Goal: Task Accomplishment & Management: Complete application form

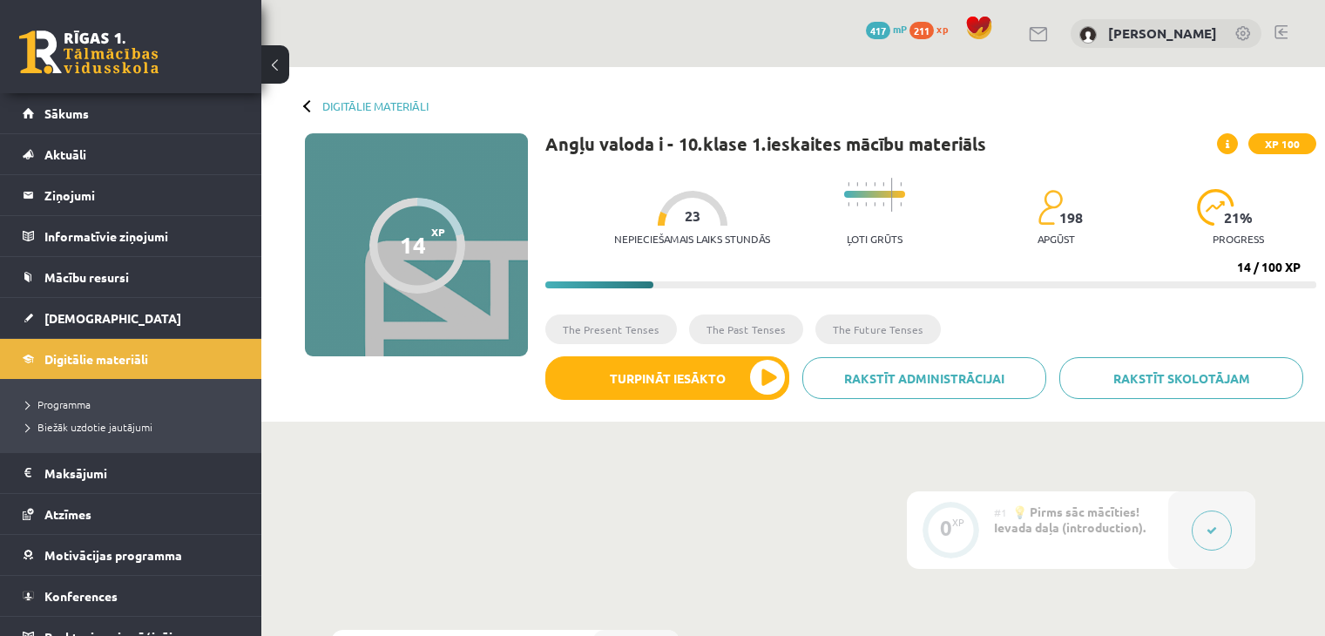
scroll to position [116, 0]
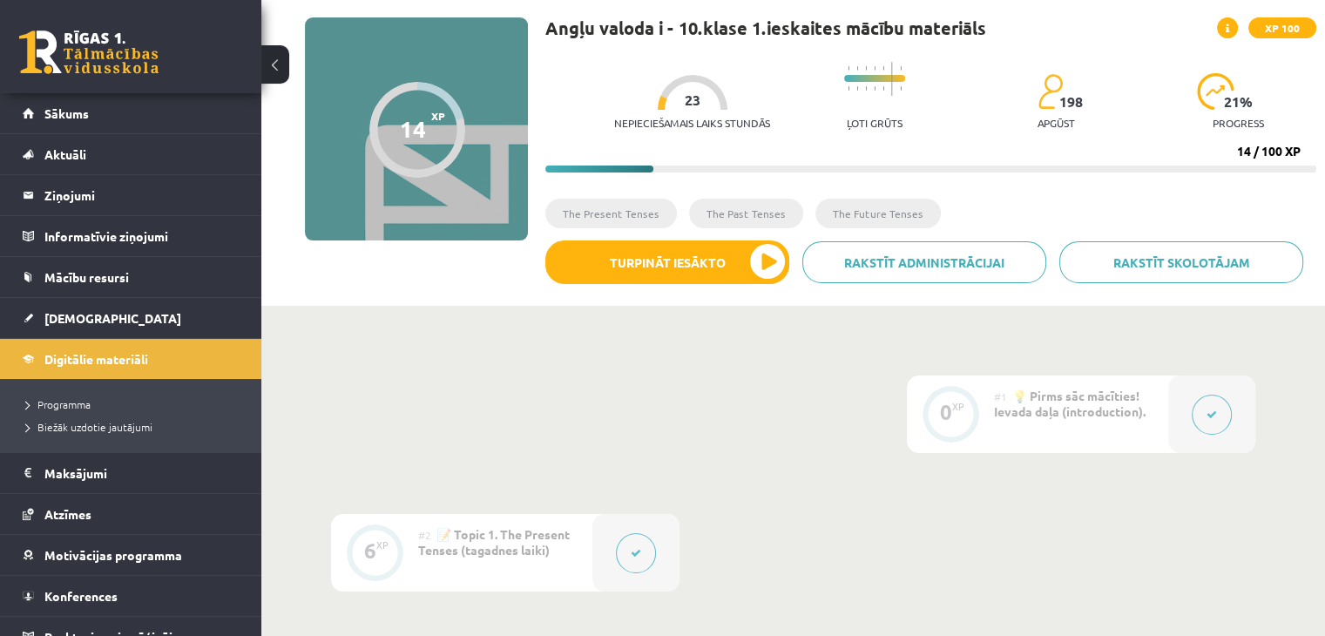
click at [272, 65] on button at bounding box center [275, 64] width 28 height 38
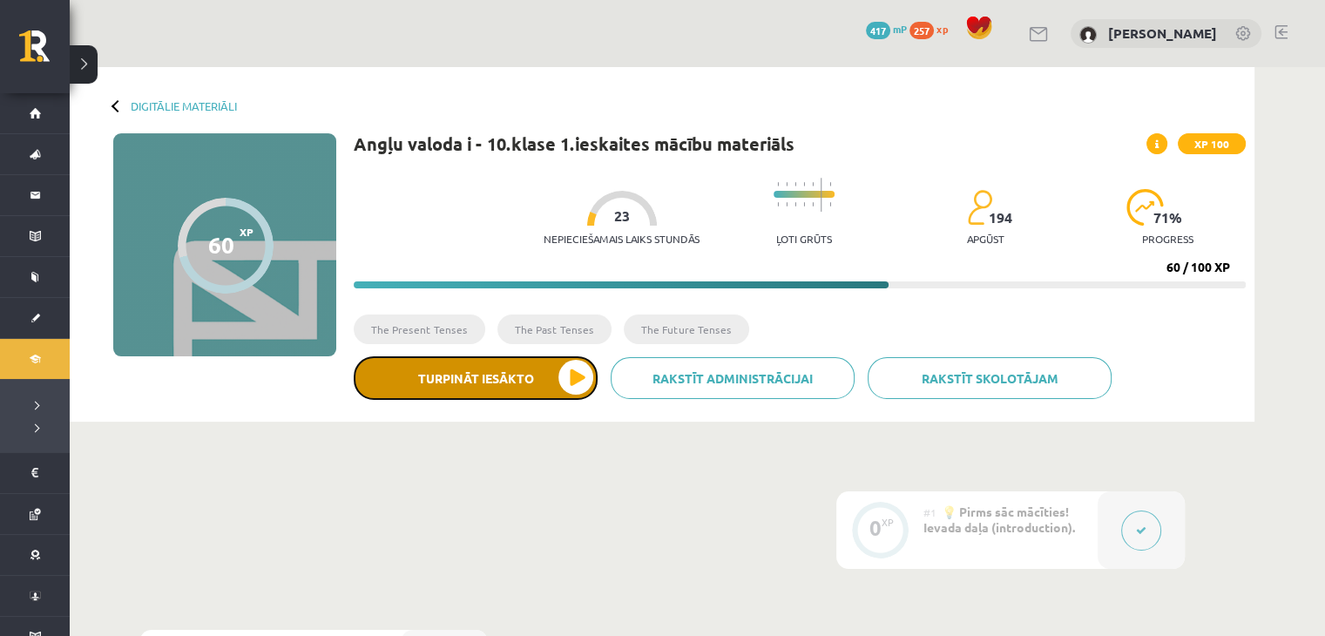
click at [541, 381] on button "Turpināt iesākto" at bounding box center [476, 378] width 244 height 44
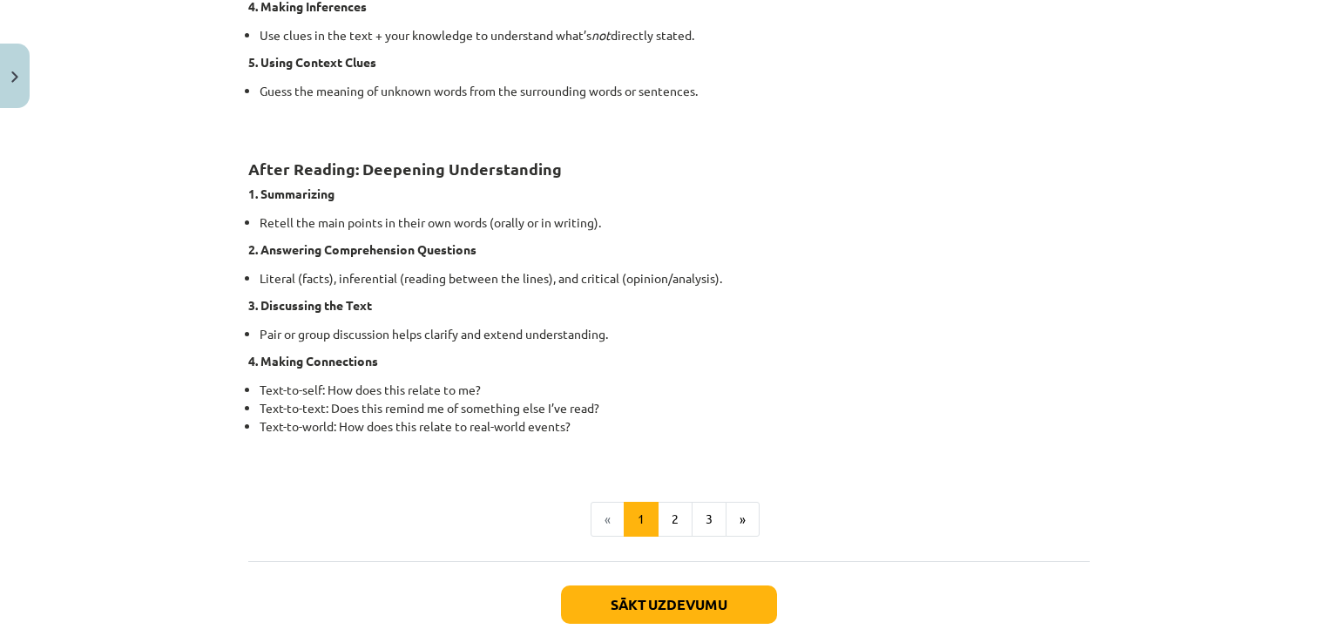
scroll to position [1335, 0]
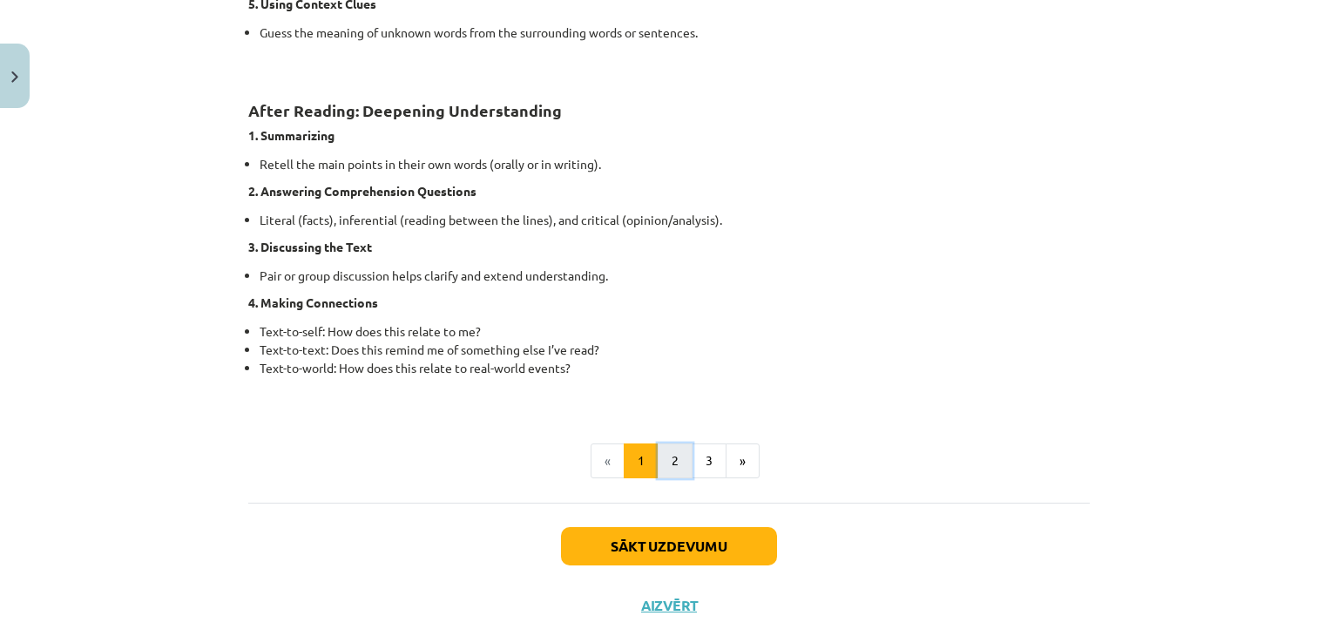
click at [658, 464] on button "2" at bounding box center [675, 460] width 35 height 35
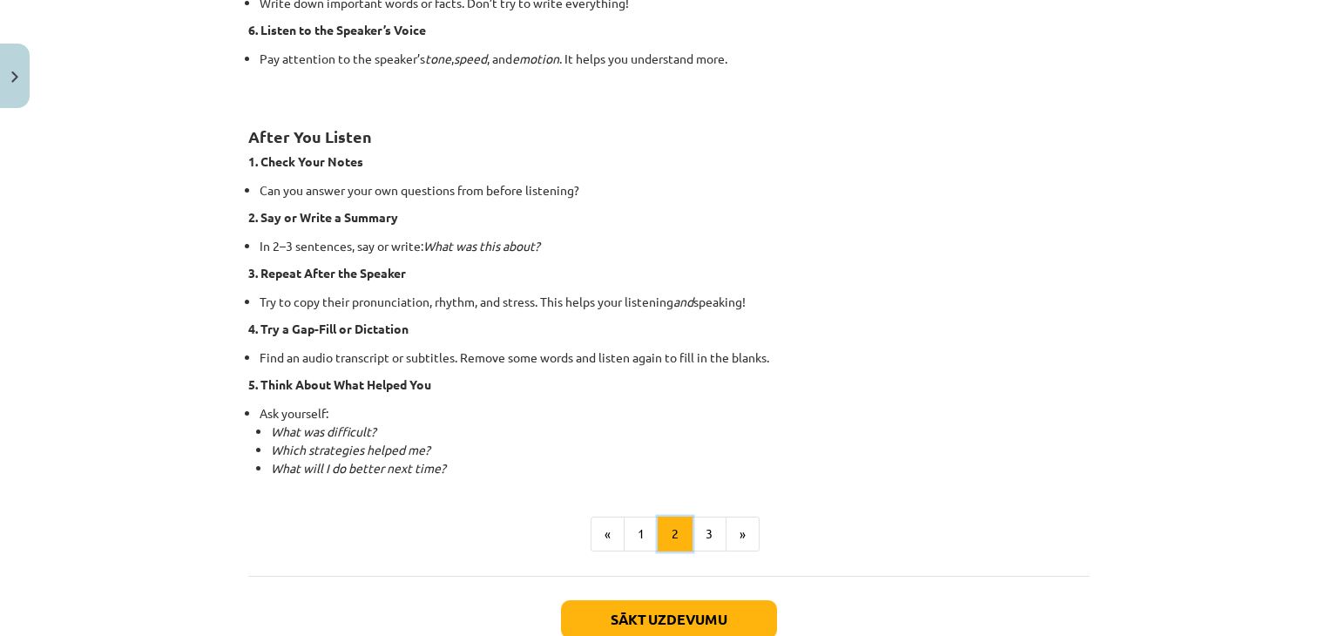
scroll to position [1239, 0]
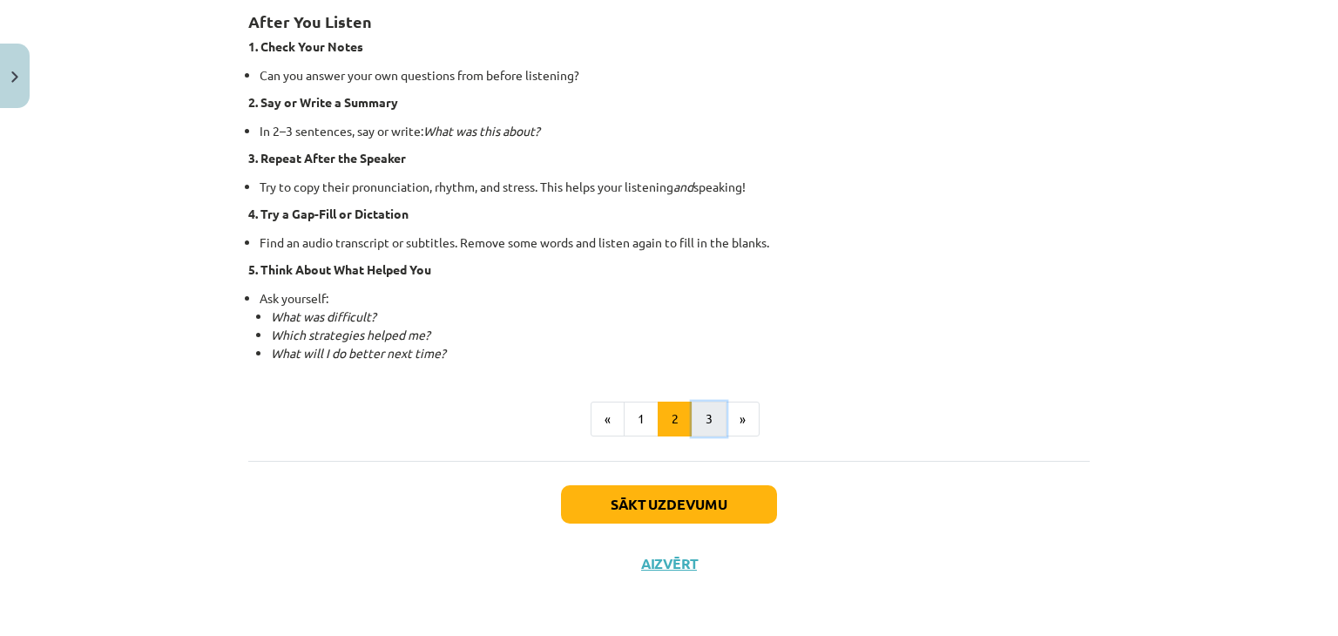
click at [697, 427] on button "3" at bounding box center [709, 419] width 35 height 35
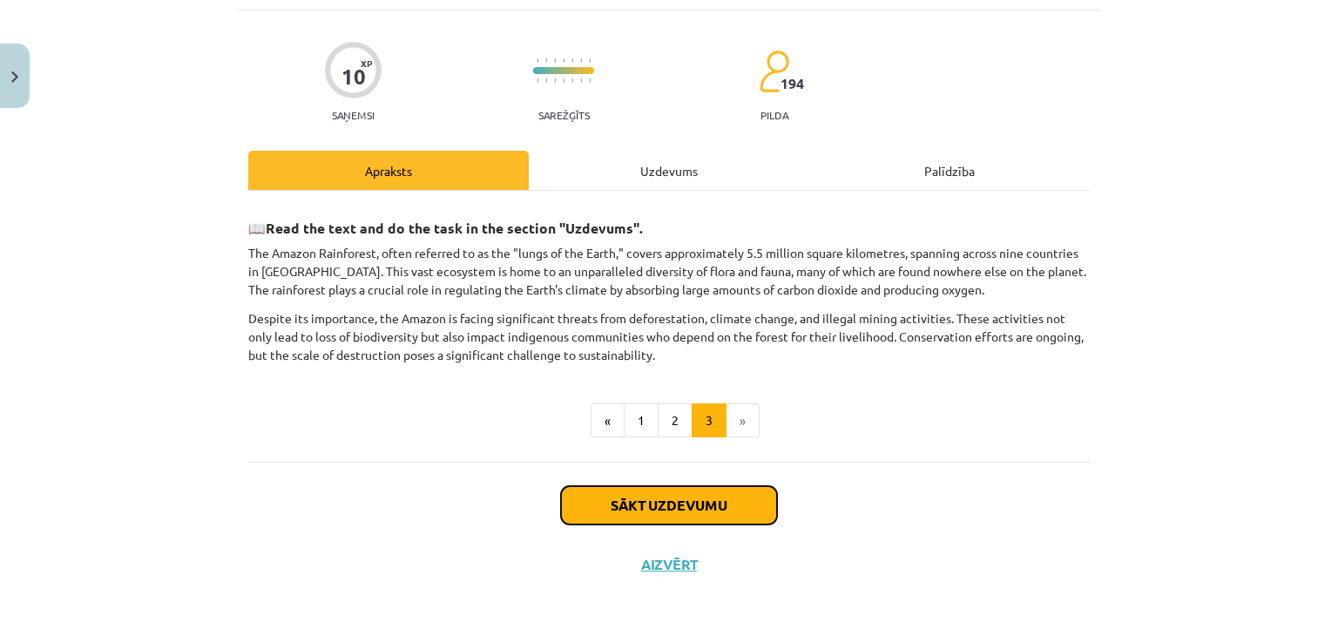
click at [620, 487] on button "Sākt uzdevumu" at bounding box center [669, 505] width 216 height 38
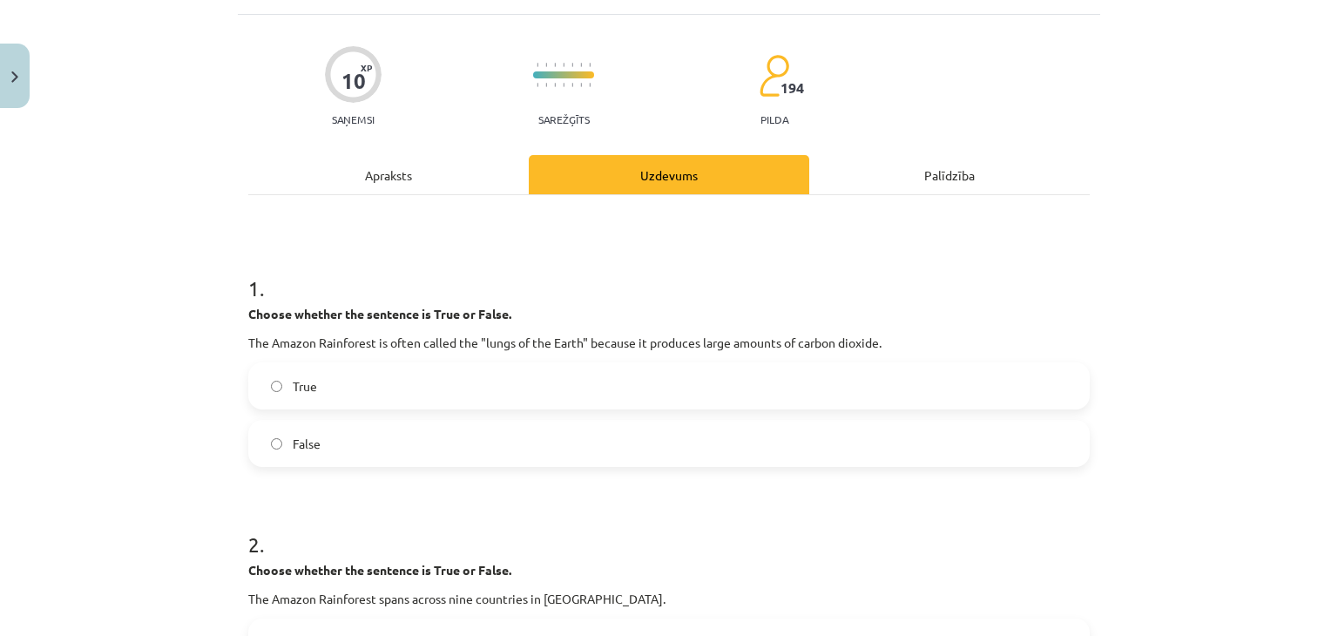
scroll to position [160, 0]
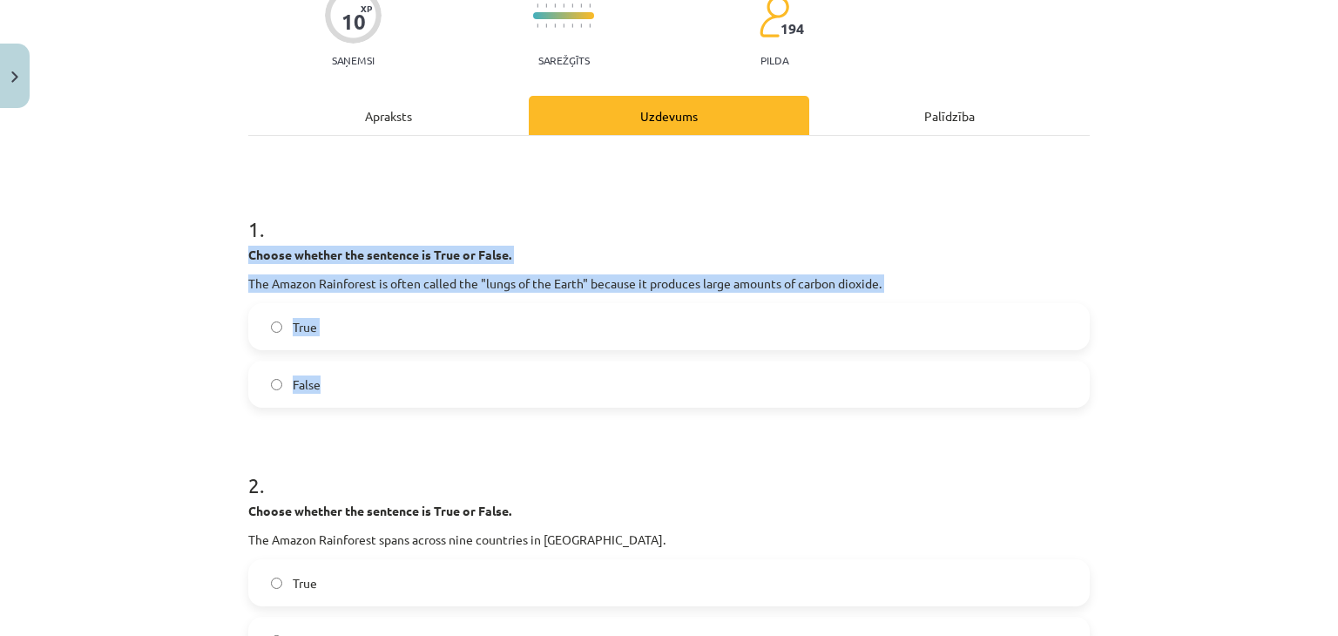
drag, startPoint x: 244, startPoint y: 252, endPoint x: 359, endPoint y: 356, distance: 155.4
click at [359, 356] on div "1 . Choose whether the sentence is True or False. The Amazon Rainforest is ofte…" at bounding box center [669, 296] width 842 height 221
copy div "Choose whether the sentence is True or False. The Amazon Rainforest is often ca…"
click at [210, 312] on div "Mācību tēma: Angļu valoda i - 10.klase 1.ieskaites mācību materiāls #11 📖 🎧 Top…" at bounding box center [669, 318] width 1338 height 636
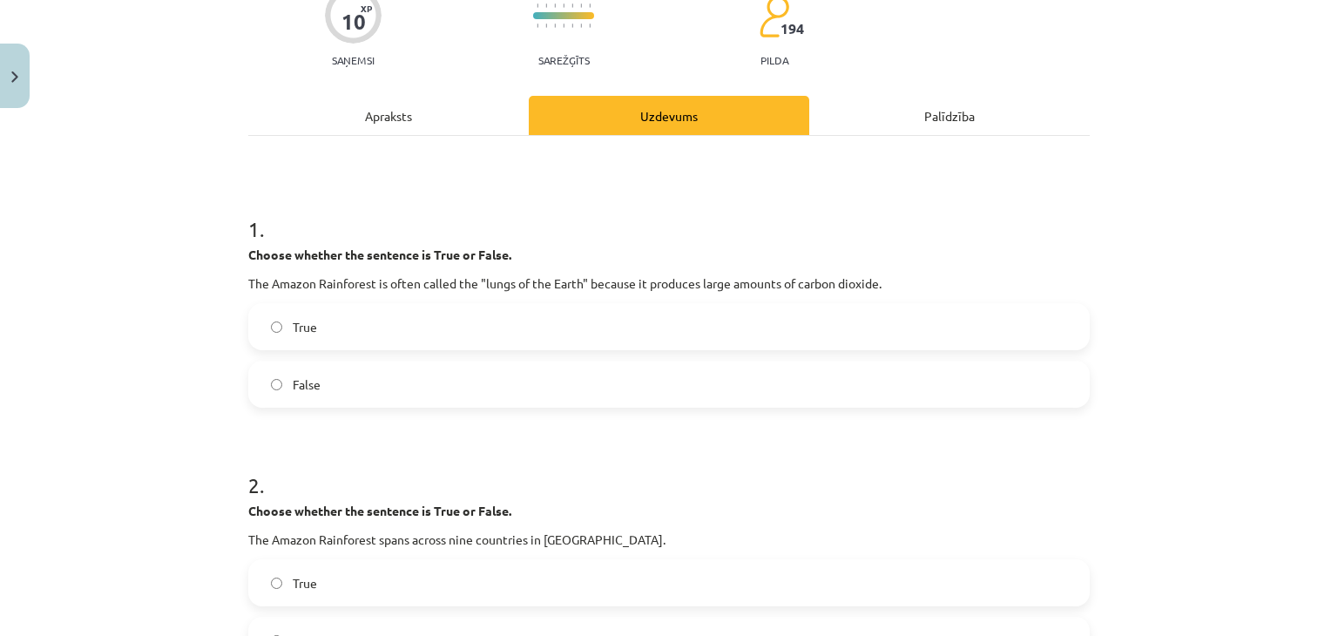
click at [308, 378] on span "False" at bounding box center [307, 384] width 28 height 18
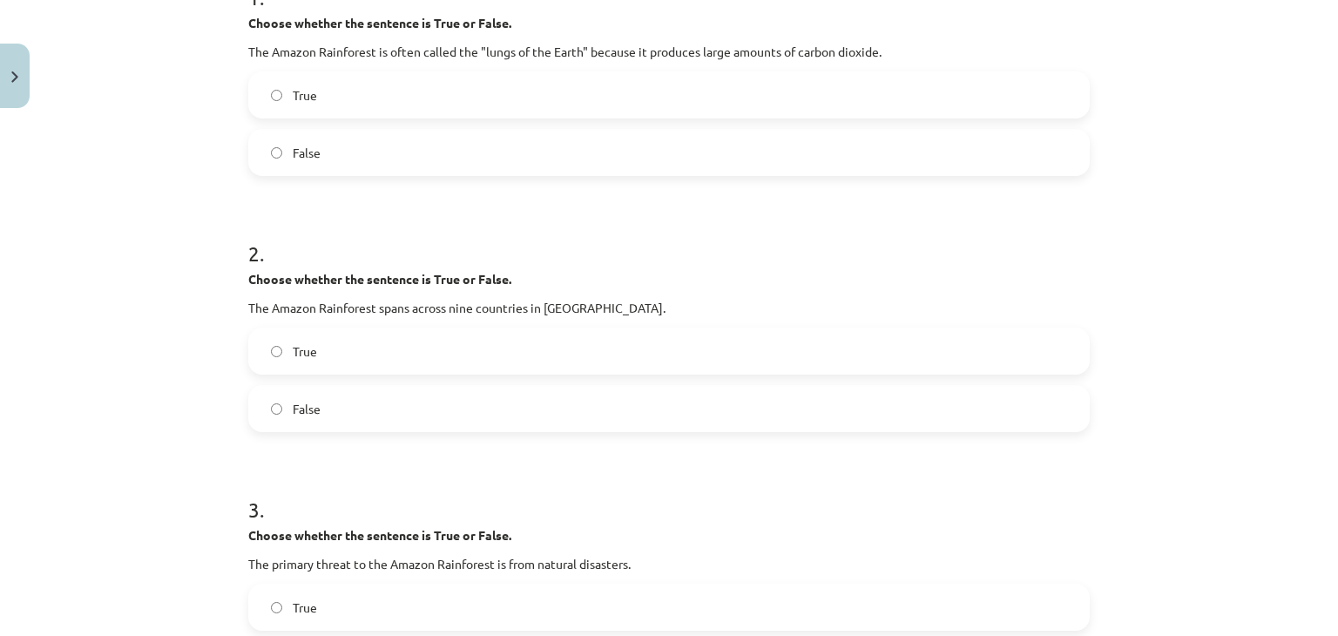
scroll to position [450, 0]
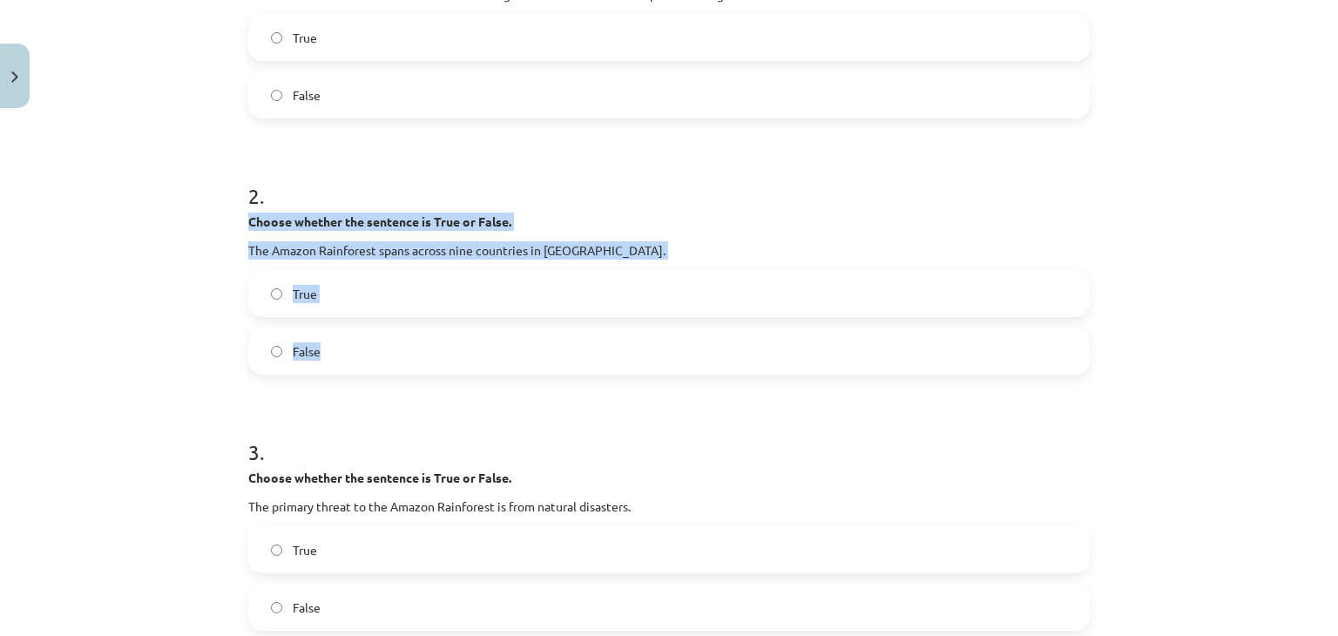
drag, startPoint x: 241, startPoint y: 218, endPoint x: 322, endPoint y: 341, distance: 147.9
click at [322, 341] on div "2 . Choose whether the sentence is True or False. The Amazon Rainforest spans a…" at bounding box center [669, 263] width 842 height 221
copy div "Choose whether the sentence is True or False. The Amazon Rainforest spans acros…"
click at [192, 252] on div "Mācību tēma: Angļu valoda i - 10.klase 1.ieskaites mācību materiāls #11 📖 🎧 Top…" at bounding box center [669, 318] width 1338 height 636
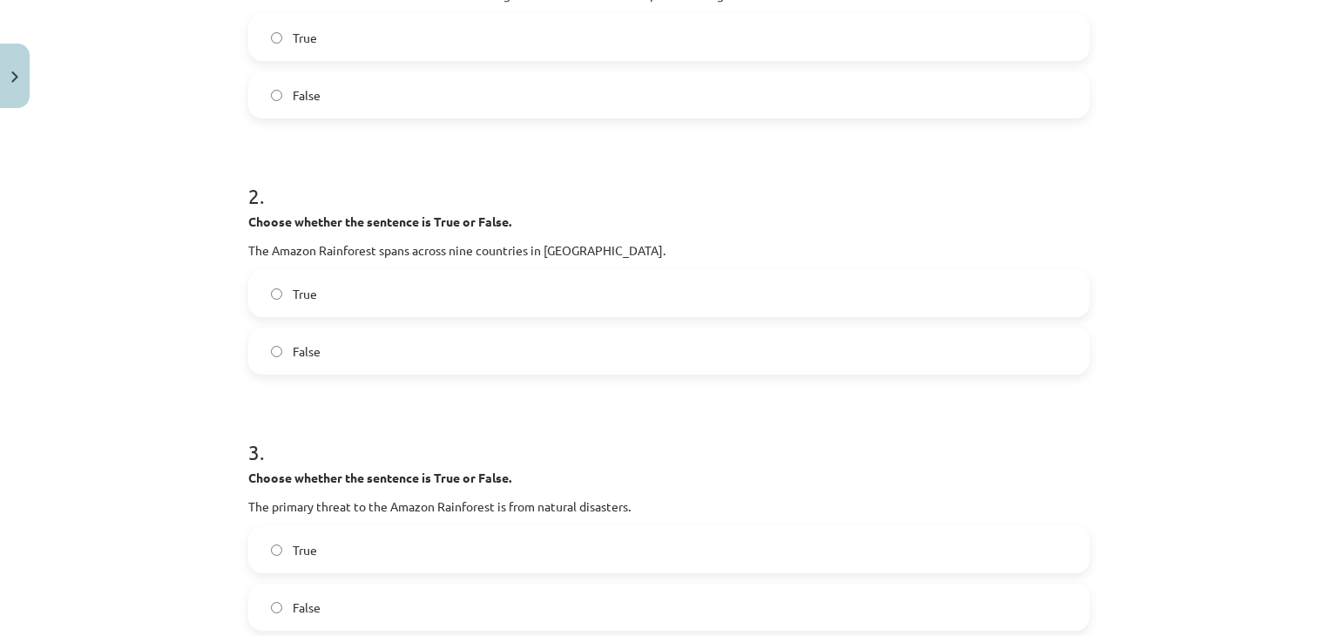
click at [344, 311] on label "True" at bounding box center [669, 294] width 838 height 44
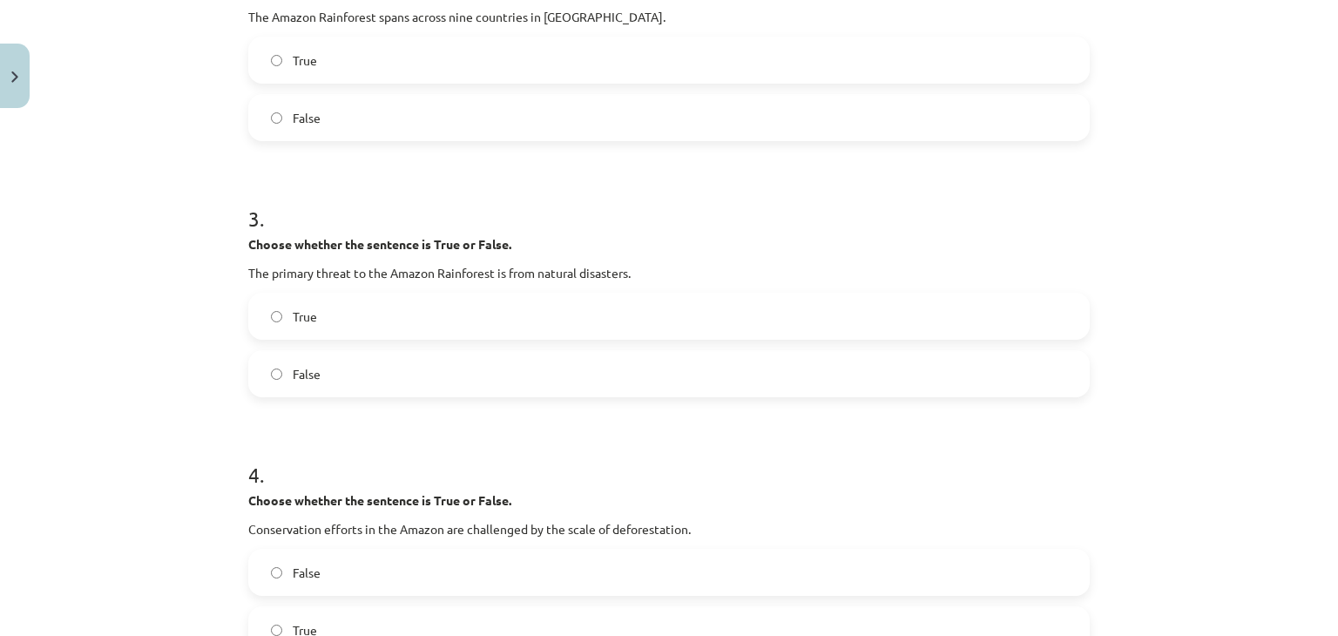
scroll to position [798, 0]
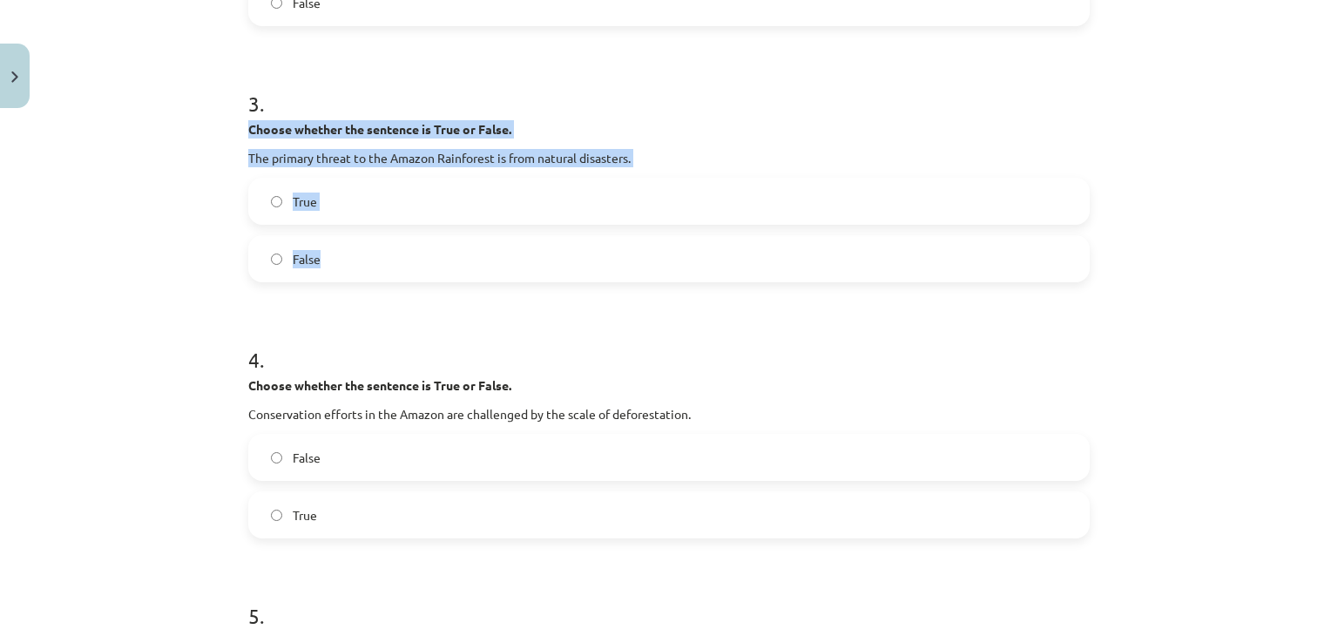
drag, startPoint x: 243, startPoint y: 124, endPoint x: 339, endPoint y: 243, distance: 153.1
click at [339, 243] on div "3 . Choose whether the sentence is True or False. The primary threat to the Ama…" at bounding box center [669, 171] width 842 height 221
copy div "Choose whether the sentence is True or False. The primary threat to the Amazon …"
click at [140, 175] on div "Mācību tēma: Angļu valoda i - 10.klase 1.ieskaites mācību materiāls #11 📖 🎧 Top…" at bounding box center [669, 318] width 1338 height 636
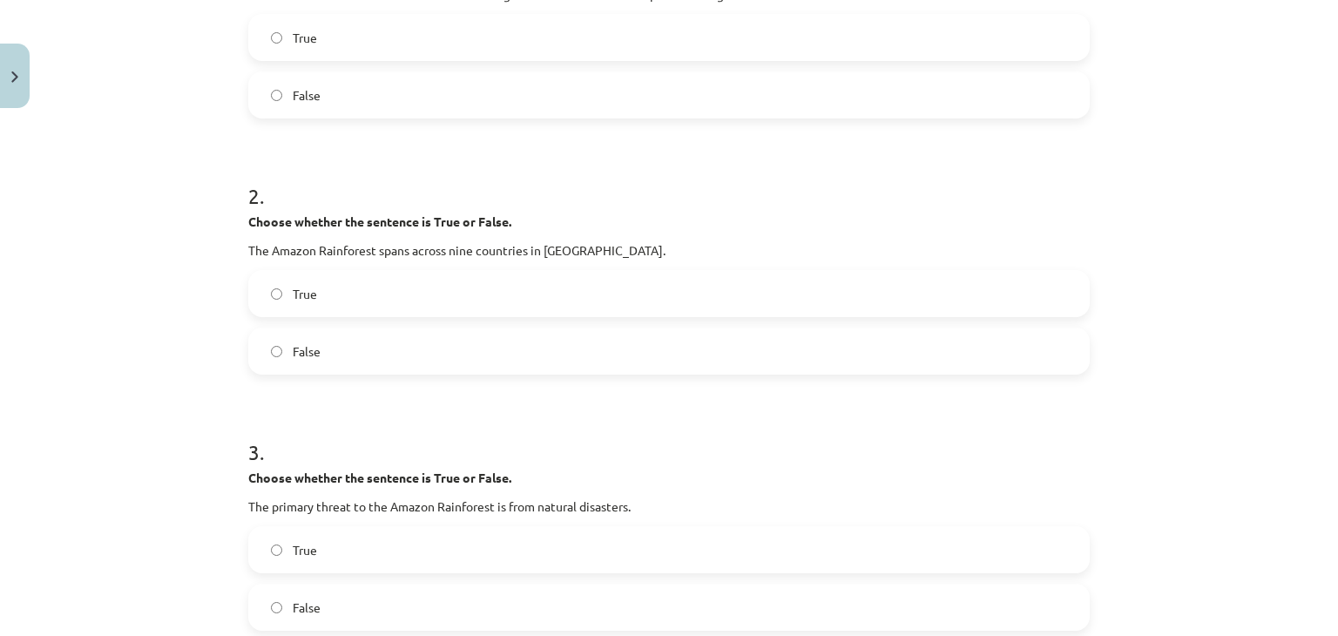
scroll to position [683, 0]
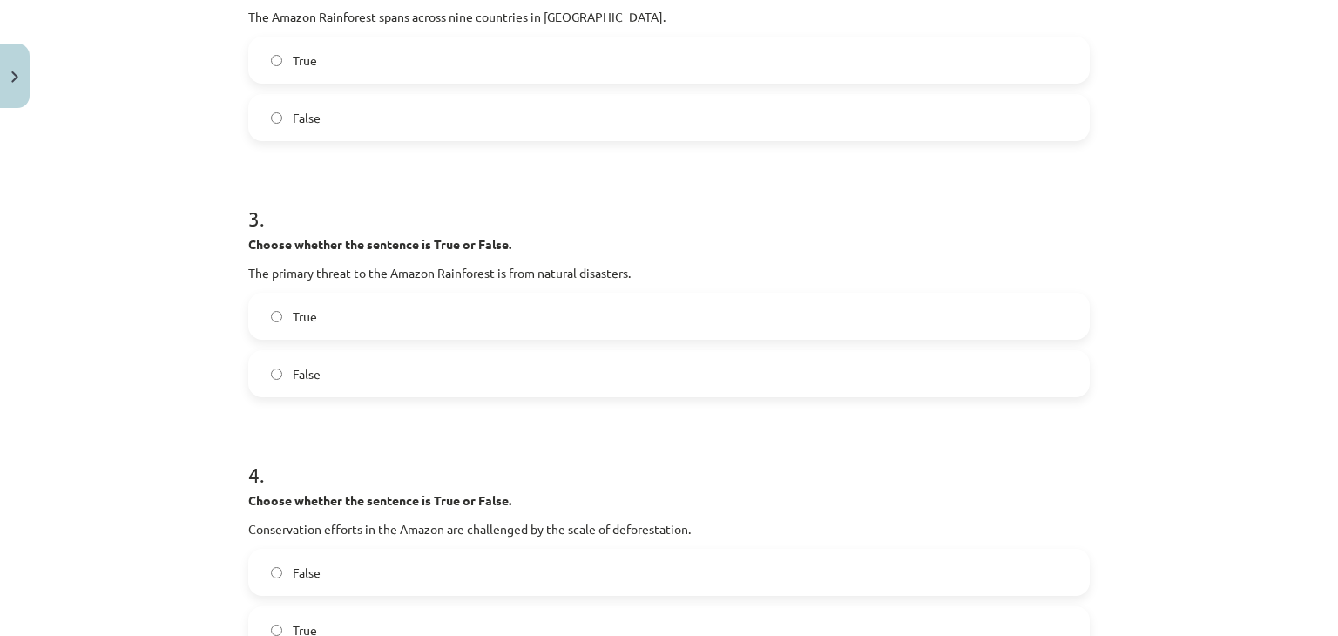
drag, startPoint x: 305, startPoint y: 365, endPoint x: 296, endPoint y: 203, distance: 162.3
click at [302, 363] on label "False" at bounding box center [669, 374] width 838 height 44
click at [301, 374] on span "False" at bounding box center [307, 374] width 28 height 18
click at [226, 342] on div "Mācību tēma: Angļu valoda i - 10.klase 1.ieskaites mācību materiāls #11 📖 🎧 Top…" at bounding box center [669, 318] width 1338 height 636
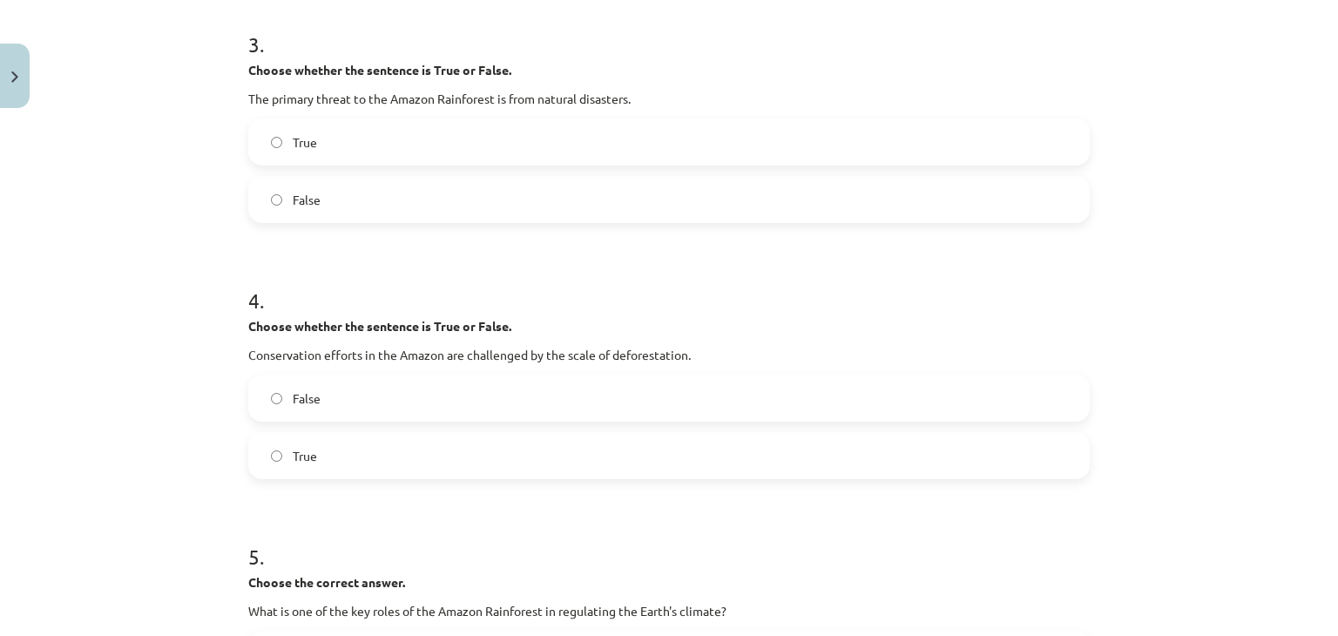
scroll to position [972, 0]
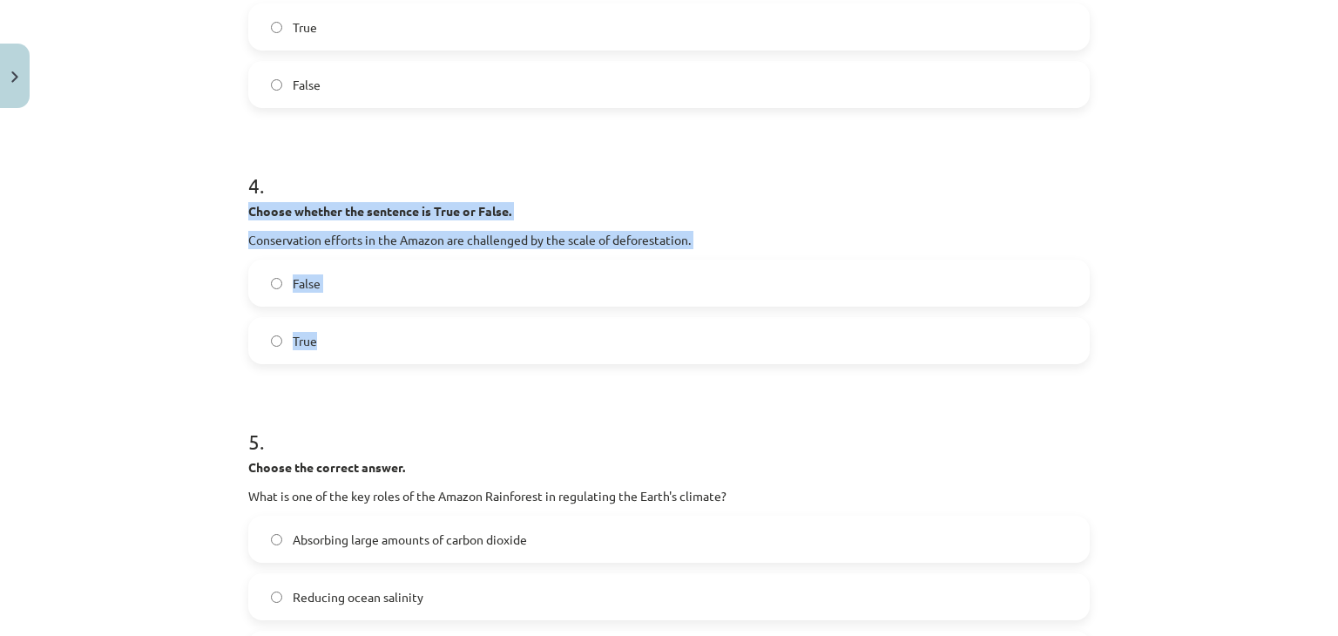
drag, startPoint x: 241, startPoint y: 206, endPoint x: 334, endPoint y: 331, distance: 155.1
click at [334, 331] on div "4 . Choose whether the sentence is True or False. Conservation efforts in the A…" at bounding box center [669, 253] width 842 height 221
copy div "Choose whether the sentence is True or False. Conservation efforts in the Amazo…"
click at [197, 278] on div "Mācību tēma: Angļu valoda i - 10.klase 1.ieskaites mācību materiāls #11 📖 🎧 Top…" at bounding box center [669, 318] width 1338 height 636
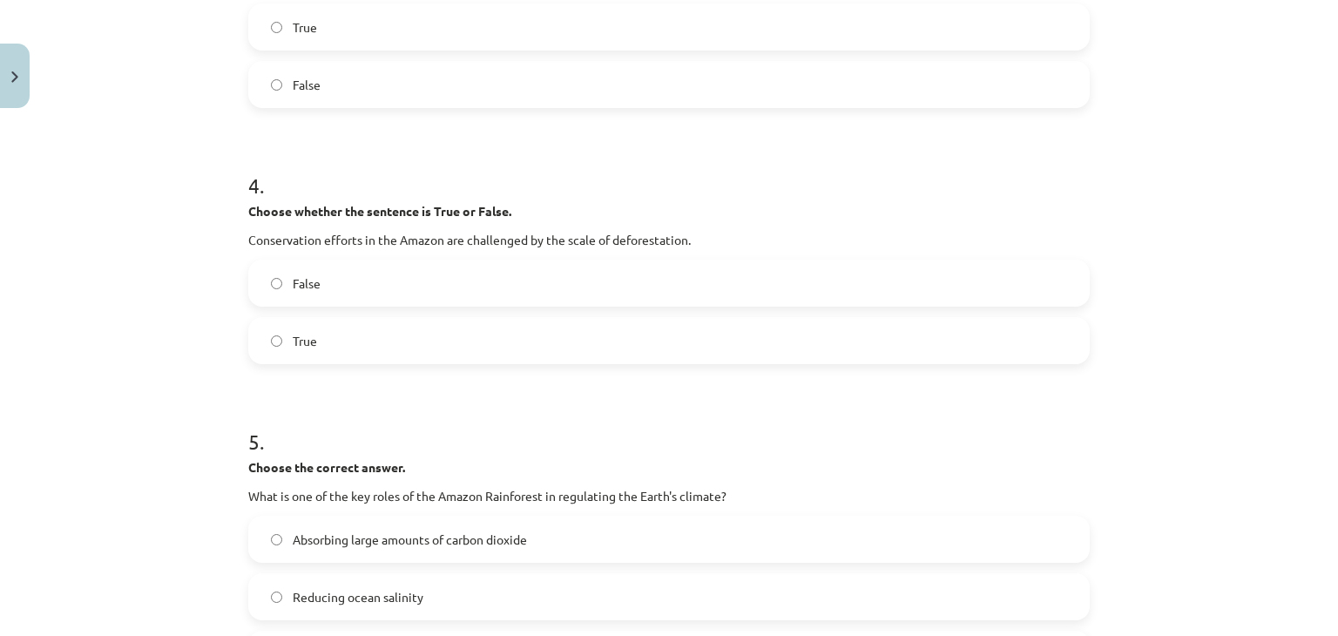
click at [303, 288] on span "False" at bounding box center [307, 283] width 28 height 18
click at [305, 332] on span "True" at bounding box center [305, 341] width 24 height 18
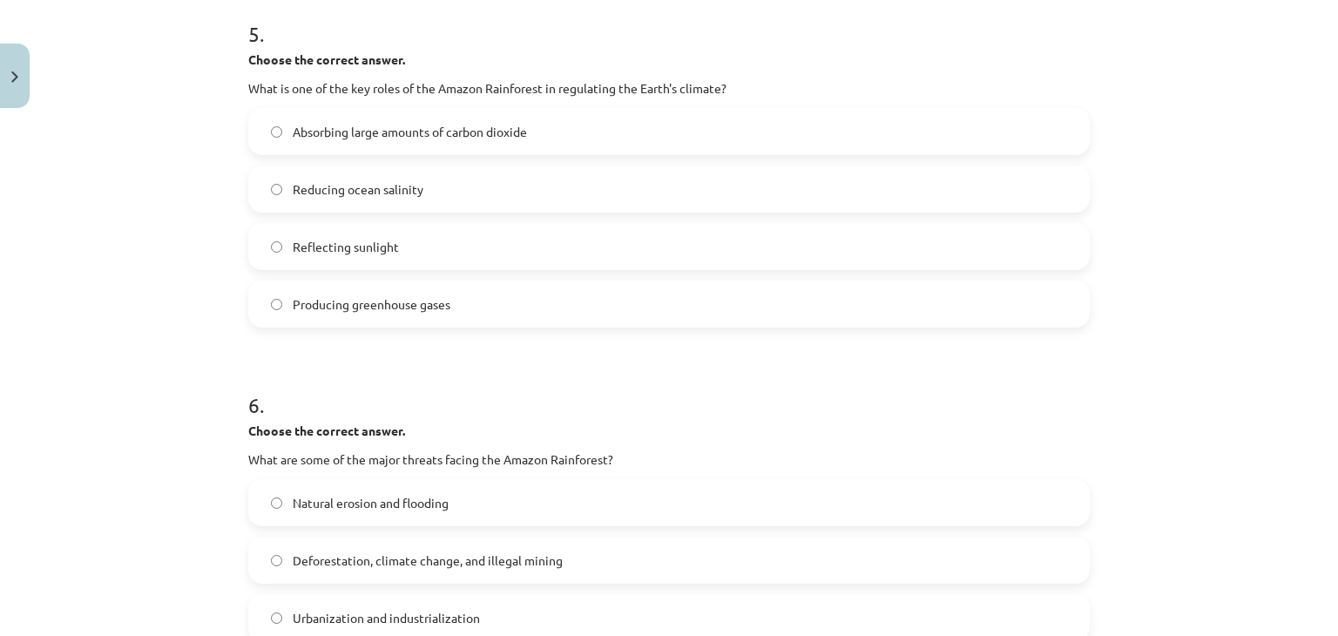
scroll to position [1263, 0]
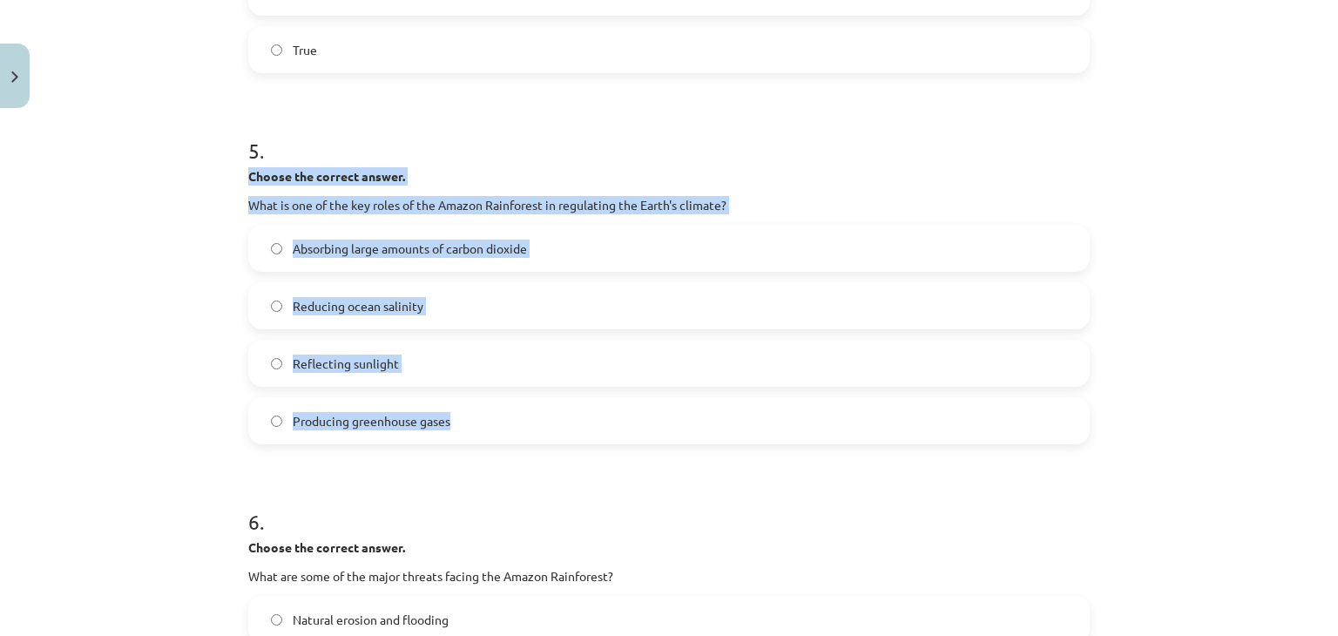
drag, startPoint x: 243, startPoint y: 172, endPoint x: 446, endPoint y: 403, distance: 307.4
click at [446, 403] on div "5 . Choose the correct answer. What is one of the key roles of the Amazon Rainf…" at bounding box center [669, 276] width 842 height 336
copy div "Choose the correct answer. What is one of the key roles of the Amazon Rainfores…"
click at [166, 250] on div "Mācību tēma: Angļu valoda i - 10.klase 1.ieskaites mācību materiāls #11 📖 🎧 Top…" at bounding box center [669, 318] width 1338 height 636
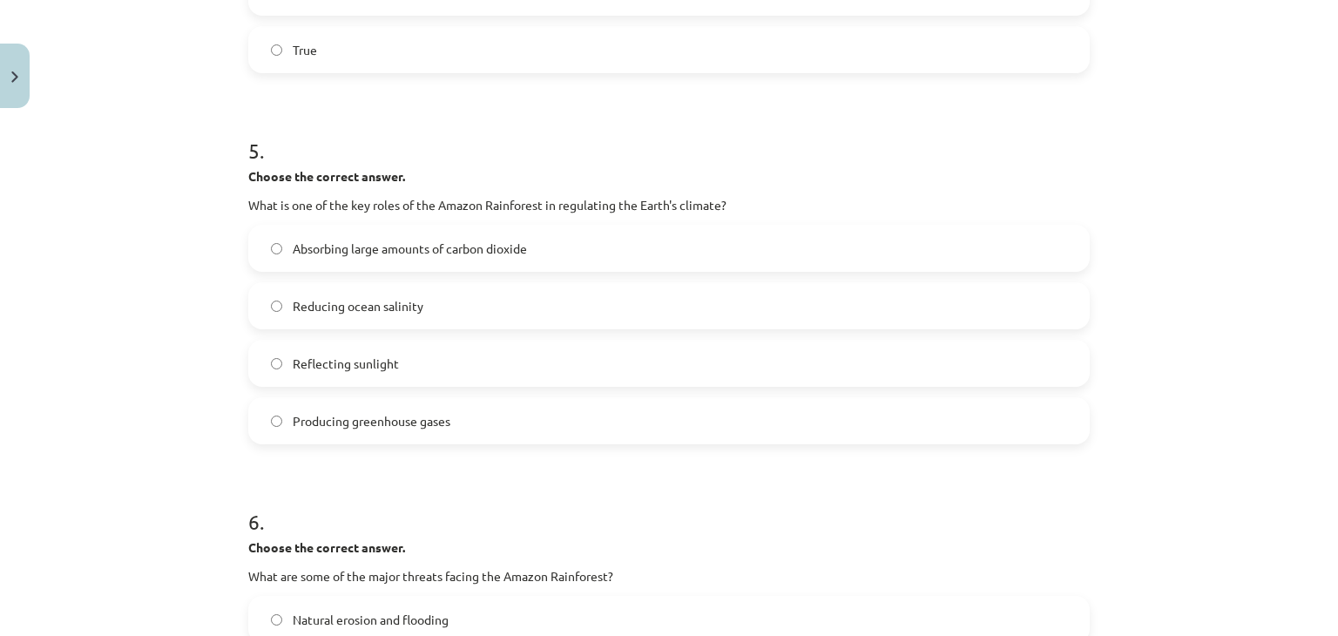
click at [310, 253] on span "Absorbing large amounts of carbon dioxide" at bounding box center [410, 249] width 234 height 18
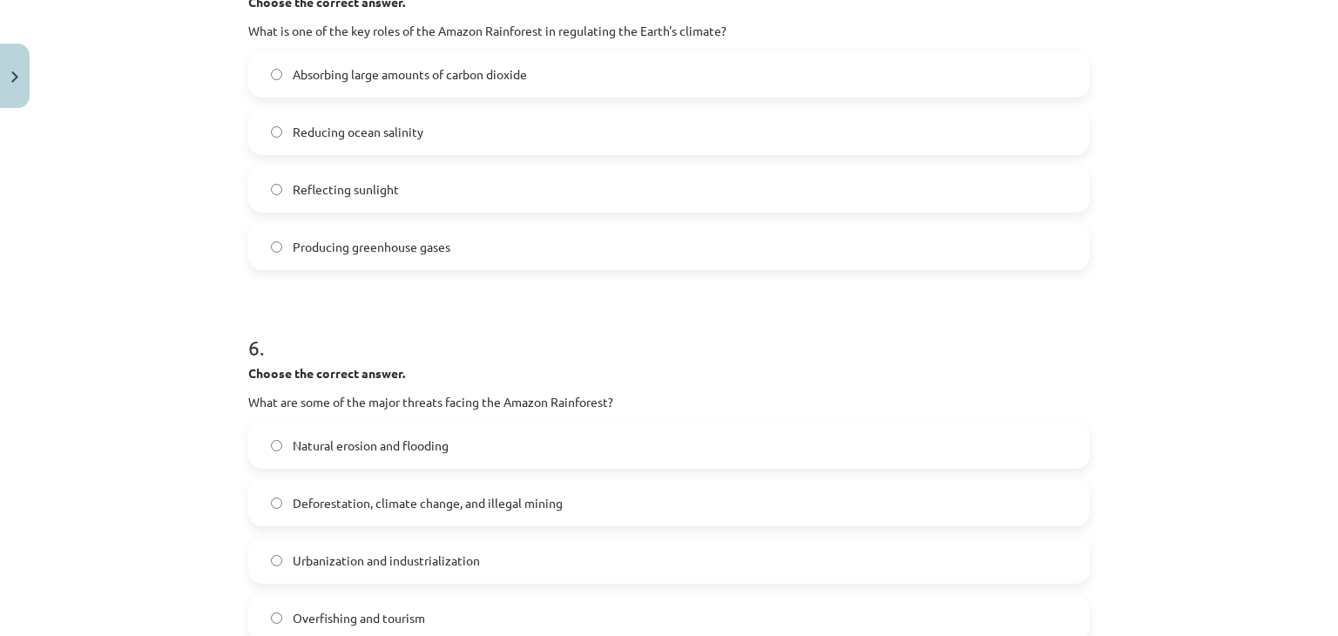
scroll to position [1669, 0]
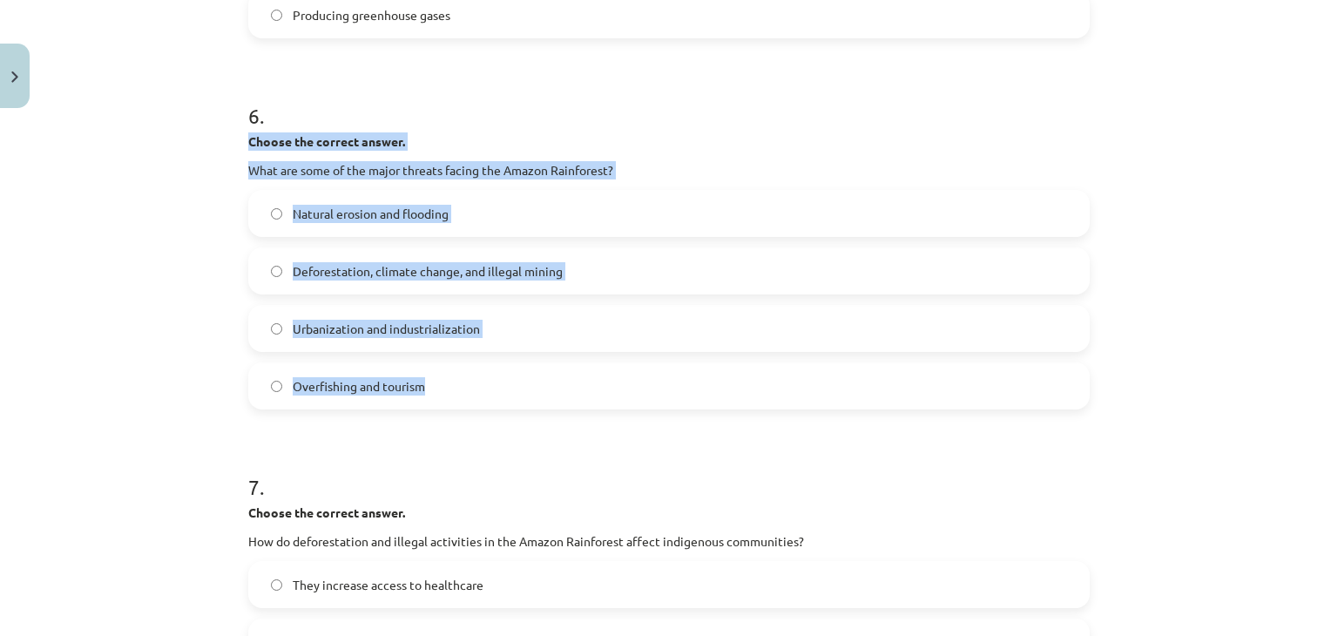
drag, startPoint x: 241, startPoint y: 143, endPoint x: 444, endPoint y: 362, distance: 298.3
click at [444, 362] on div "6 . Choose the correct answer. What are some of the major threats facing the Am…" at bounding box center [669, 241] width 842 height 336
copy div "Choose the correct answer. What are some of the major threats facing the Amazon…"
click at [168, 253] on div "Mācību tēma: Angļu valoda i - 10.klase 1.ieskaites mācību materiāls #11 📖 🎧 Top…" at bounding box center [669, 318] width 1338 height 636
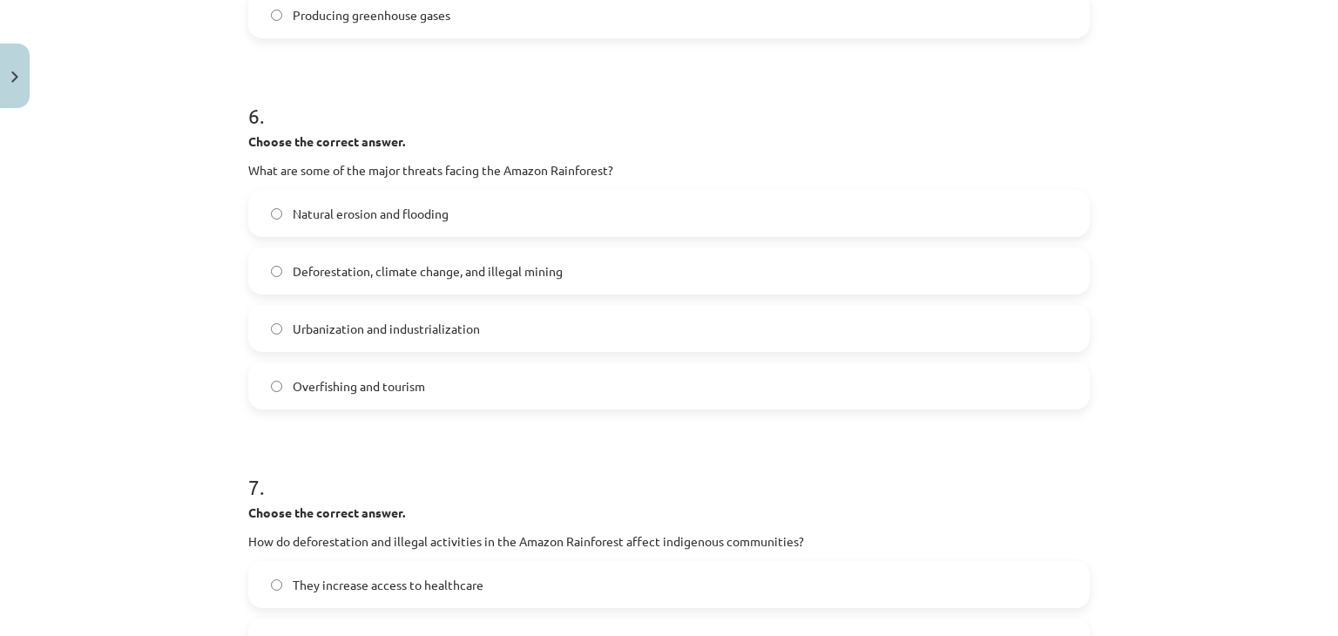
click at [383, 267] on span "Deforestation, climate change, and illegal mining" at bounding box center [428, 271] width 270 height 18
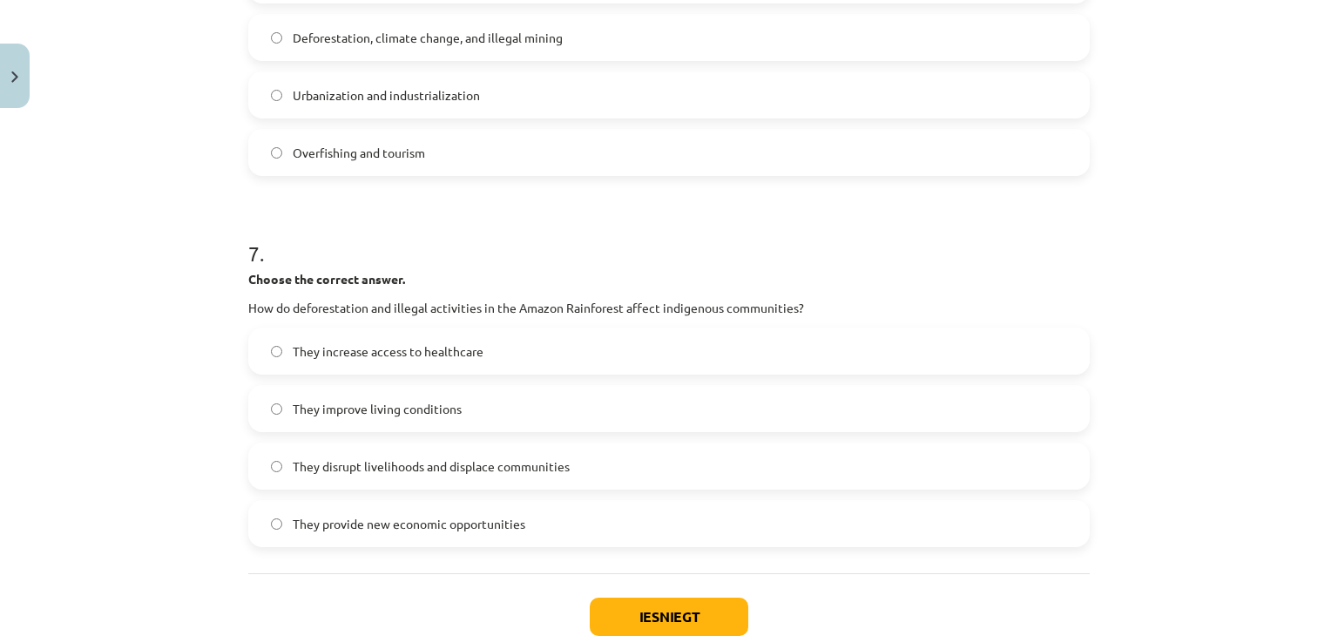
scroll to position [1960, 0]
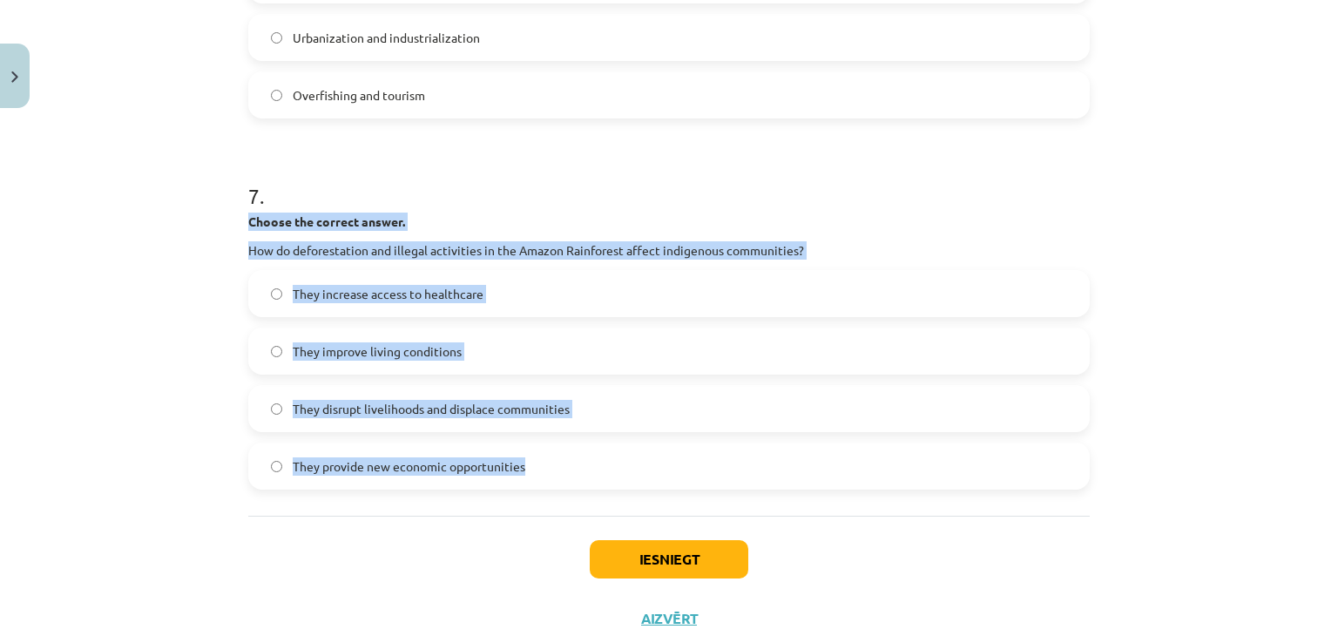
drag, startPoint x: 243, startPoint y: 220, endPoint x: 518, endPoint y: 443, distance: 354.8
click at [518, 443] on div "7 . Choose the correct answer. How do deforestation and illegal activities in t…" at bounding box center [669, 321] width 842 height 336
copy div "Choose the correct answer. How do deforestation and illegal activities in the A…"
click at [145, 310] on div "Mācību tēma: Angļu valoda i - 10.klase 1.ieskaites mācību materiāls #11 📖 🎧 Top…" at bounding box center [669, 318] width 1338 height 636
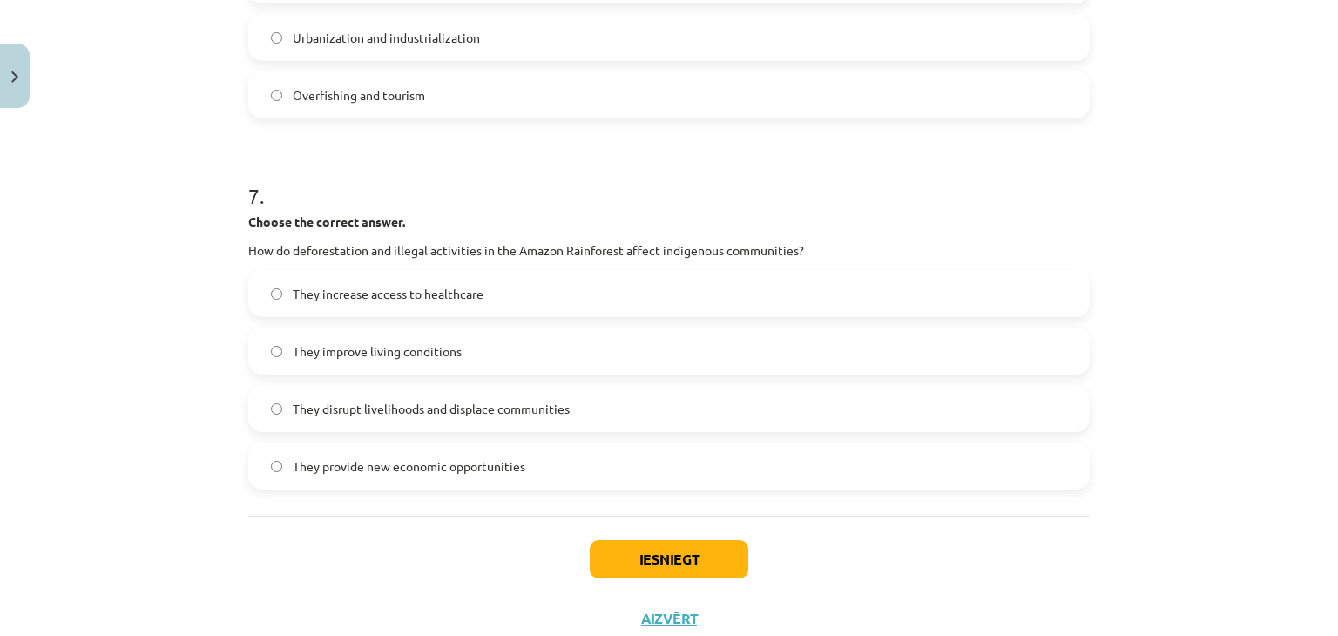
click at [369, 405] on span "They disrupt livelihoods and displace communities" at bounding box center [431, 409] width 277 height 18
click at [604, 549] on button "Iesniegt" at bounding box center [669, 559] width 159 height 38
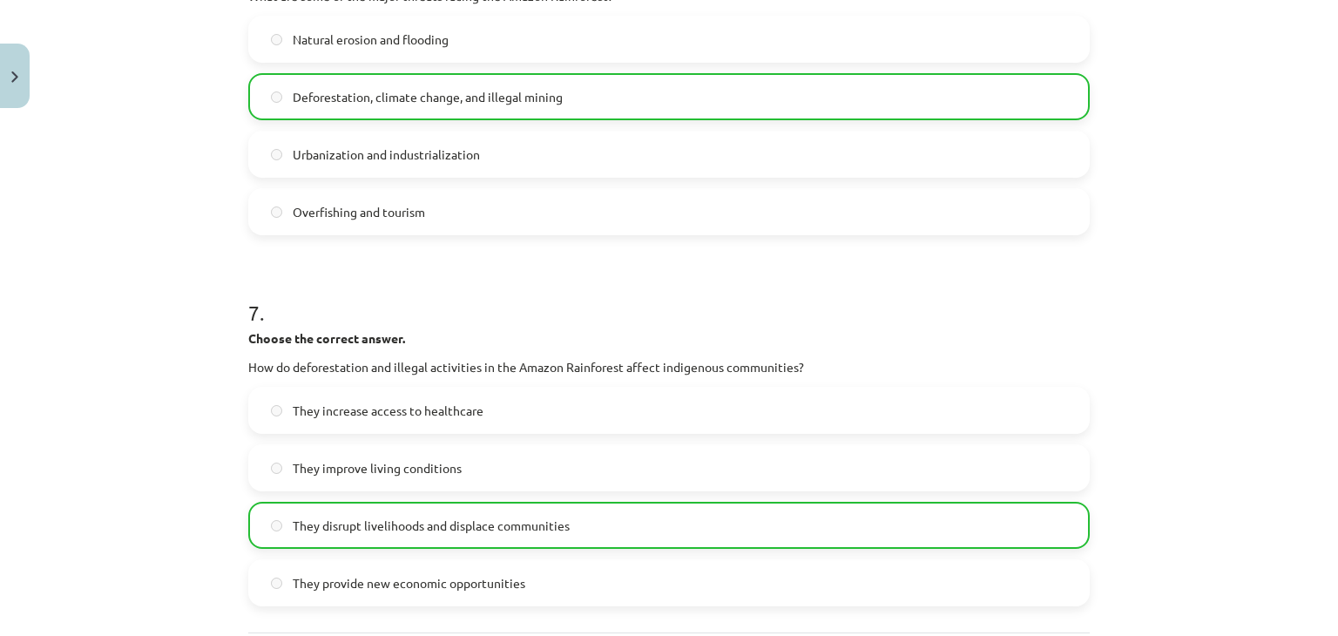
scroll to position [2070, 0]
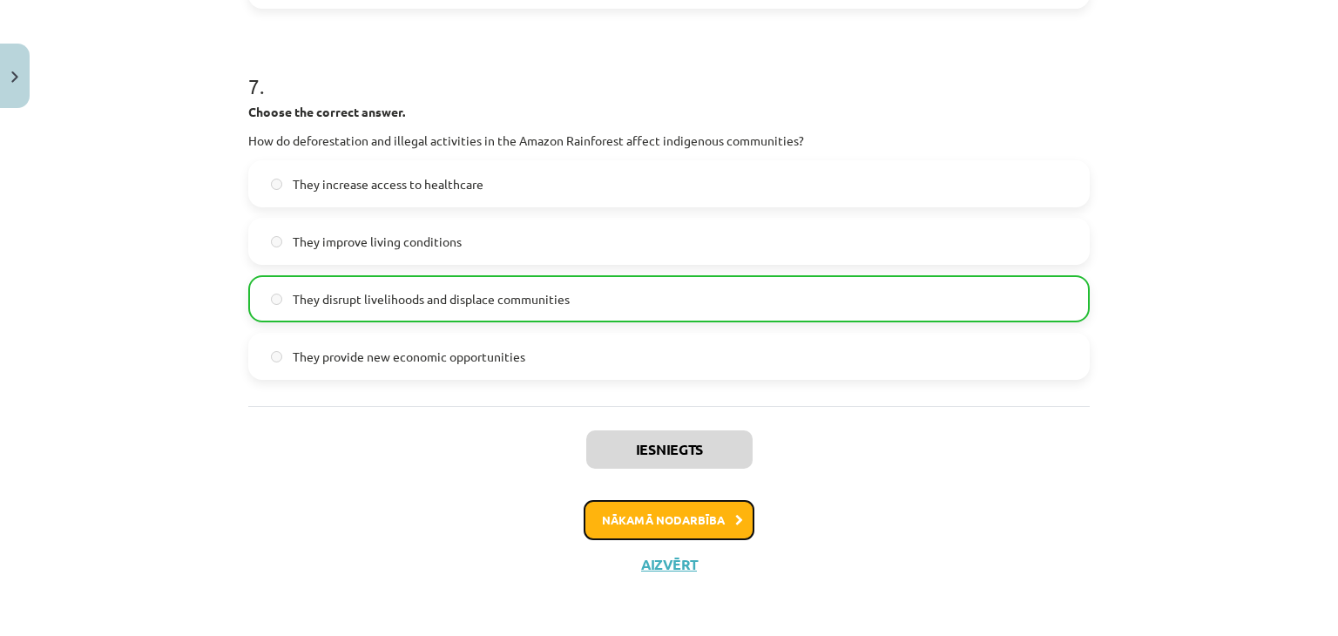
click at [678, 510] on button "Nākamā nodarbība" at bounding box center [669, 520] width 171 height 40
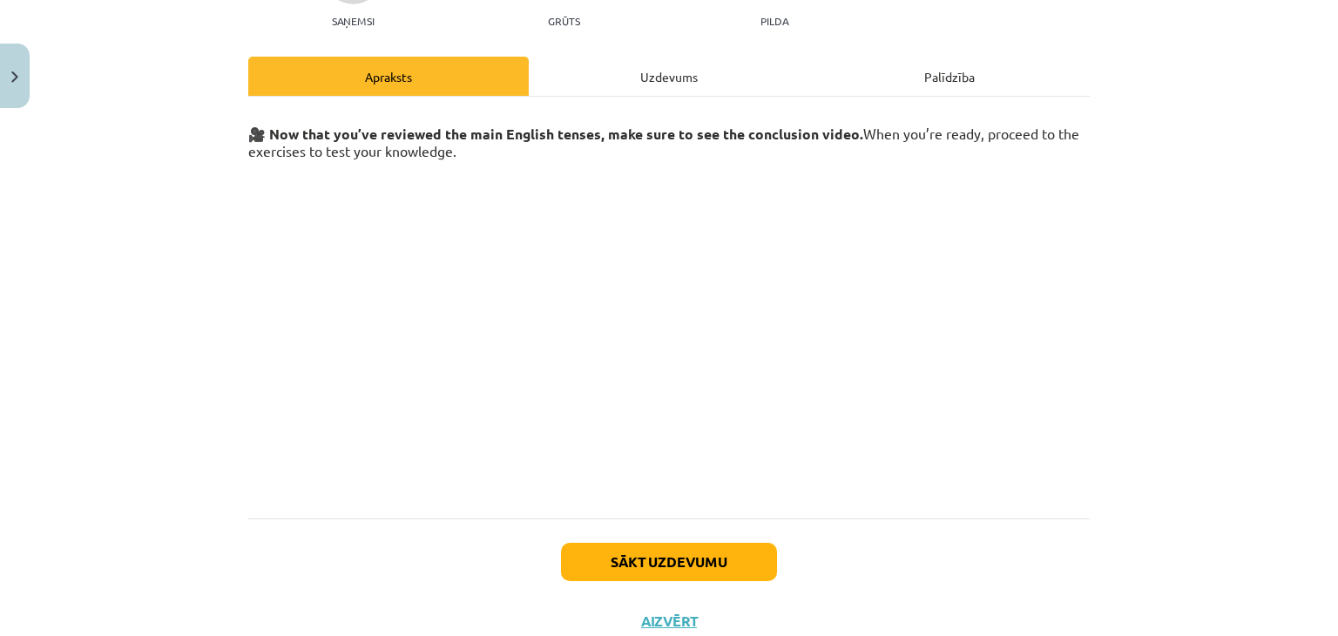
scroll to position [258, 0]
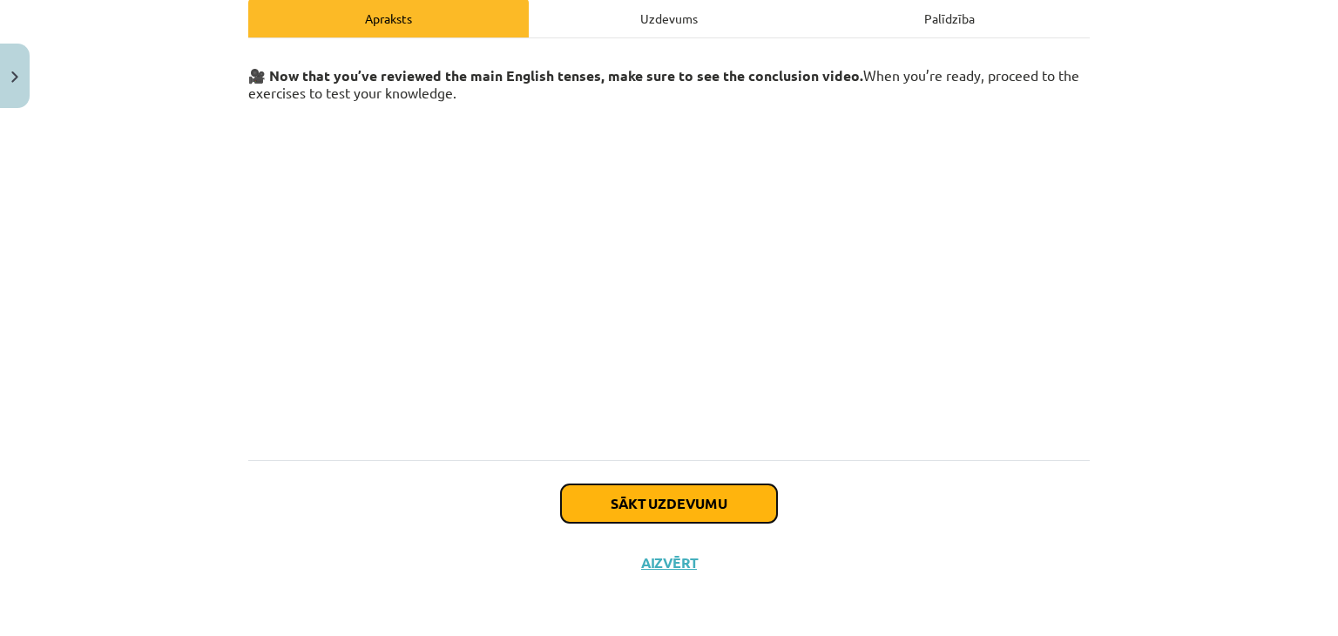
click at [601, 504] on button "Sākt uzdevumu" at bounding box center [669, 503] width 216 height 38
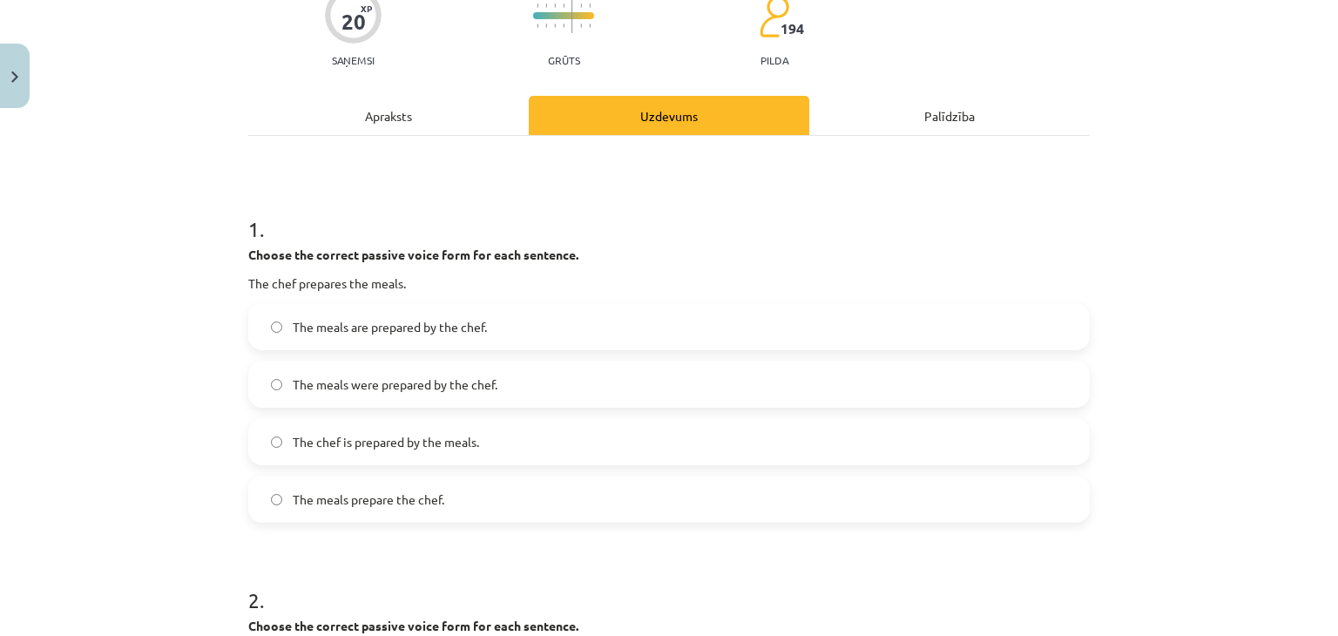
scroll to position [218, 0]
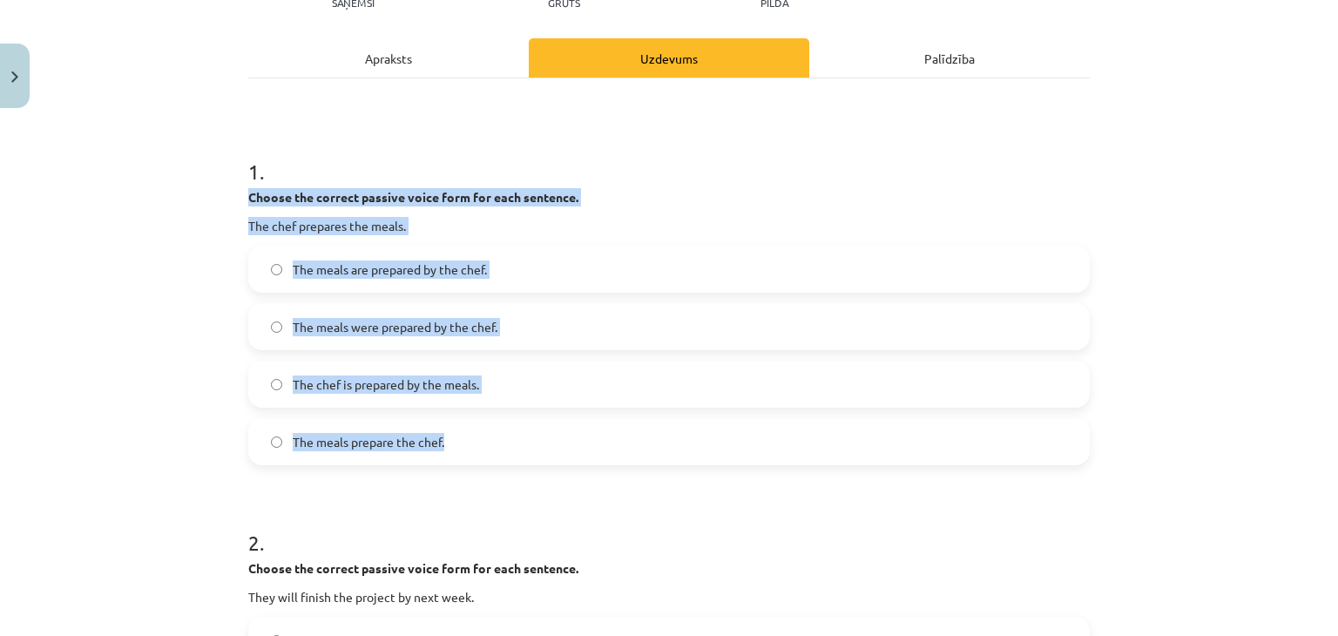
drag, startPoint x: 242, startPoint y: 198, endPoint x: 472, endPoint y: 425, distance: 323.4
click at [472, 425] on div "1 . Choose the correct passive voice form for each sentence. The chef prepares …" at bounding box center [669, 297] width 842 height 336
copy div "Choose the correct passive voice form for each sentence. The chef prepares the …"
click at [140, 274] on div "Mācību tēma: Angļu valoda i - 10.klase 1.ieskaites mācību materiāls #12 ✅ Final…" at bounding box center [669, 318] width 1338 height 636
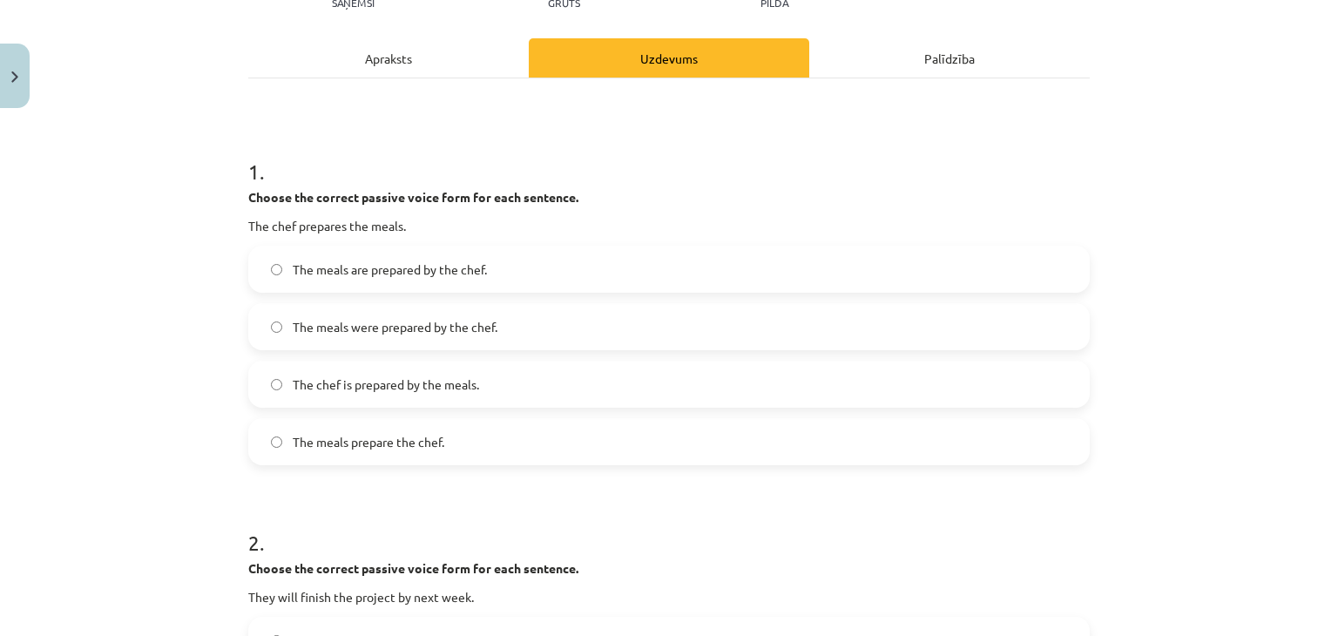
click at [310, 337] on label "The meals were prepared by the chef." at bounding box center [669, 327] width 838 height 44
click at [324, 270] on span "The meals are prepared by the chef." at bounding box center [390, 269] width 194 height 18
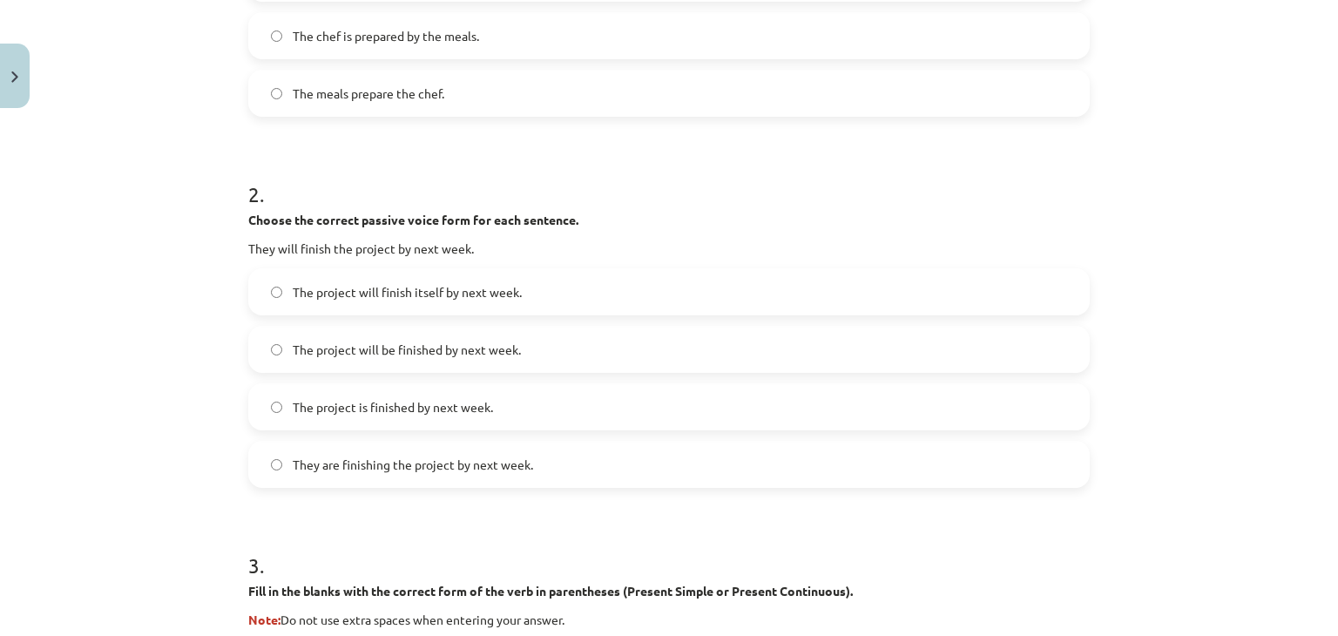
scroll to position [624, 0]
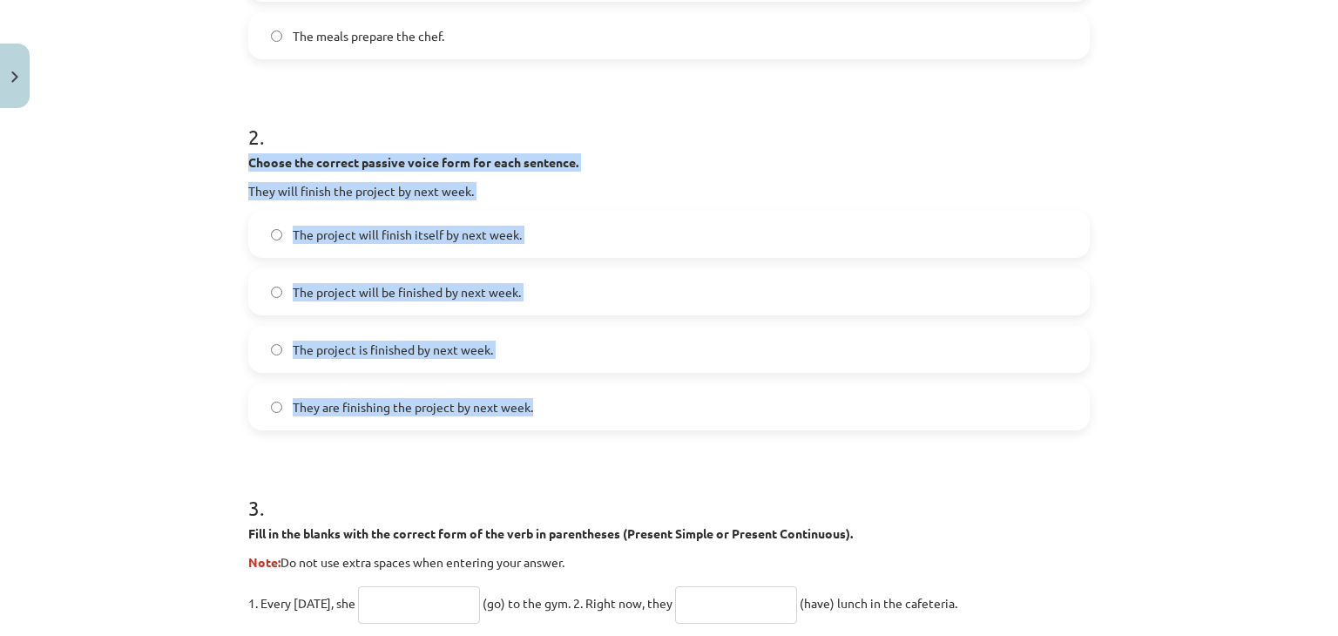
drag, startPoint x: 244, startPoint y: 154, endPoint x: 525, endPoint y: 422, distance: 388.2
click at [525, 422] on div "2 . Choose the correct passive voice form for each sentence. They will finish t…" at bounding box center [669, 262] width 842 height 336
copy div "Choose the correct passive voice form for each sentence. They will finish the p…"
click at [228, 252] on div "Mācību tēma: Angļu valoda i - 10.klase 1.ieskaites mācību materiāls #12 ✅ Final…" at bounding box center [669, 318] width 1338 height 636
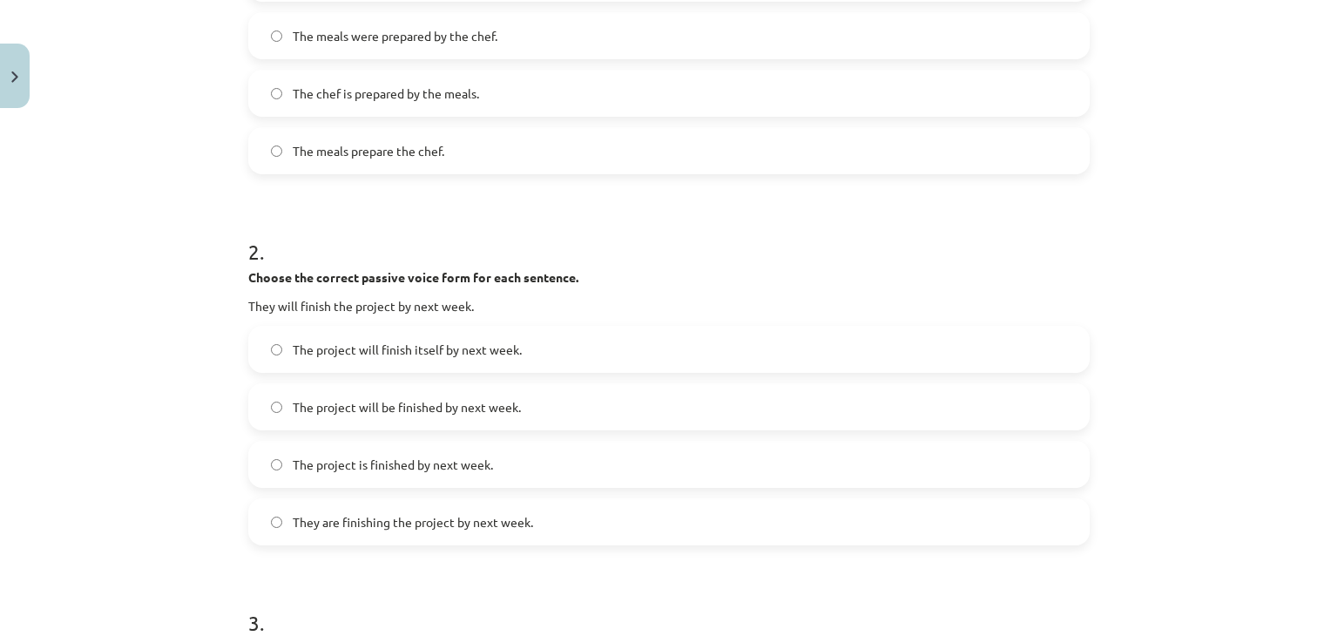
scroll to position [566, 0]
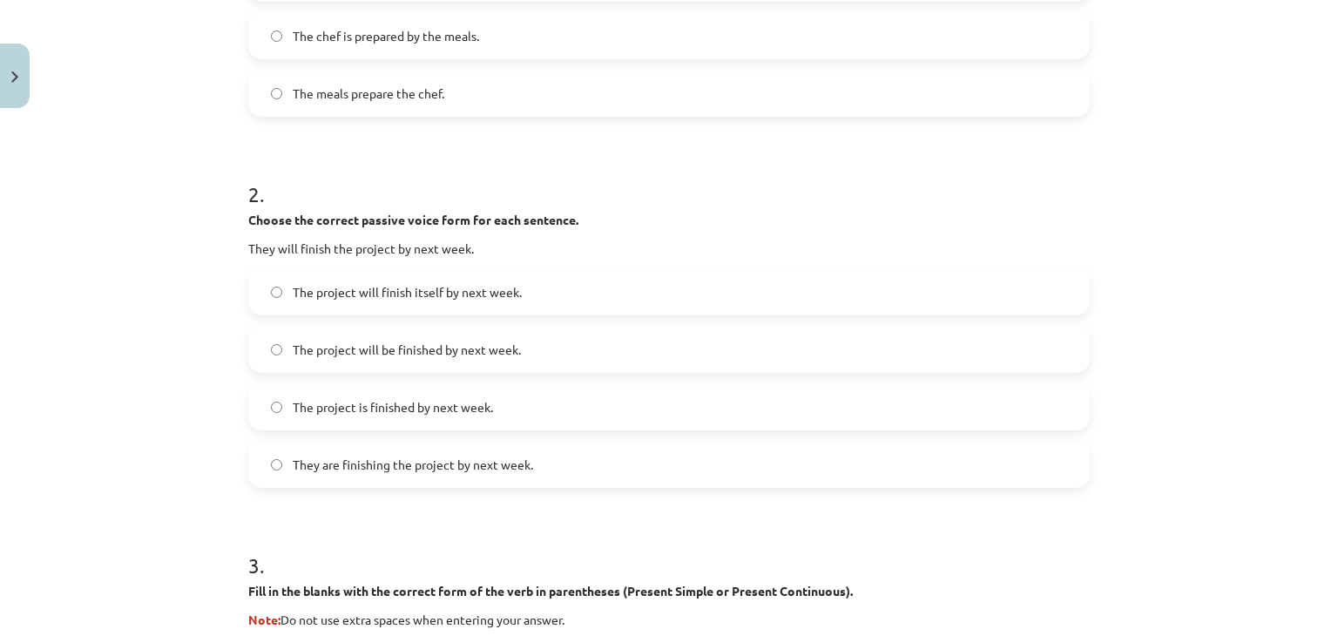
click at [432, 460] on span "They are finishing the project by next week." at bounding box center [413, 465] width 240 height 18
click at [341, 349] on span "The project will be finished by next week." at bounding box center [407, 350] width 228 height 18
click at [181, 257] on div "Mācību tēma: Angļu valoda i - 10.klase 1.ieskaites mācību materiāls #12 ✅ Final…" at bounding box center [669, 318] width 1338 height 636
click at [296, 383] on div "The project is finished by next week." at bounding box center [669, 406] width 842 height 47
click at [297, 408] on span "The project is finished by next week." at bounding box center [393, 407] width 200 height 18
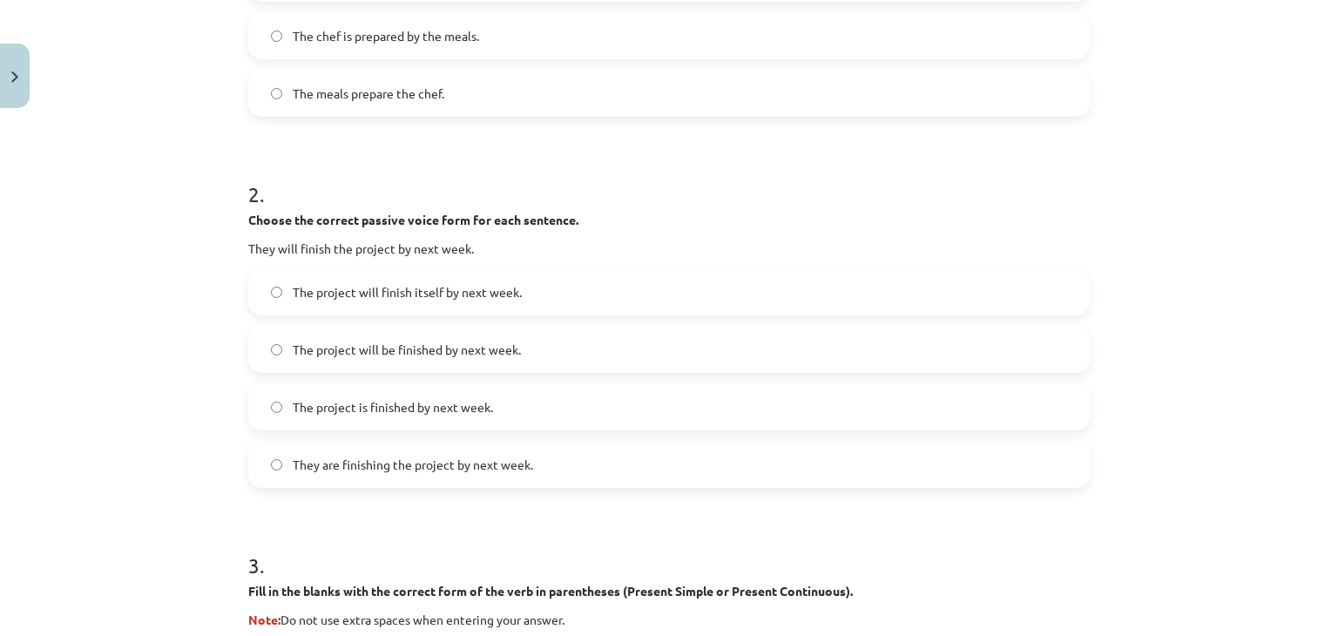
click at [341, 352] on span "The project will be finished by next week." at bounding box center [407, 350] width 228 height 18
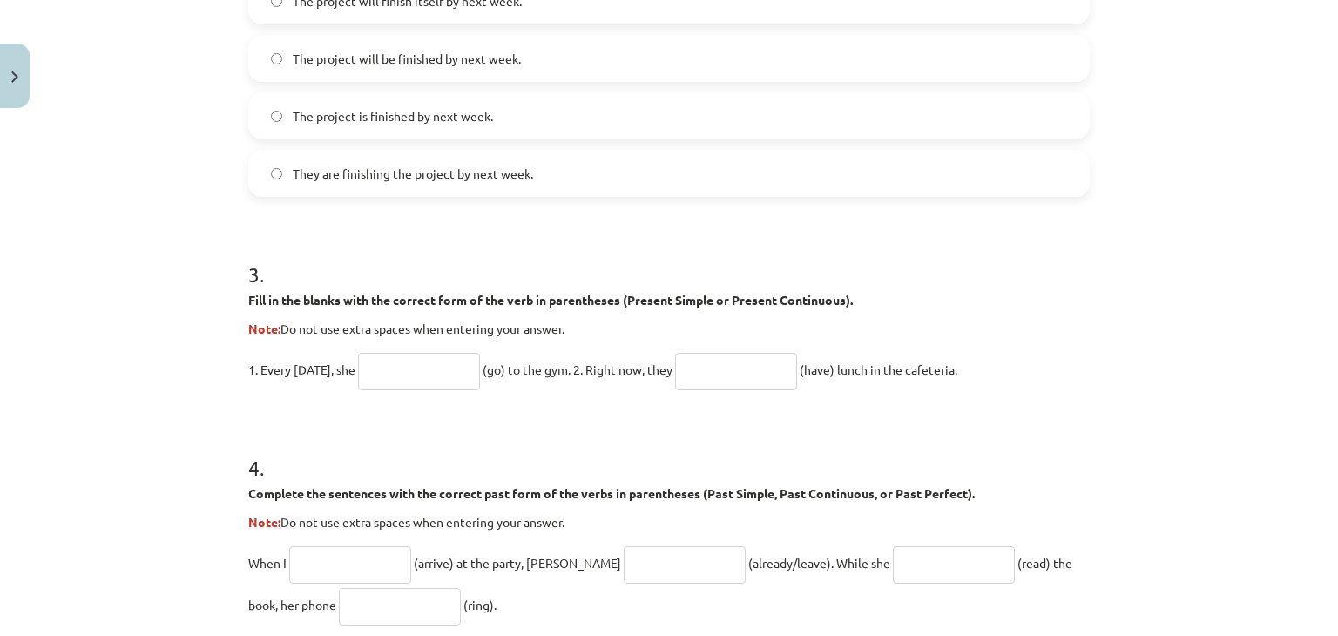
scroll to position [915, 0]
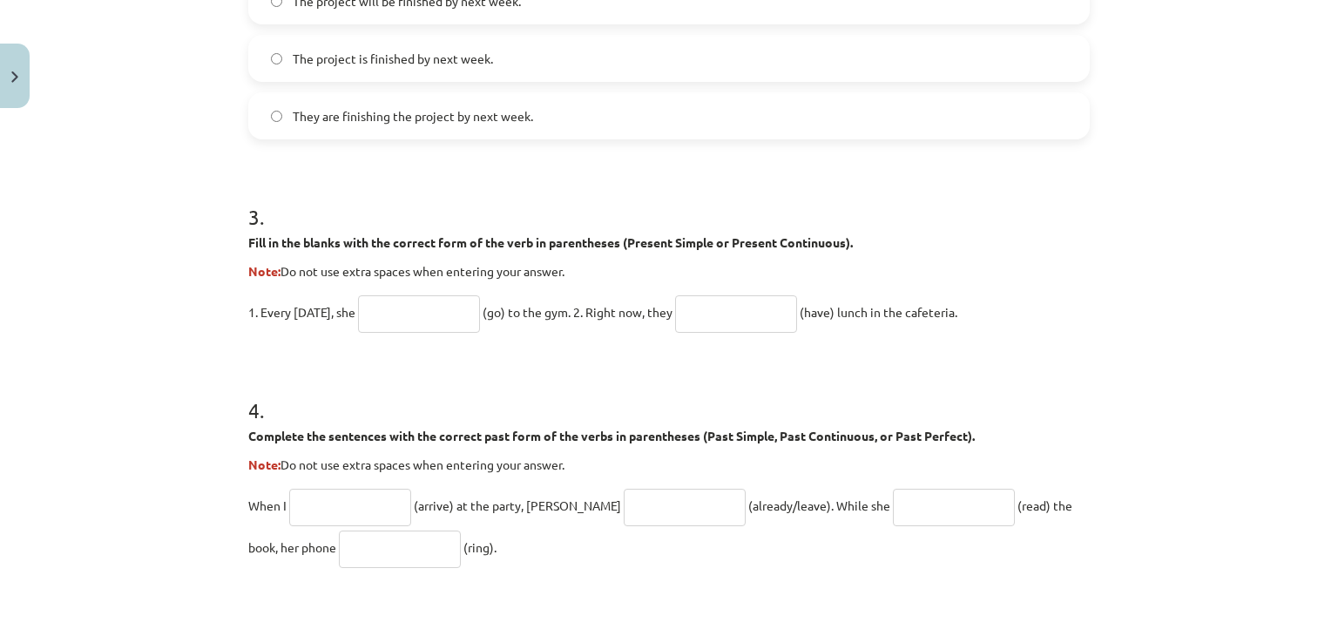
click at [395, 326] on input "text" at bounding box center [419, 313] width 122 height 37
click at [321, 344] on form "1 . Choose the correct passive voice form for each sentence. The chef prepares …" at bounding box center [669, 227] width 842 height 1591
click at [426, 309] on input "text" at bounding box center [419, 313] width 122 height 37
type input "*"
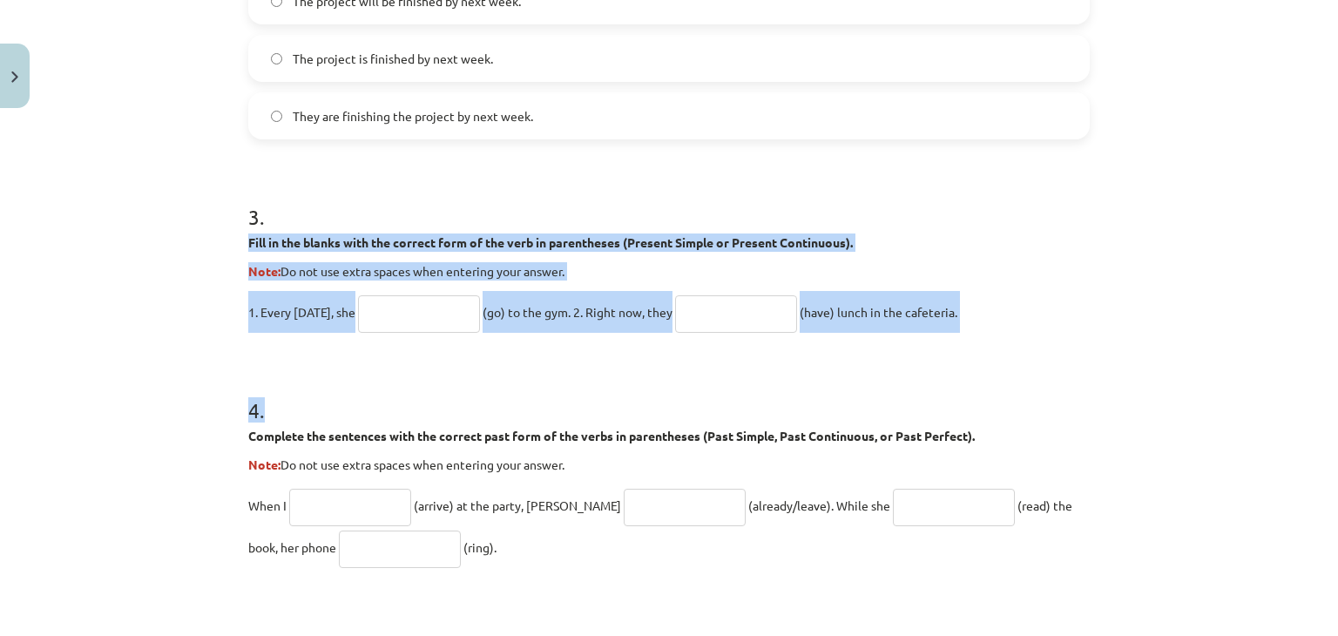
drag, startPoint x: 239, startPoint y: 238, endPoint x: 945, endPoint y: 344, distance: 714.4
click at [945, 344] on div "20 XP Saņemsi Grūts 194 pilda Apraksts Uzdevums Palīdzība 1 . Choose the correc…" at bounding box center [669, 191] width 862 height 1980
click at [988, 321] on p "1. Every Sunday, she (go) to the gym. 2. Right now, they (have) lunch in the ca…" at bounding box center [669, 312] width 842 height 42
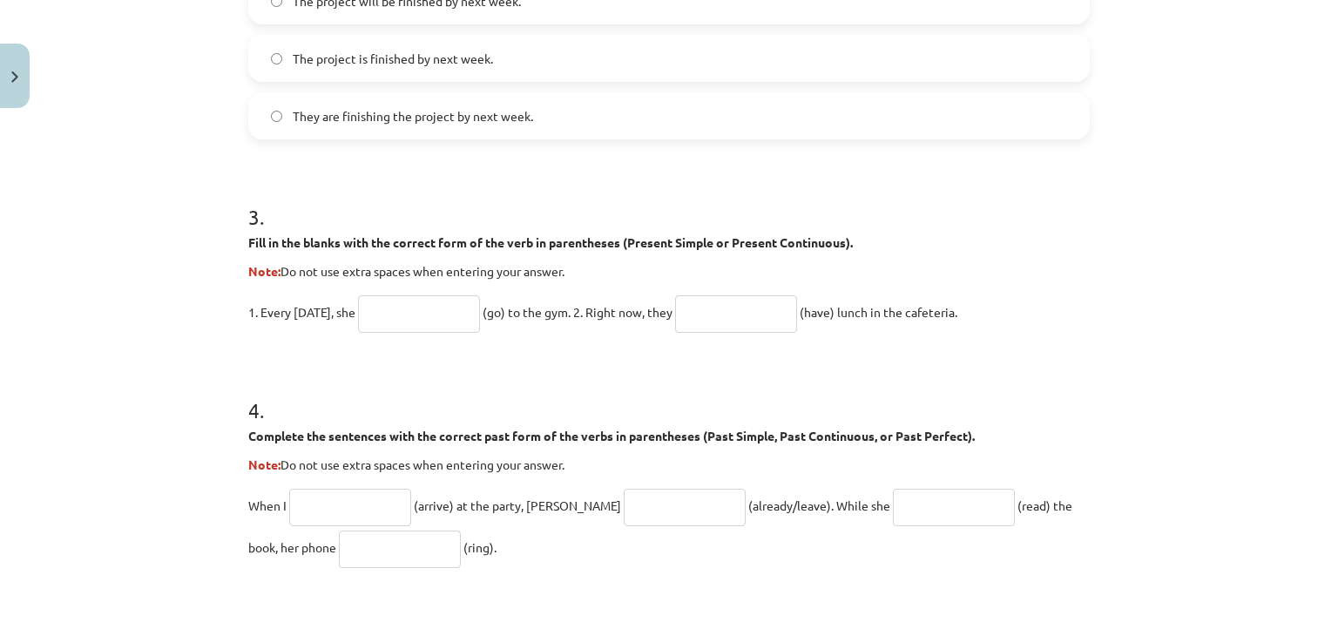
drag, startPoint x: 244, startPoint y: 234, endPoint x: 964, endPoint y: 289, distance: 722.5
click at [964, 289] on div "3 . Fill in the blanks with the correct form of the verb in parentheses (Presen…" at bounding box center [669, 253] width 842 height 159
copy div "Fill in the blanks with the correct form of the verb in parentheses (Present Si…"
click at [975, 345] on form "1 . Choose the correct passive voice form for each sentence. The chef prepares …" at bounding box center [669, 227] width 842 height 1591
click at [396, 320] on input "text" at bounding box center [419, 313] width 122 height 37
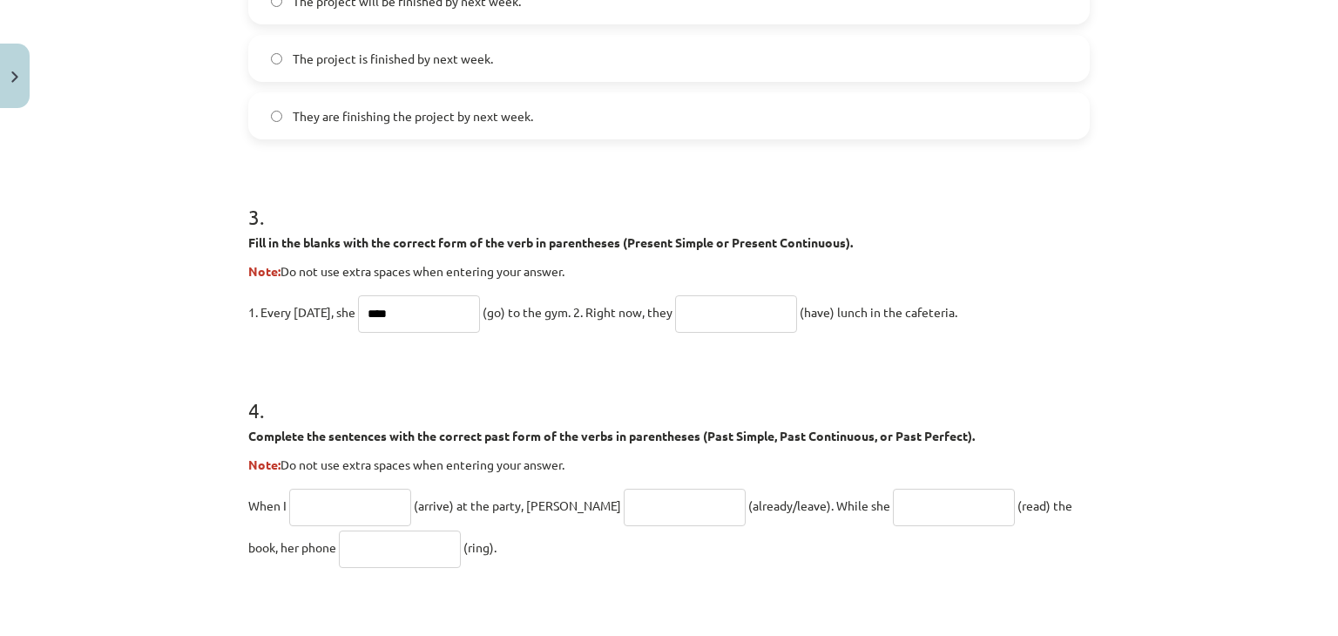
type input "****"
click at [779, 320] on input "text" at bounding box center [736, 313] width 122 height 37
type input "**********"
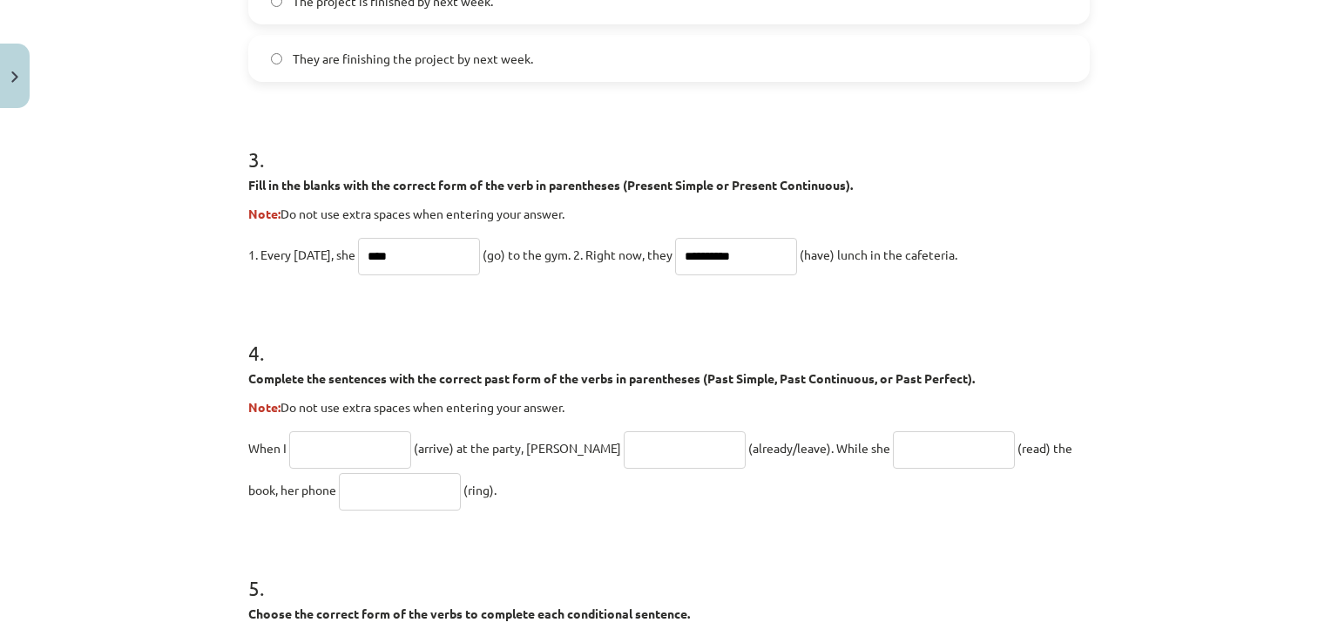
scroll to position [1089, 0]
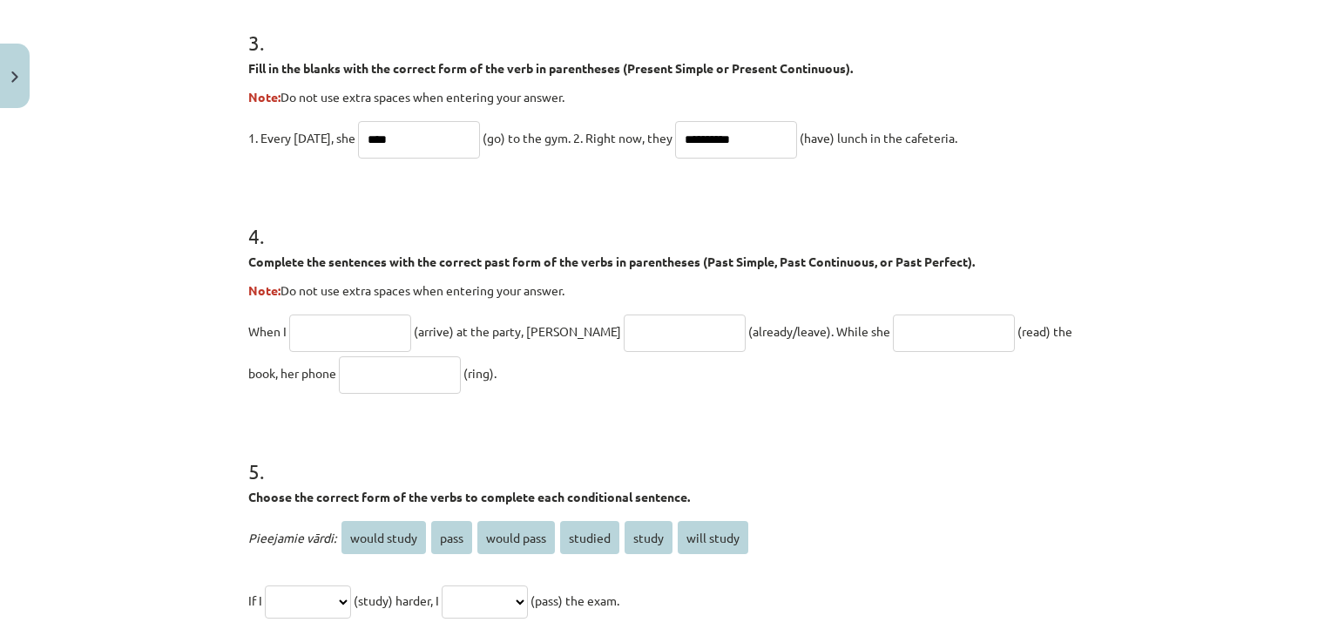
drag, startPoint x: 240, startPoint y: 260, endPoint x: 450, endPoint y: 372, distance: 237.0
click at [450, 372] on div "4 . Complete the sentences with the correct past form of the verbs in parenthes…" at bounding box center [669, 293] width 842 height 200
click at [462, 380] on p "When I (arrive) at the party, John (already/leave). While she (read) the book, …" at bounding box center [669, 352] width 842 height 84
click at [364, 326] on input "text" at bounding box center [350, 332] width 122 height 37
type input "*******"
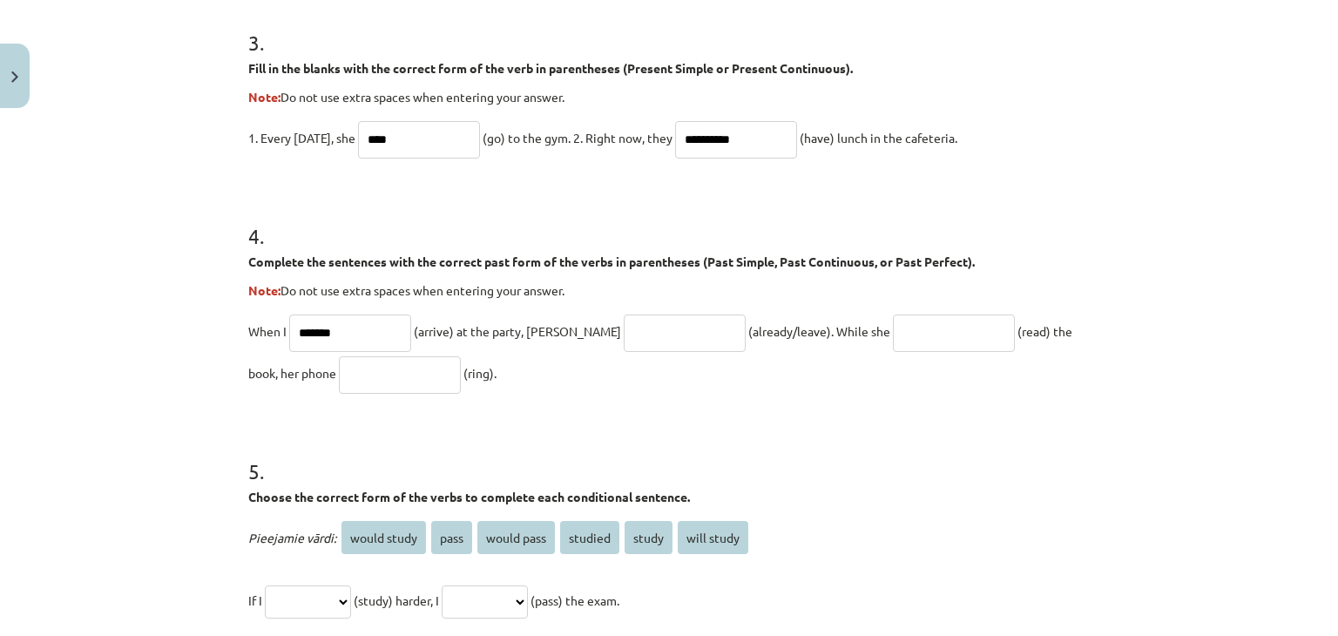
click at [624, 346] on input "text" at bounding box center [685, 332] width 122 height 37
type input "**********"
click at [893, 348] on input "text" at bounding box center [954, 332] width 122 height 37
type input "****"
click at [362, 377] on input "text" at bounding box center [400, 374] width 122 height 37
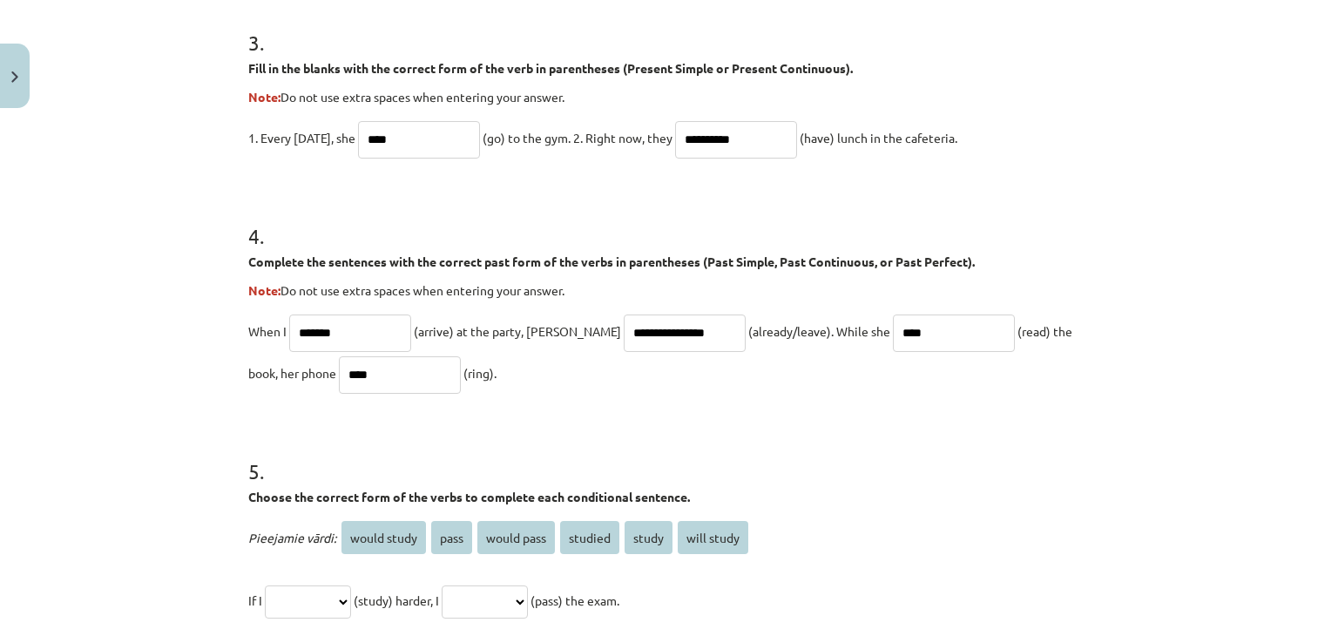
type input "****"
click at [893, 321] on input "****" at bounding box center [954, 332] width 122 height 37
type input "*"
type input "**********"
click at [379, 429] on h1 "5 ." at bounding box center [669, 456] width 842 height 54
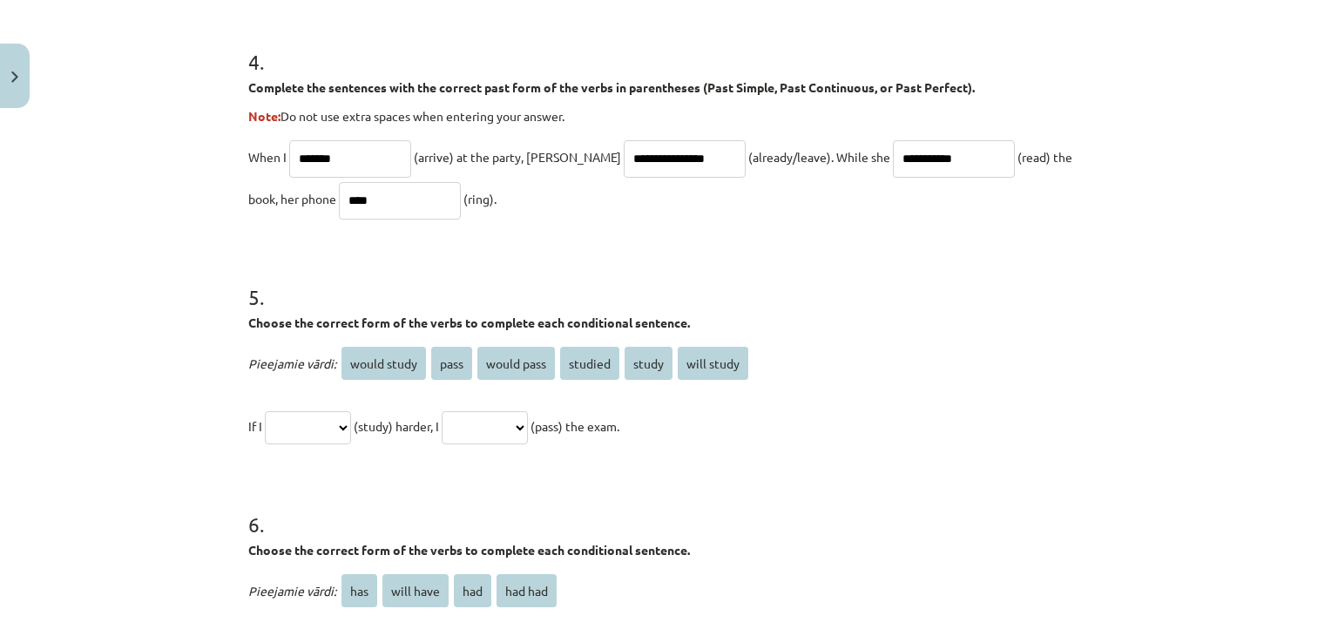
scroll to position [1321, 0]
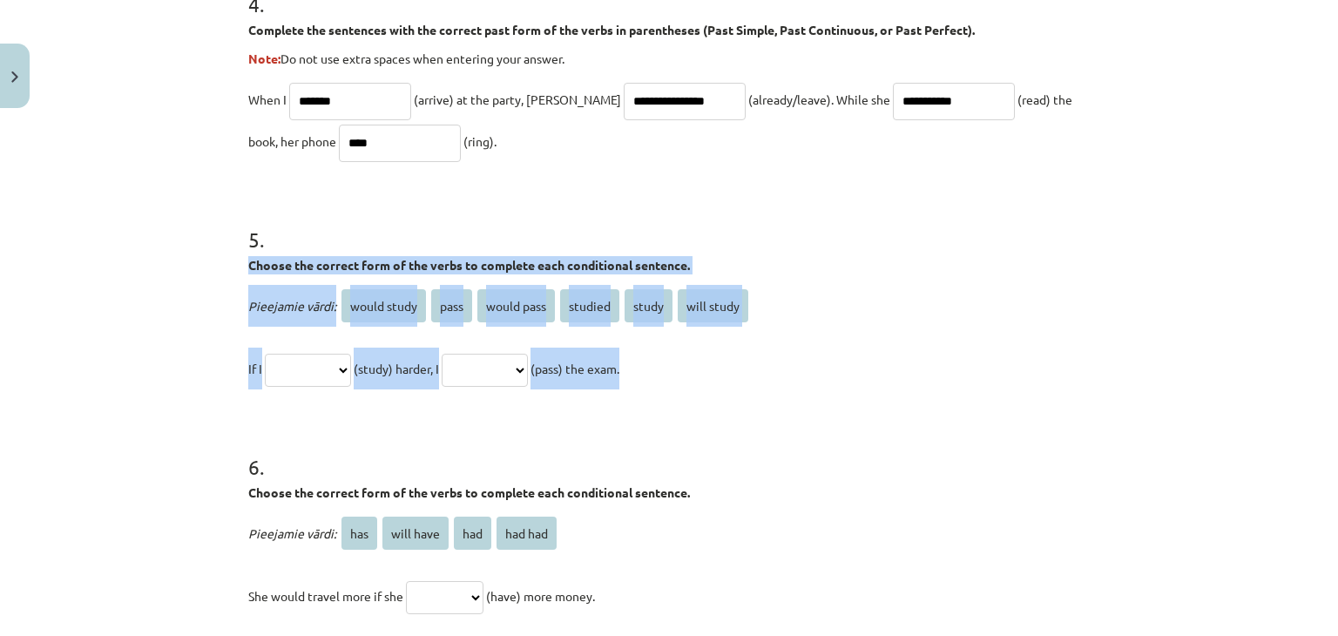
drag, startPoint x: 239, startPoint y: 259, endPoint x: 659, endPoint y: 369, distance: 434.2
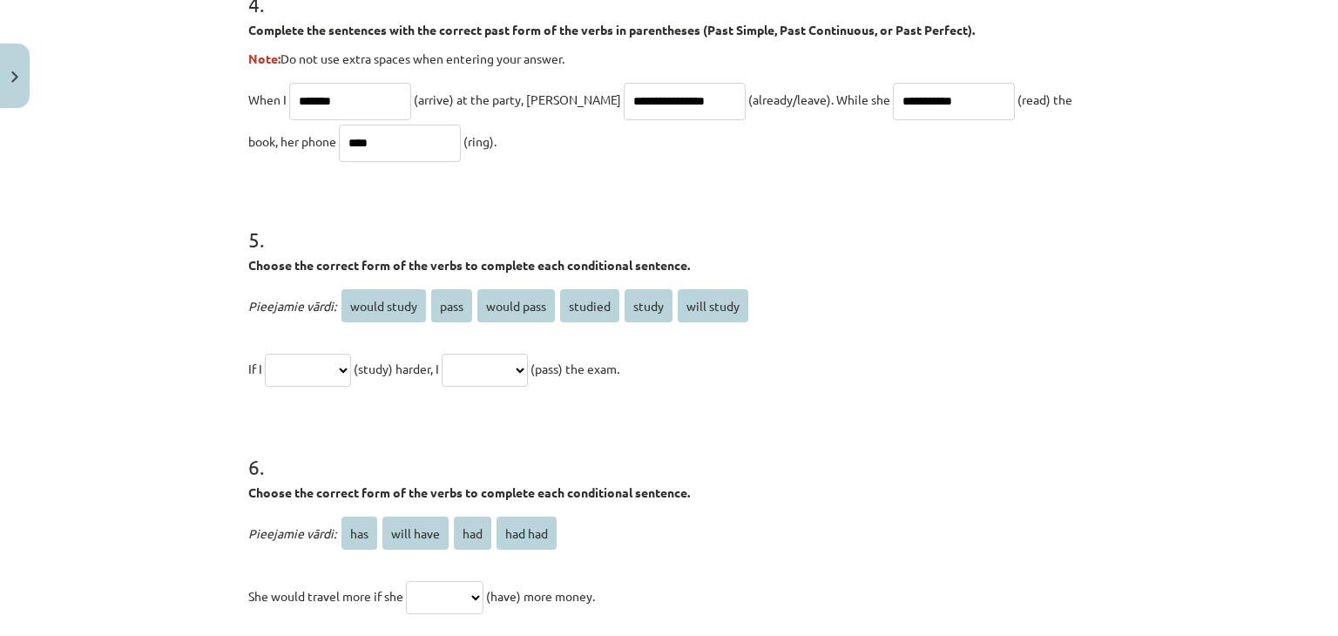
click at [313, 369] on select "**********" at bounding box center [308, 370] width 86 height 33
select select "*******"
click at [265, 354] on select "**********" at bounding box center [308, 370] width 86 height 33
click at [337, 369] on select "**********" at bounding box center [308, 370] width 86 height 33
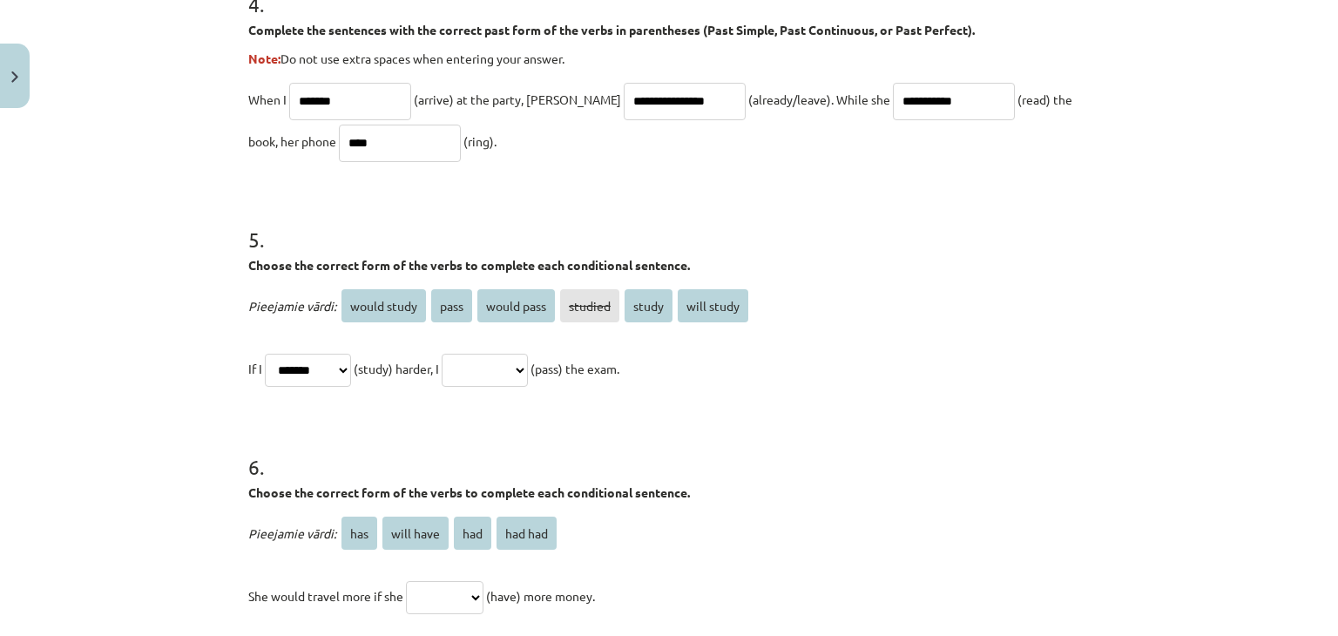
click at [349, 373] on select "**********" at bounding box center [308, 370] width 86 height 33
click at [478, 369] on select "**********" at bounding box center [485, 370] width 86 height 33
click at [462, 354] on select "**********" at bounding box center [485, 370] width 86 height 33
drag, startPoint x: 523, startPoint y: 370, endPoint x: 520, endPoint y: 380, distance: 9.9
click at [523, 370] on select "**********" at bounding box center [485, 370] width 86 height 33
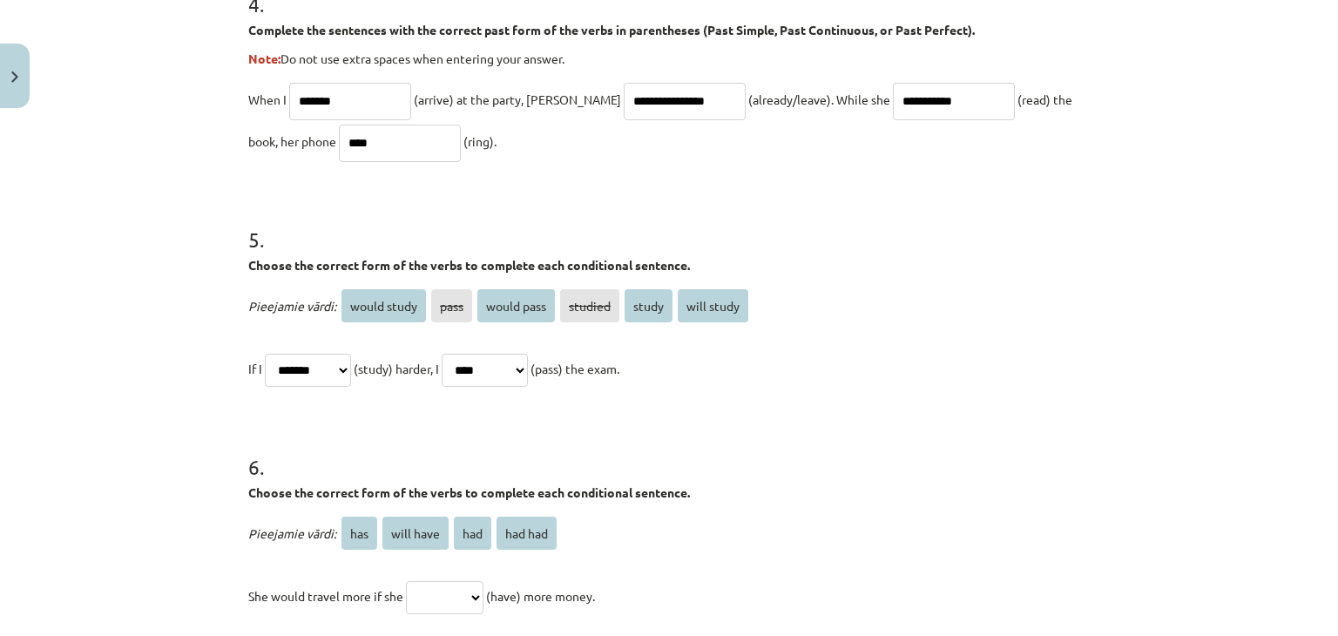
select select "**********"
click at [462, 354] on select "**********" at bounding box center [485, 370] width 86 height 33
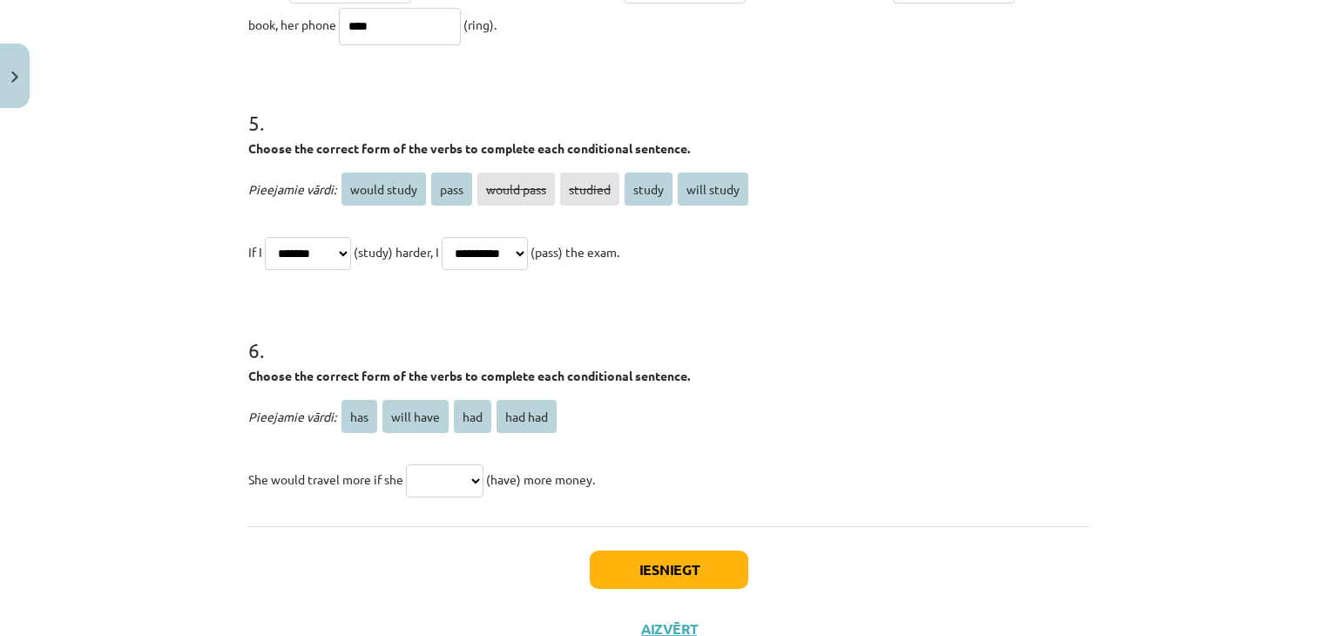
scroll to position [1503, 0]
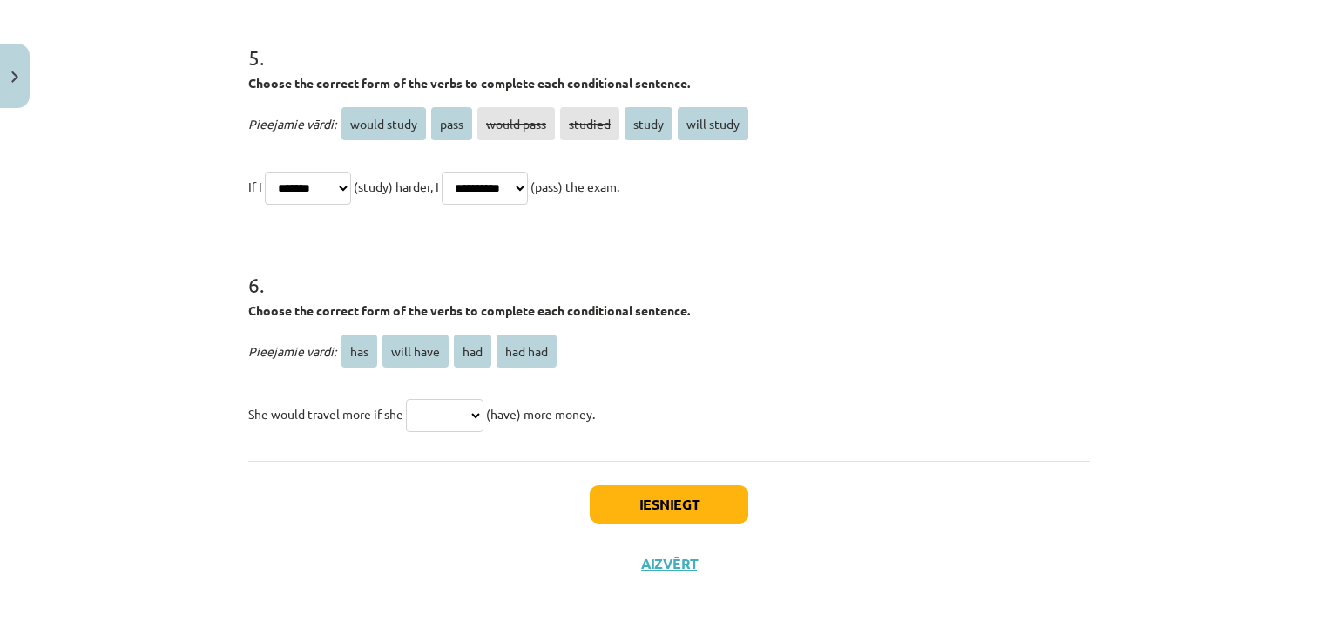
drag, startPoint x: 244, startPoint y: 311, endPoint x: 603, endPoint y: 408, distance: 371.7
click at [603, 408] on div "6 . Choose the correct form of the verbs to complete each conditional sentence.…" at bounding box center [669, 338] width 842 height 193
click at [666, 396] on p "She would travel more if she *** ********* *** ******* (have) more money." at bounding box center [669, 414] width 842 height 42
click at [451, 409] on select "*** ********* *** *******" at bounding box center [445, 415] width 78 height 33
select select "***"
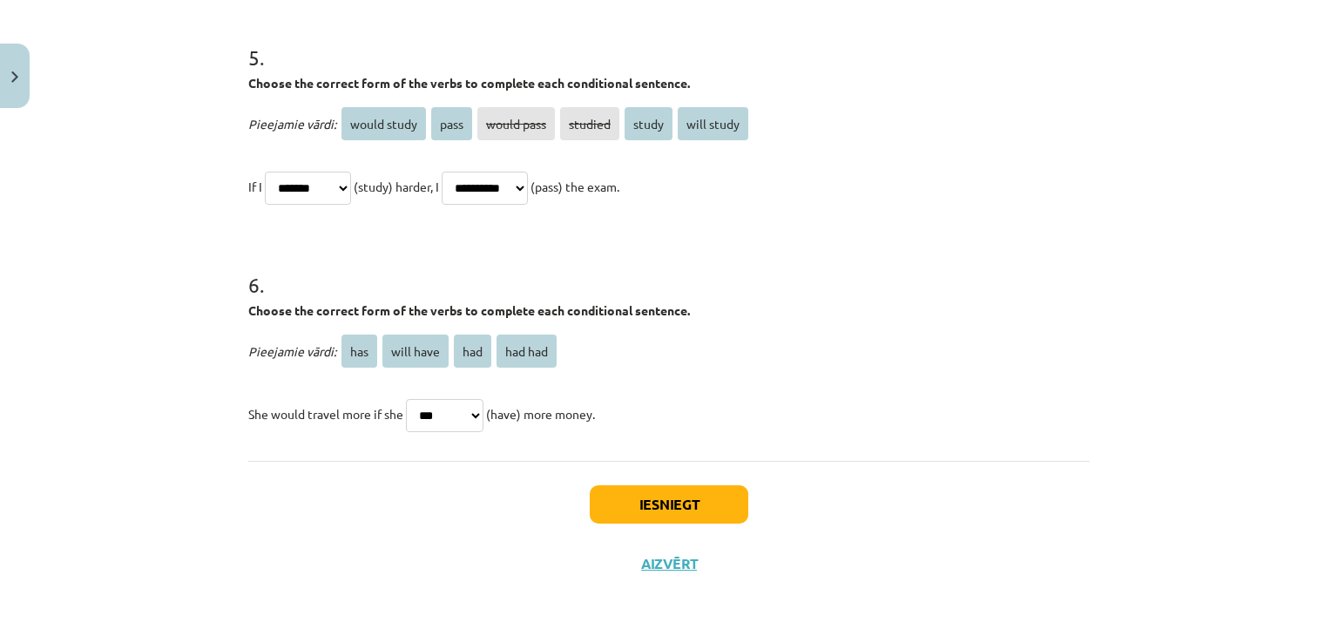
click at [406, 399] on select "*** ********* *** *******" at bounding box center [445, 415] width 78 height 33
click at [592, 506] on button "Iesniegt" at bounding box center [669, 504] width 159 height 38
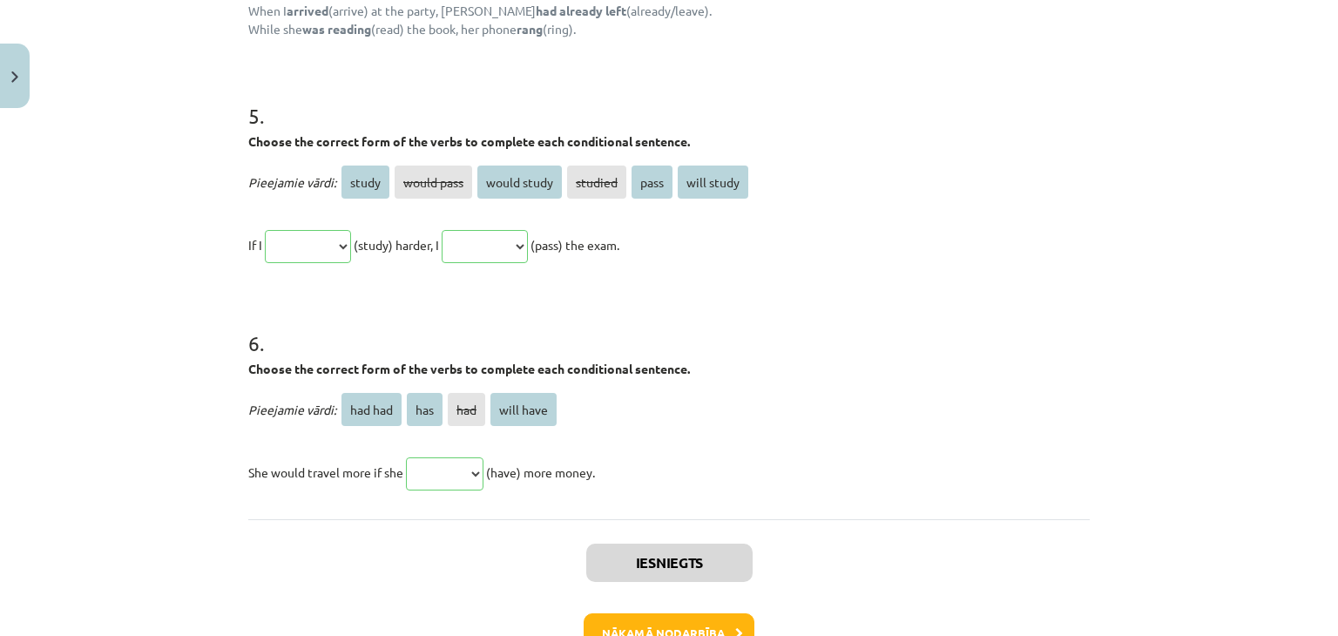
scroll to position [1814, 0]
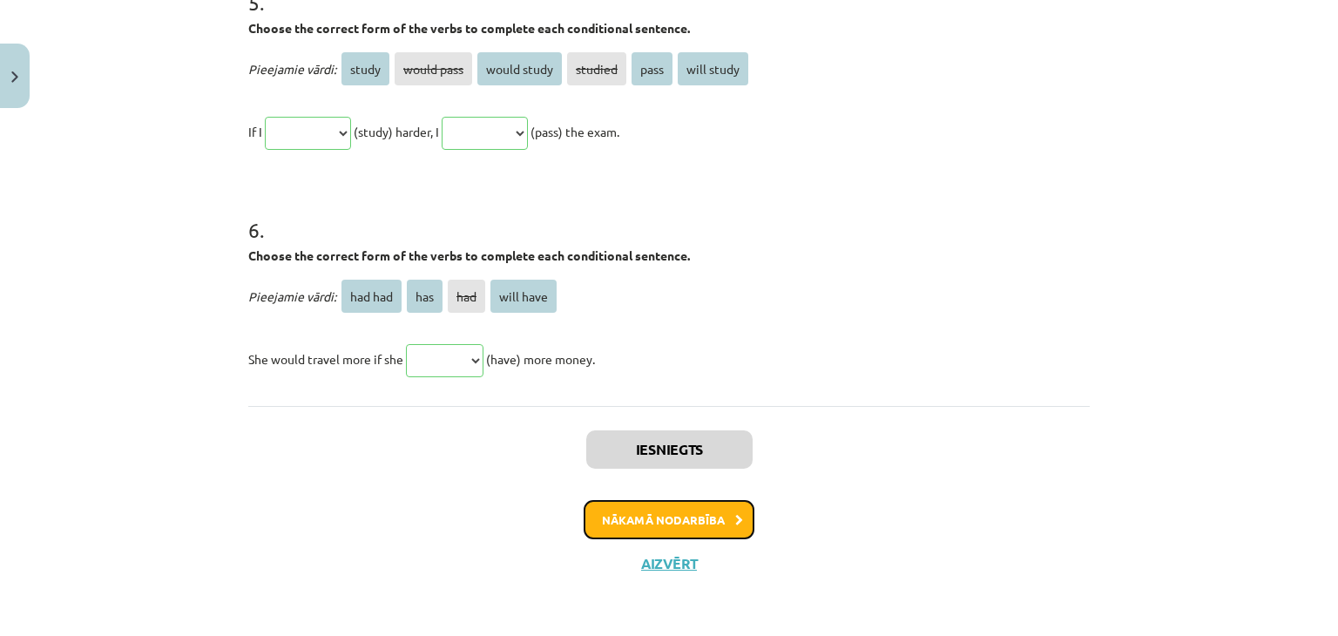
click at [645, 522] on button "Nākamā nodarbība" at bounding box center [669, 520] width 171 height 40
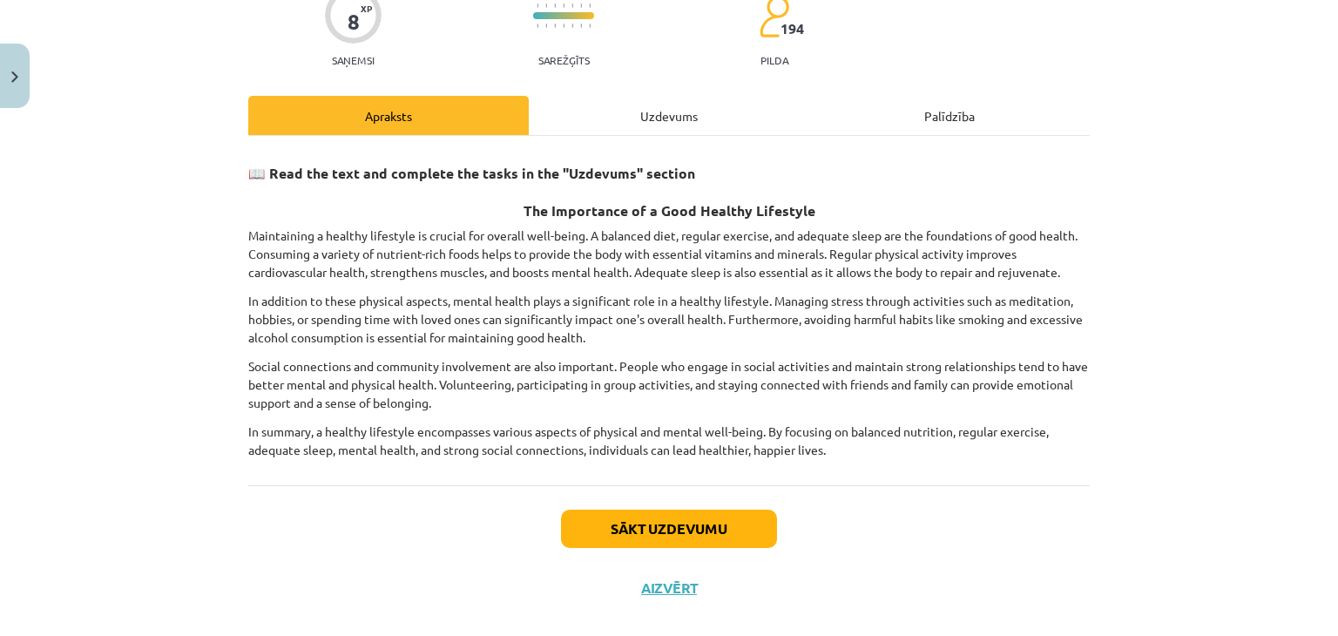
scroll to position [183, 0]
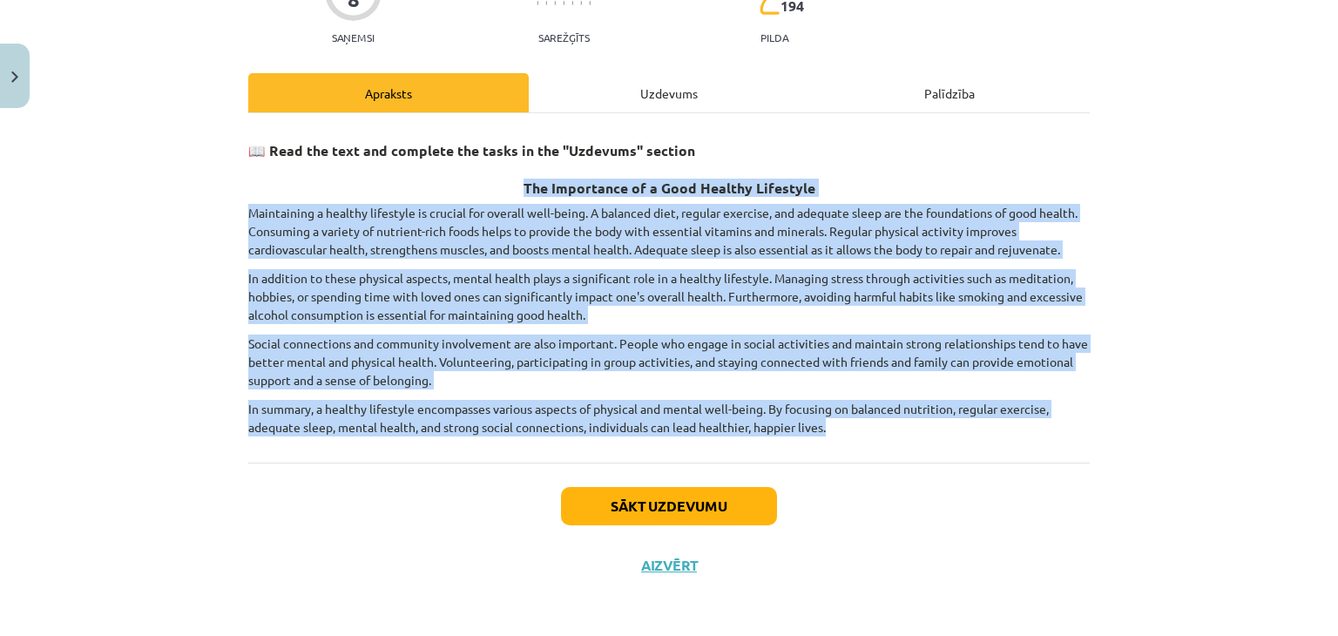
drag, startPoint x: 519, startPoint y: 180, endPoint x: 870, endPoint y: 420, distance: 425.0
click at [870, 420] on div "📖 Read the text and complete the tasks in the "Uzdevums" section The Importance…" at bounding box center [669, 283] width 842 height 308
click at [870, 420] on p "In summary, a healthy lifestyle encompasses various aspects of physical and men…" at bounding box center [669, 418] width 842 height 37
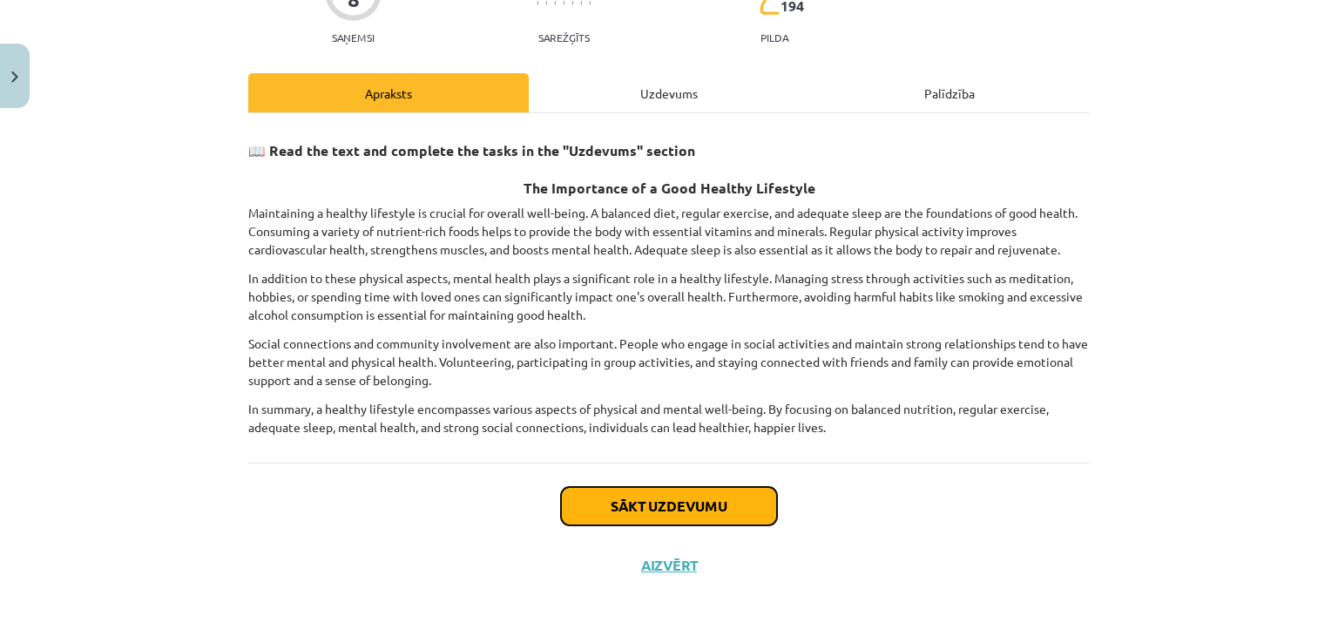
click at [652, 508] on button "Sākt uzdevumu" at bounding box center [669, 506] width 216 height 38
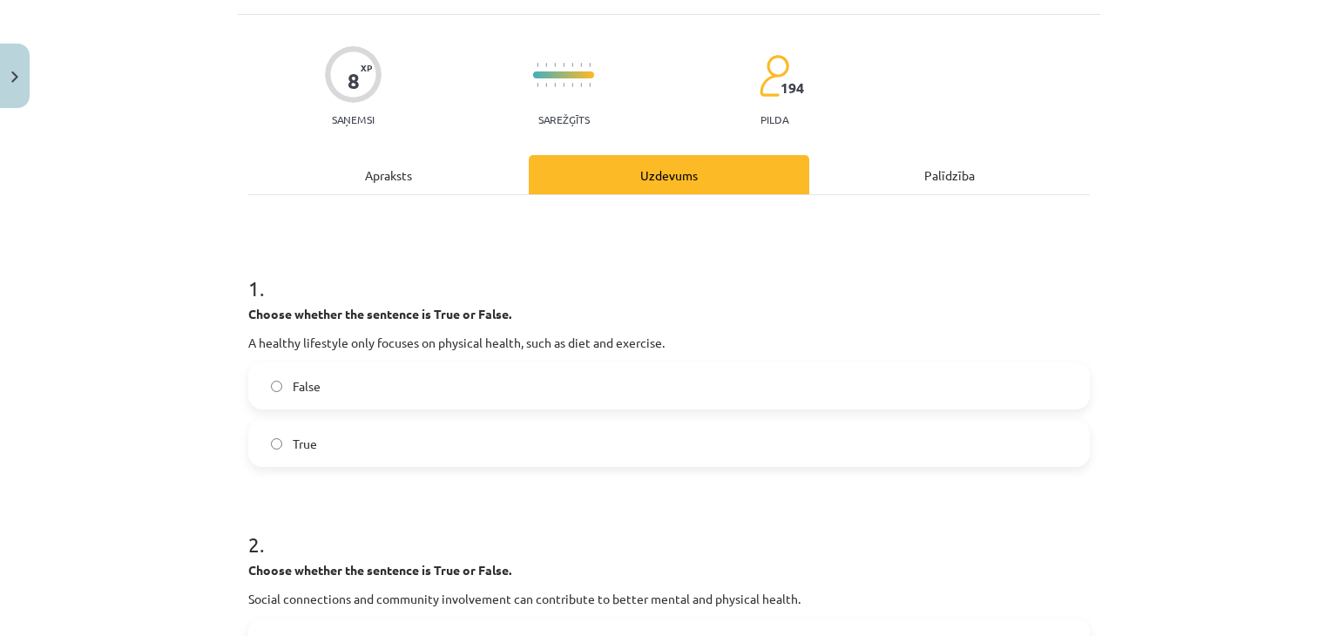
scroll to position [160, 0]
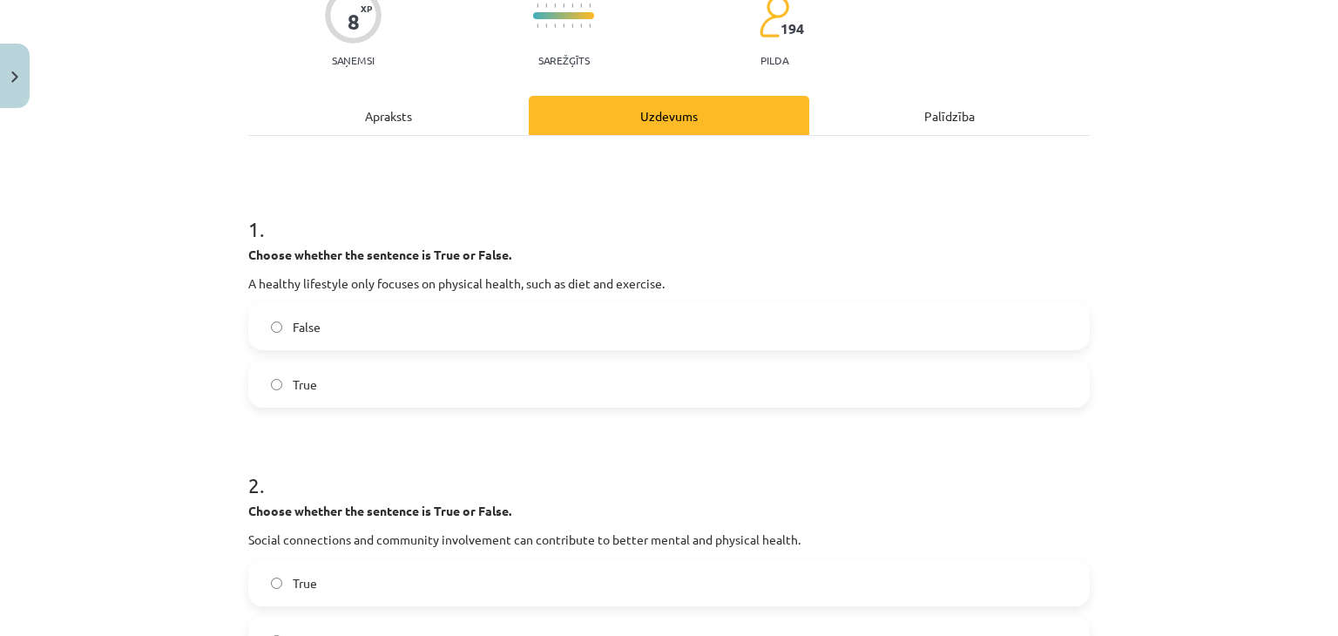
click at [321, 321] on label "False" at bounding box center [669, 327] width 838 height 44
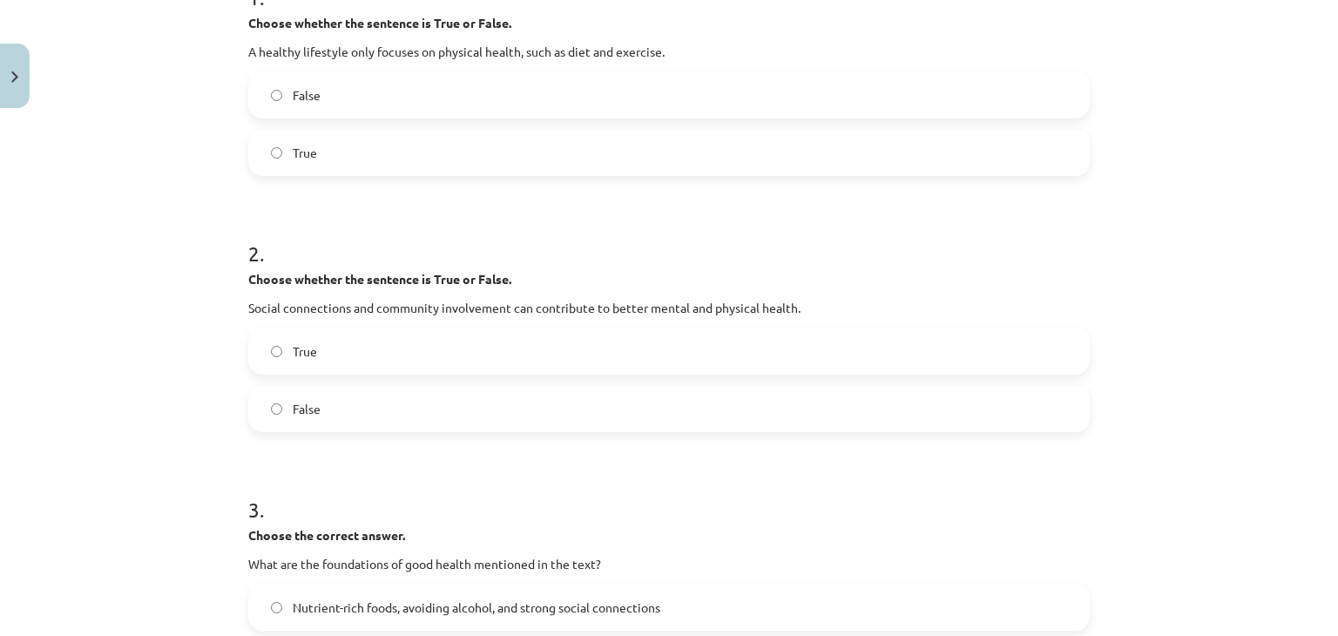
scroll to position [450, 0]
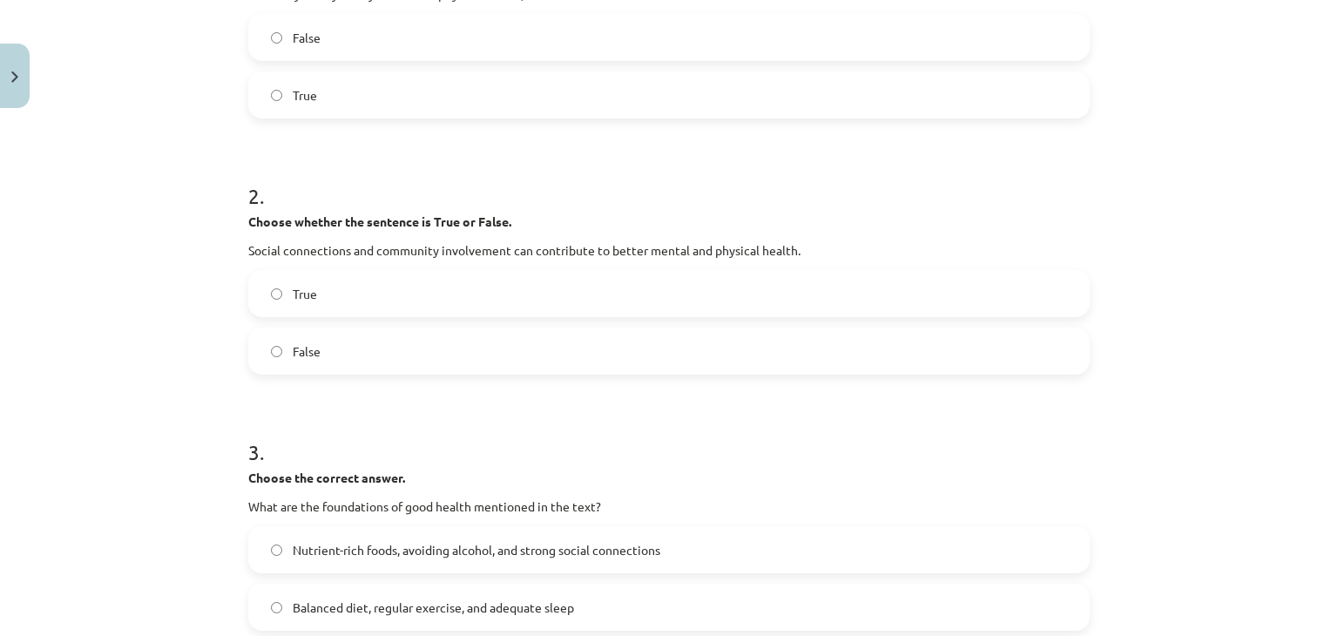
click at [250, 287] on label "True" at bounding box center [669, 294] width 838 height 44
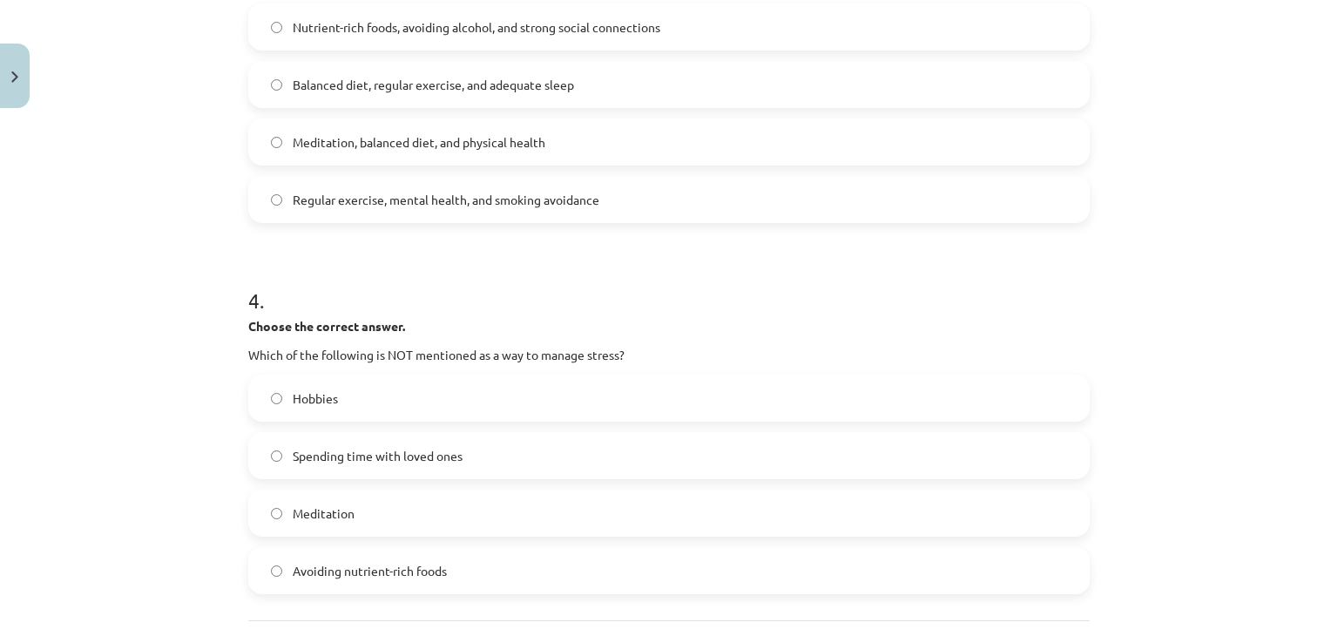
scroll to position [1031, 0]
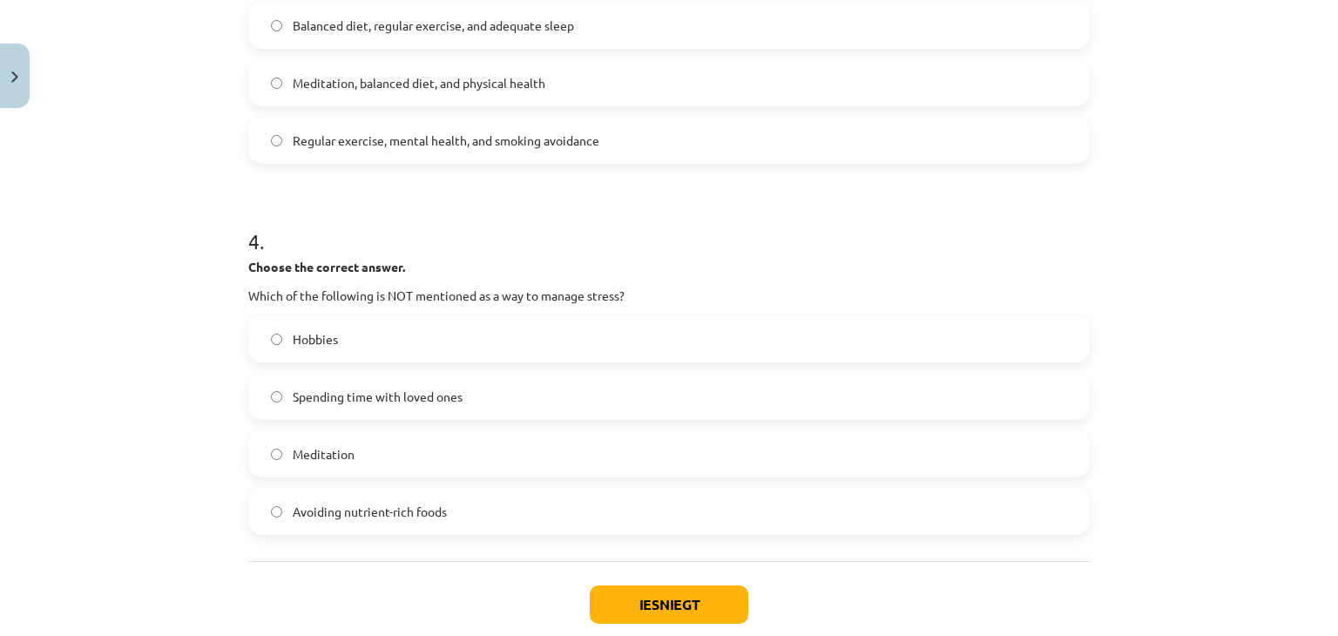
click at [330, 349] on label "Hobbies" at bounding box center [669, 339] width 838 height 44
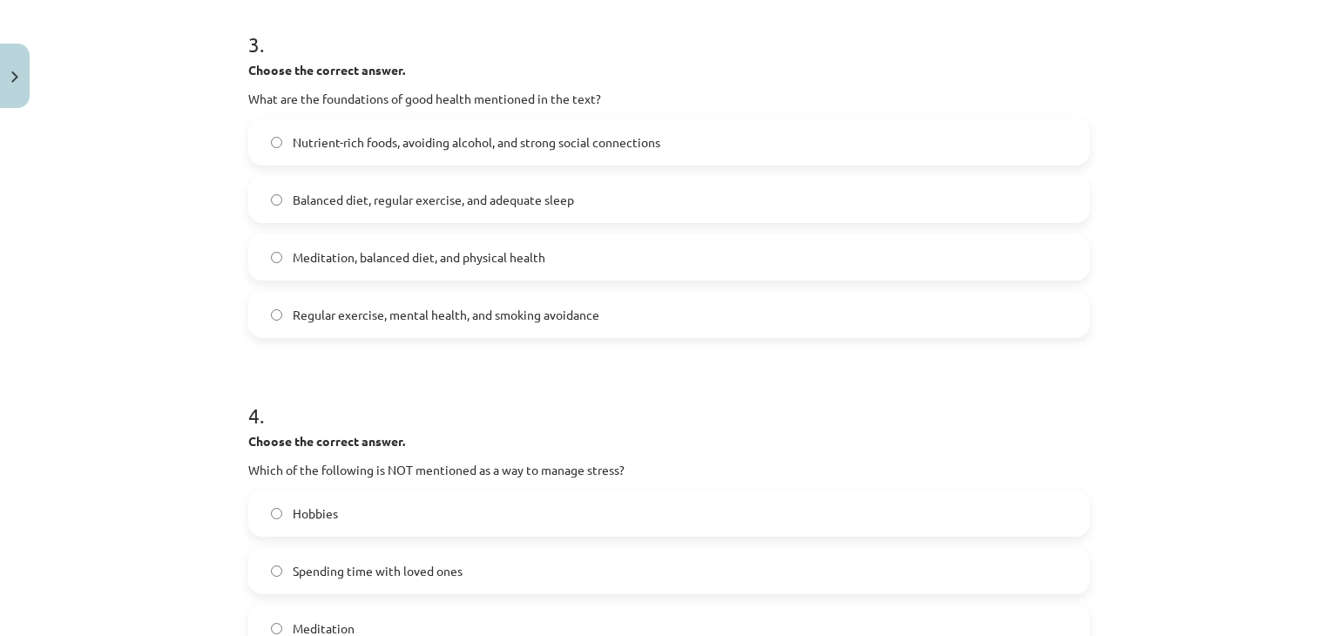
scroll to position [798, 0]
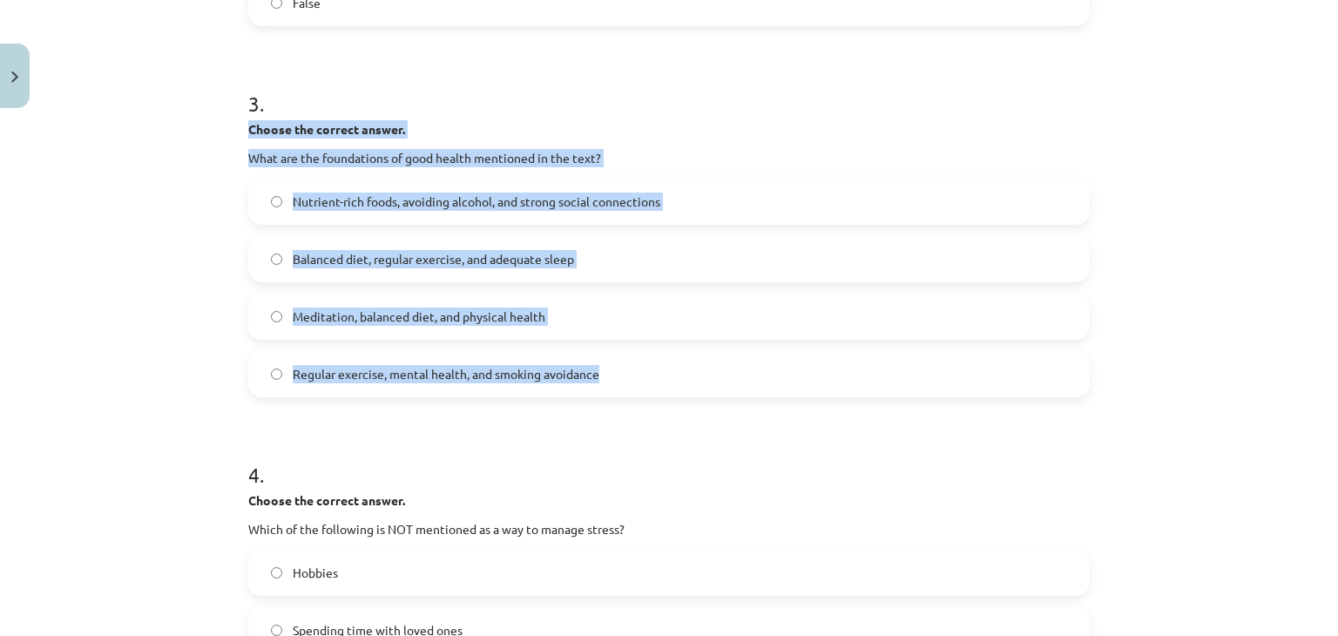
drag, startPoint x: 242, startPoint y: 125, endPoint x: 608, endPoint y: 387, distance: 450.1
click at [608, 387] on div "3 . Choose the correct answer. What are the foundations of good health mentione…" at bounding box center [669, 229] width 842 height 336
click at [238, 246] on div "8 XP Saņemsi Sarežģīts 194 pilda Apraksts Uzdevums Palīdzība 1 . Choose whether…" at bounding box center [669, 122] width 862 height 1609
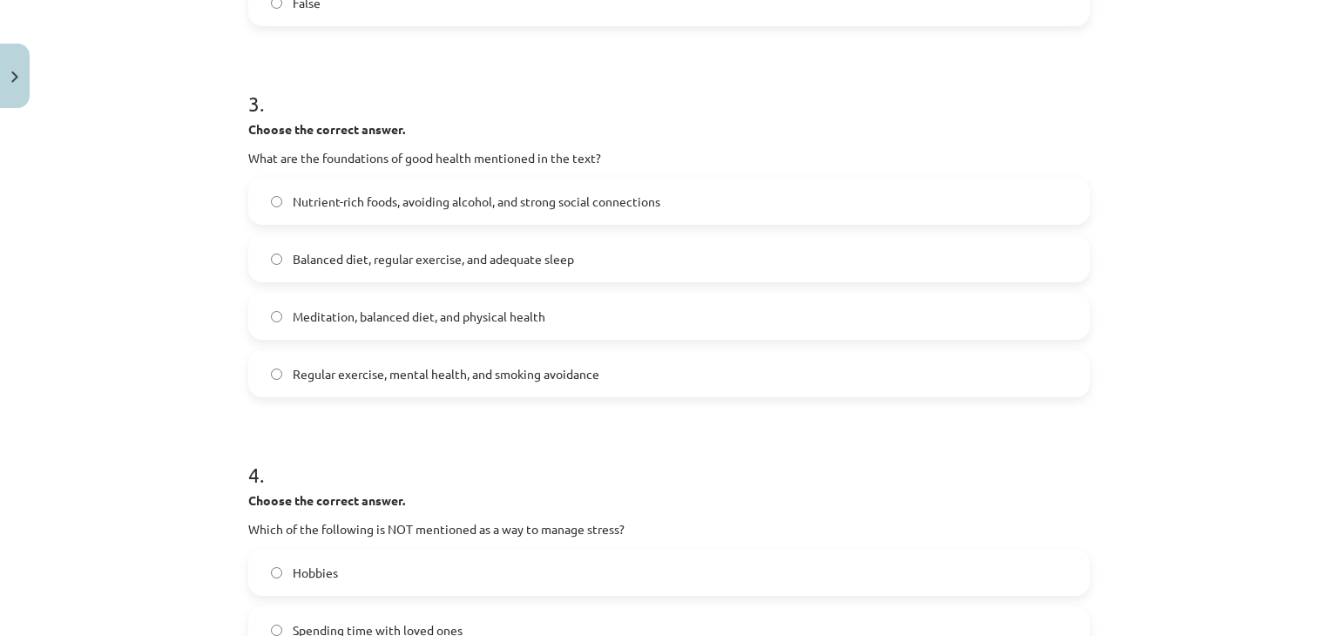
drag, startPoint x: 328, startPoint y: 260, endPoint x: 331, endPoint y: 272, distance: 12.7
click at [328, 260] on span "Balanced diet, regular exercise, and adequate sleep" at bounding box center [433, 259] width 281 height 18
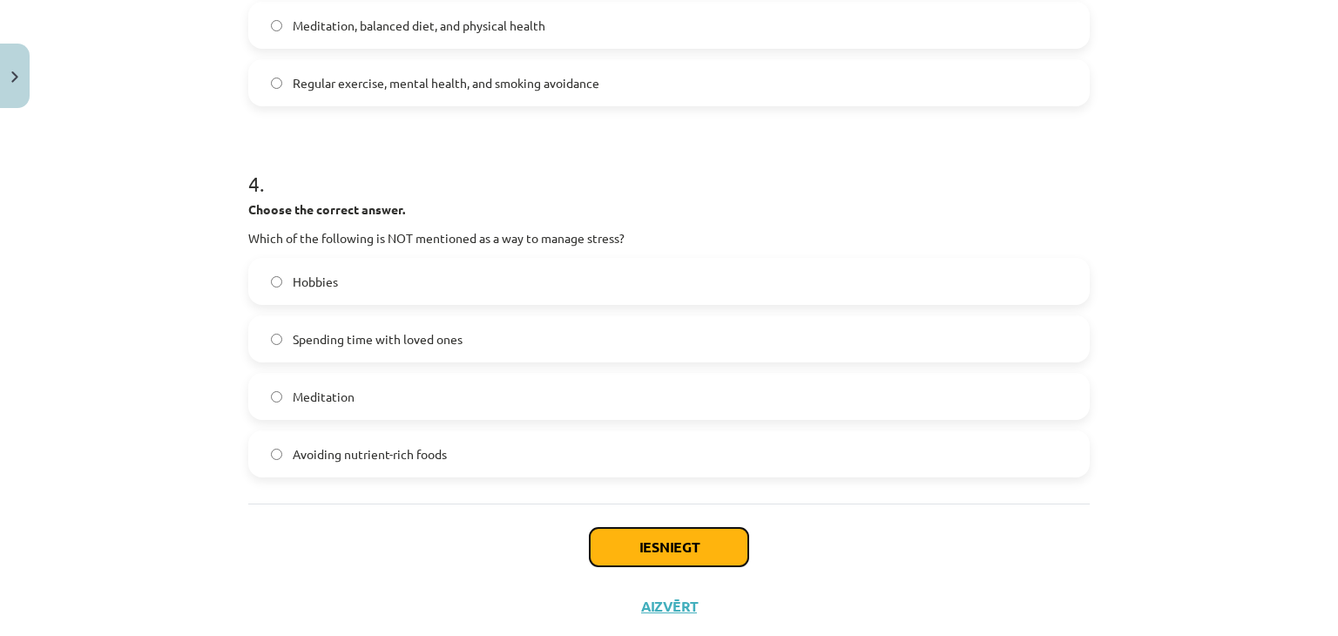
click at [637, 540] on button "Iesniegt" at bounding box center [669, 547] width 159 height 38
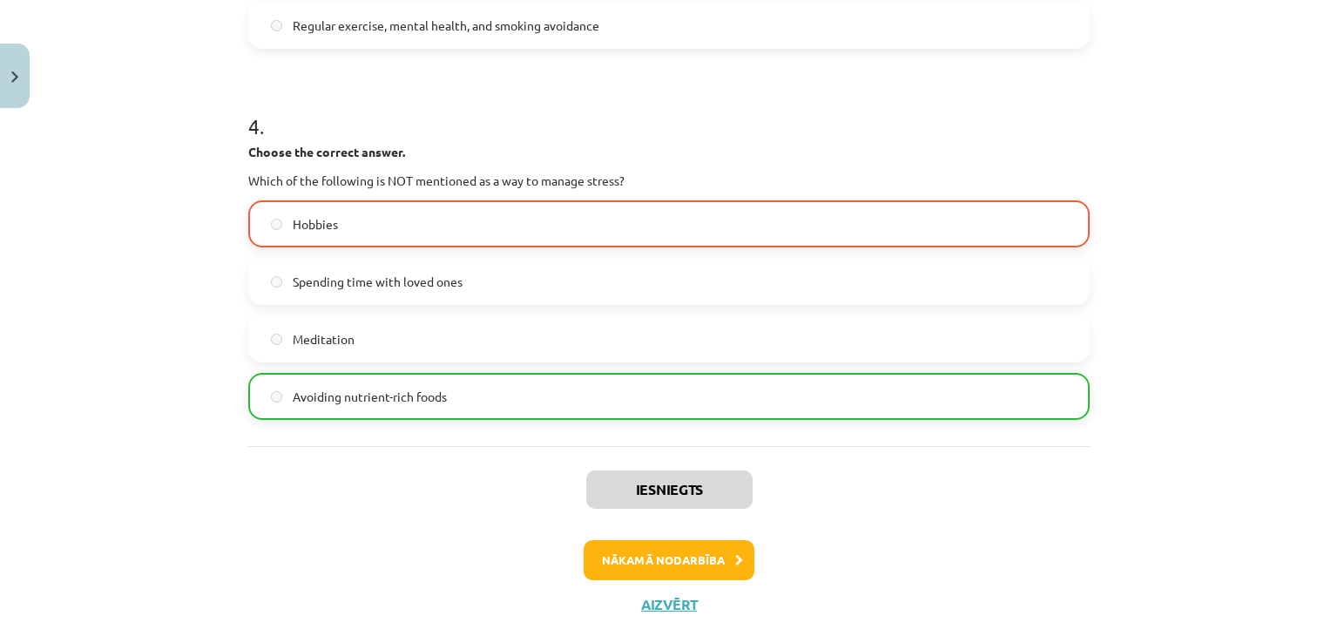
scroll to position [1187, 0]
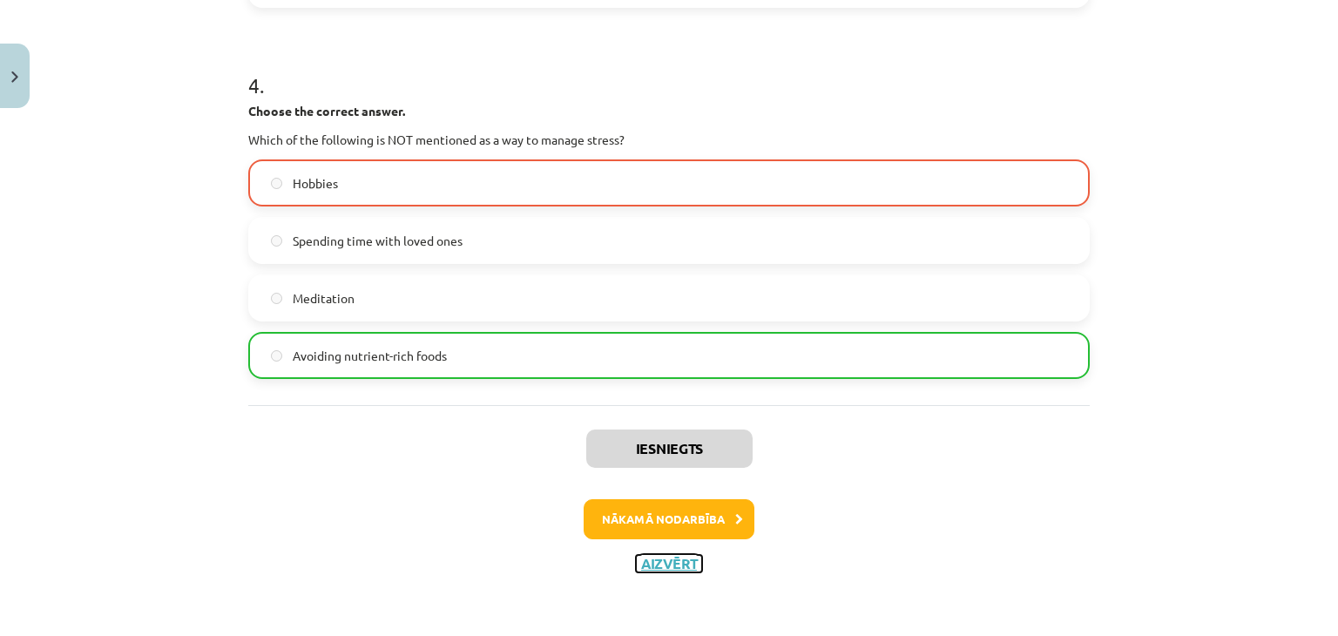
click at [645, 558] on button "Aizvērt" at bounding box center [669, 563] width 66 height 17
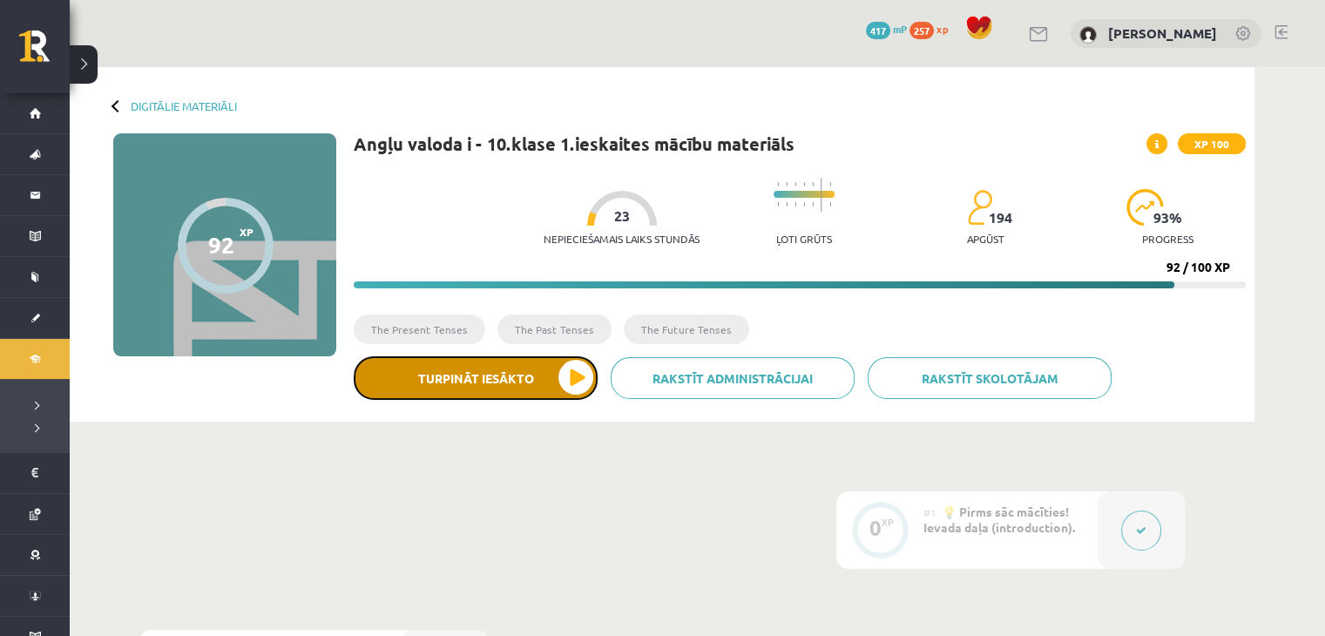
click at [540, 379] on button "Turpināt iesākto" at bounding box center [476, 378] width 244 height 44
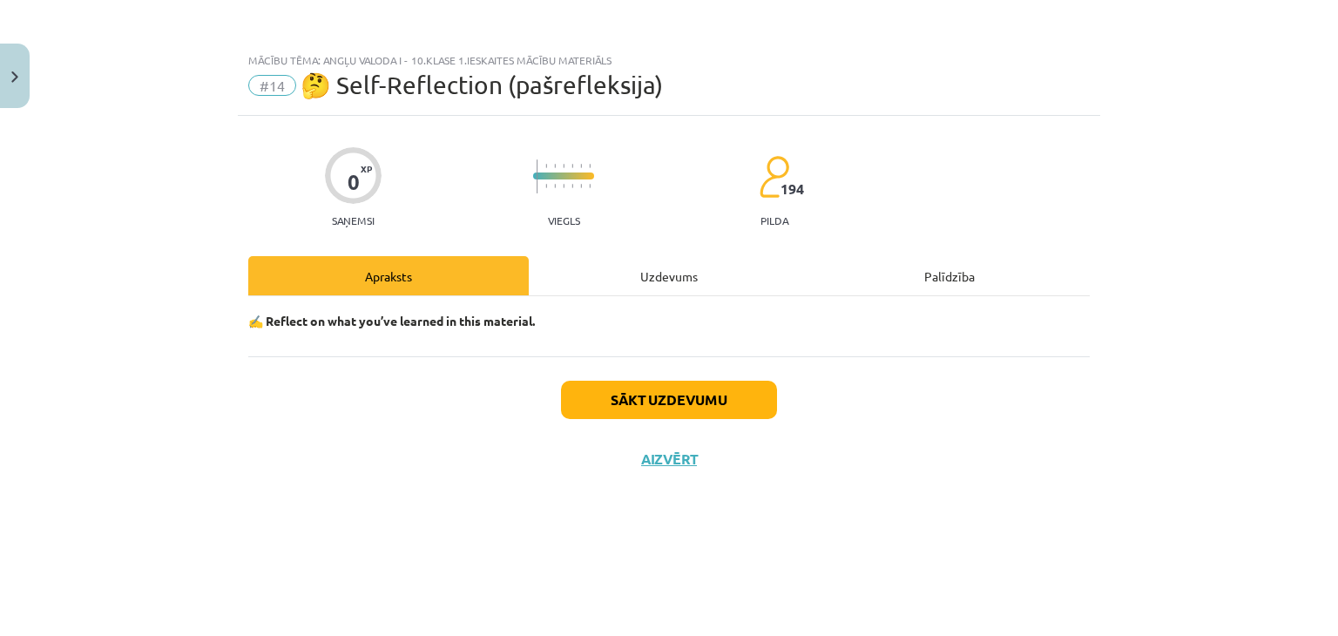
click at [460, 346] on div "✍️ Reflect on what you’ve learned in this material." at bounding box center [669, 326] width 842 height 60
click at [374, 344] on div "✍️ Reflect on what you’ve learned in this material." at bounding box center [669, 326] width 842 height 60
click at [303, 349] on div "✍️ Reflect on what you’ve learned in this material." at bounding box center [669, 326] width 842 height 60
click at [355, 349] on div "✍️ Reflect on what you’ve learned in this material." at bounding box center [669, 326] width 842 height 60
click at [321, 332] on div "✍️ Reflect on what you’ve learned in this material." at bounding box center [669, 326] width 842 height 60
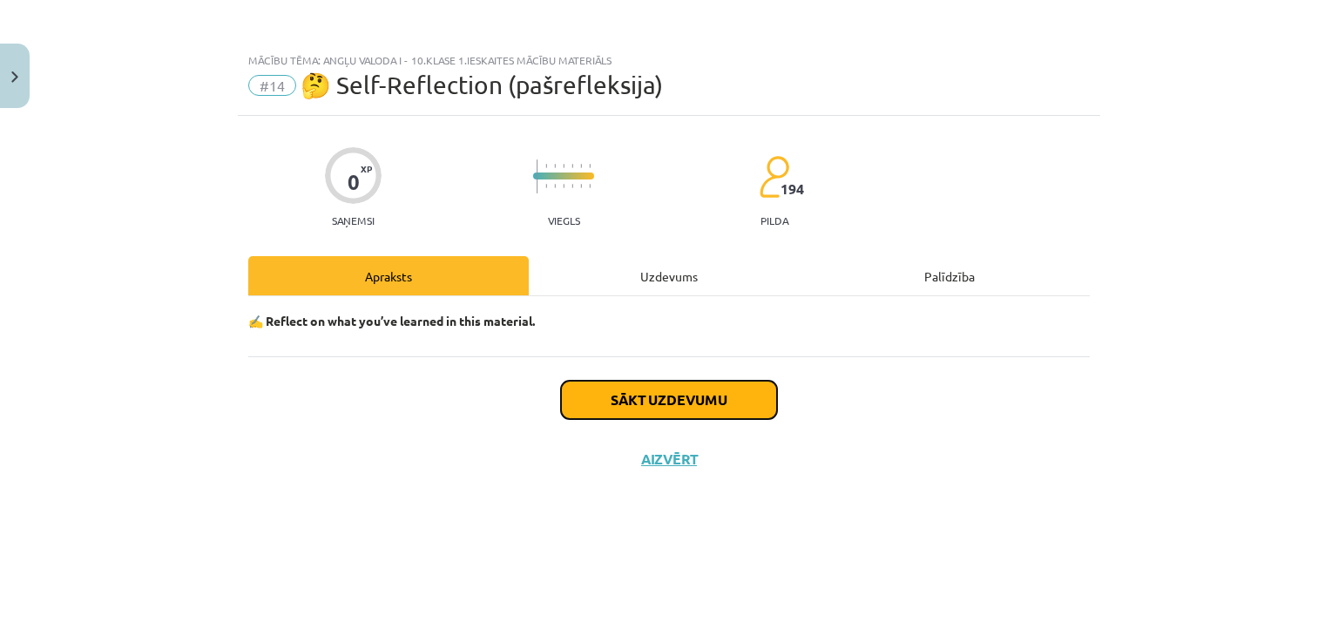
click at [666, 409] on button "Sākt uzdevumu" at bounding box center [669, 400] width 216 height 38
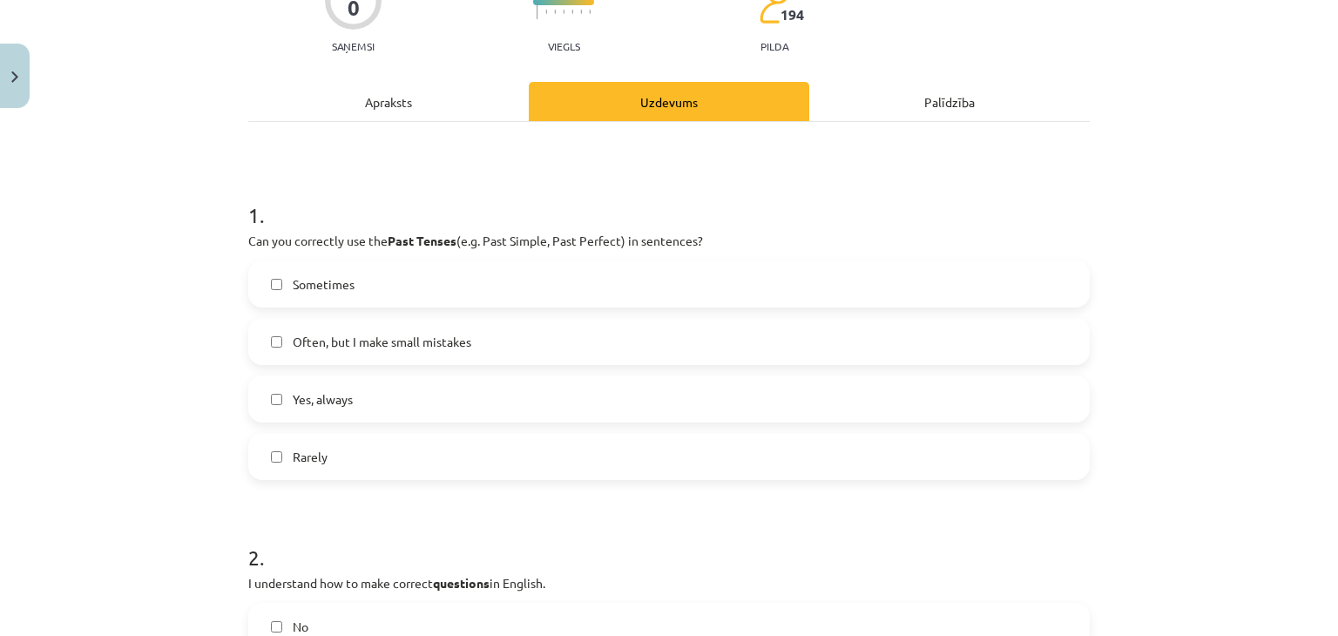
scroll to position [290, 0]
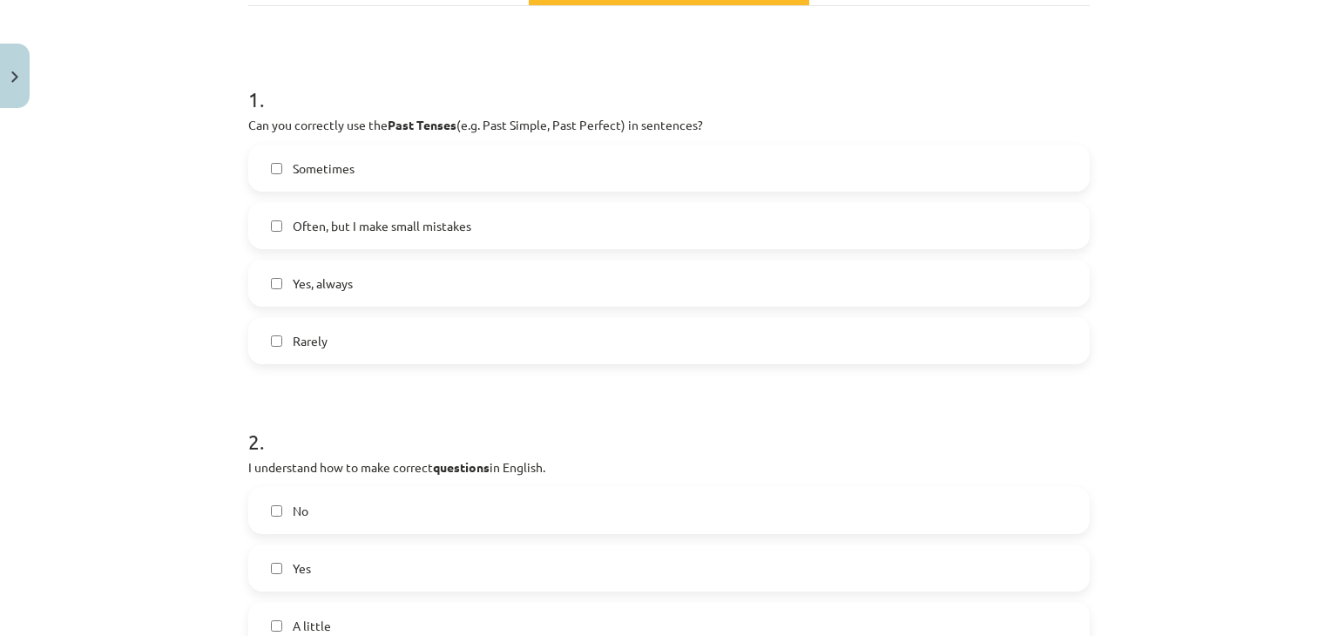
click at [324, 233] on span "Often, but I make small mistakes" at bounding box center [382, 226] width 179 height 18
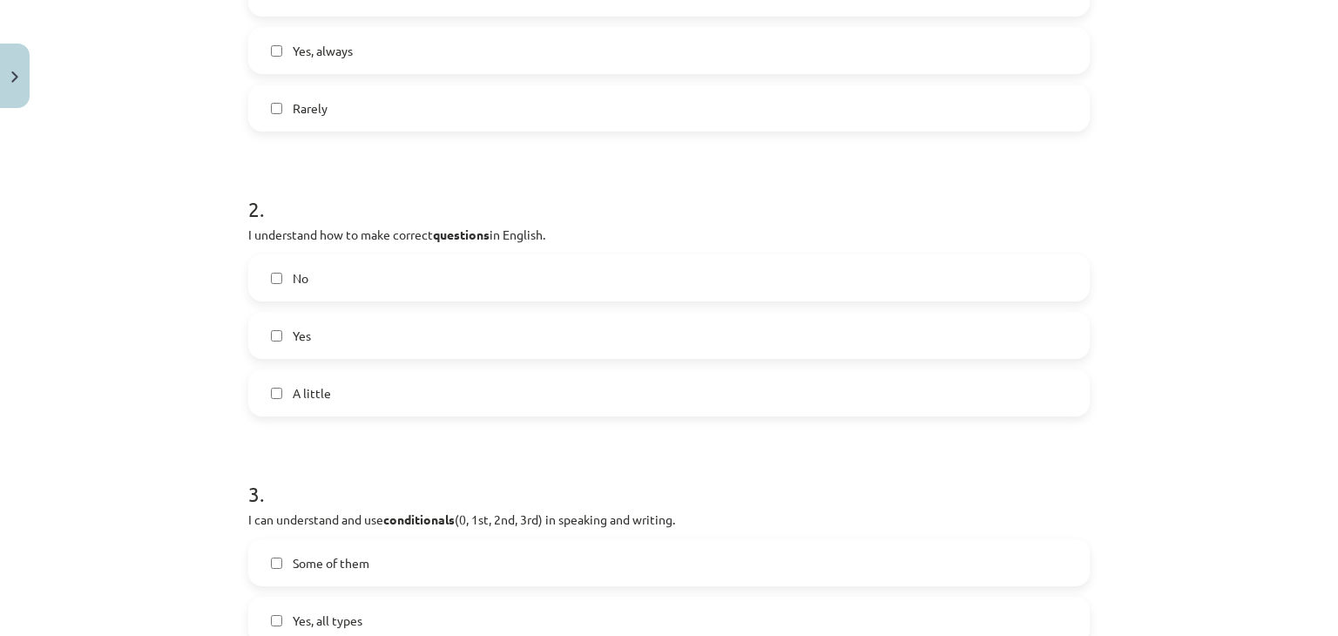
scroll to position [580, 0]
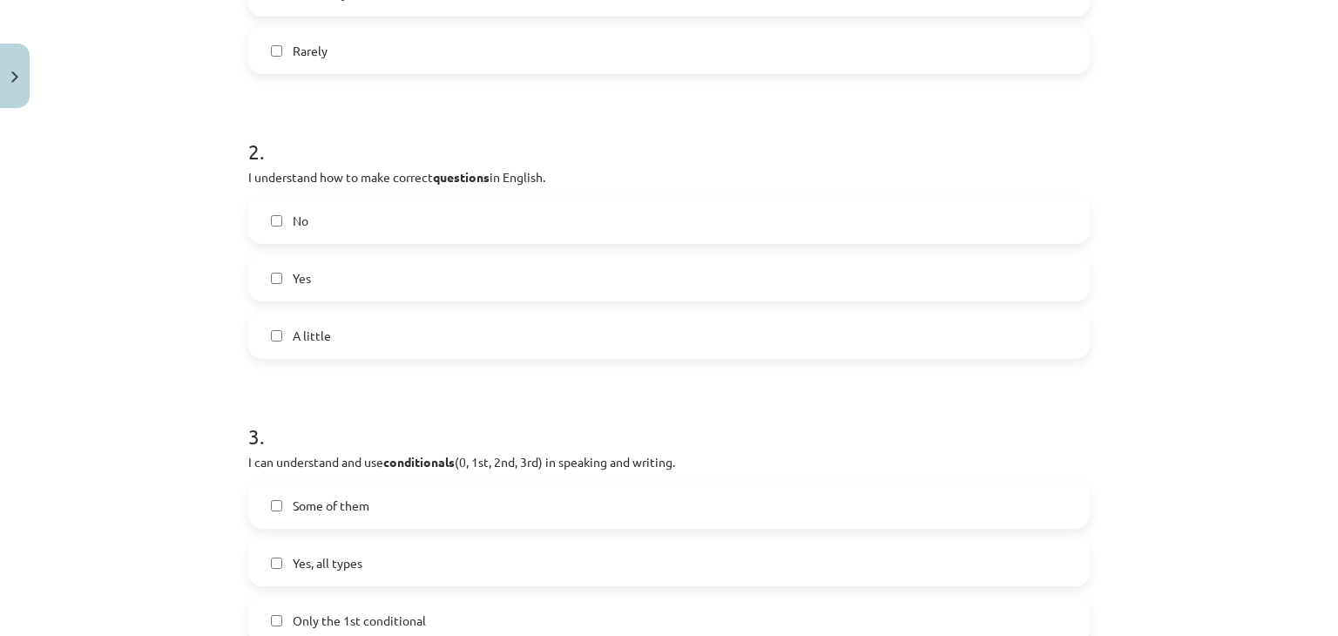
click at [335, 268] on label "Yes" at bounding box center [669, 278] width 838 height 44
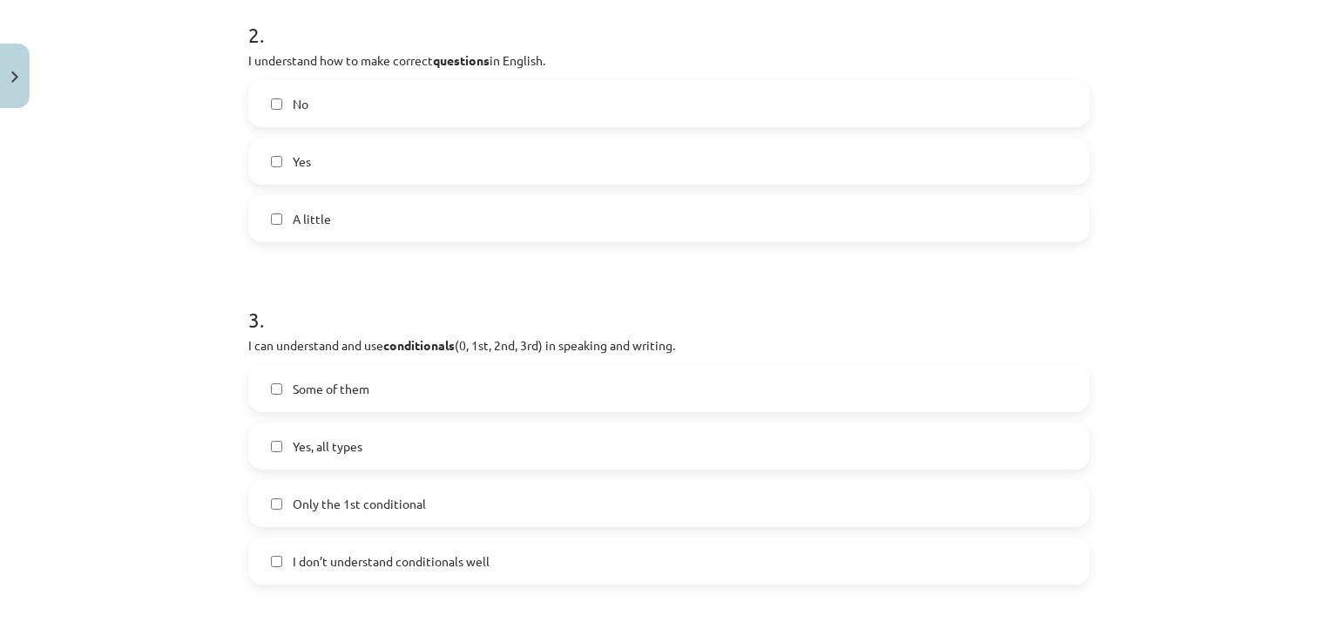
scroll to position [871, 0]
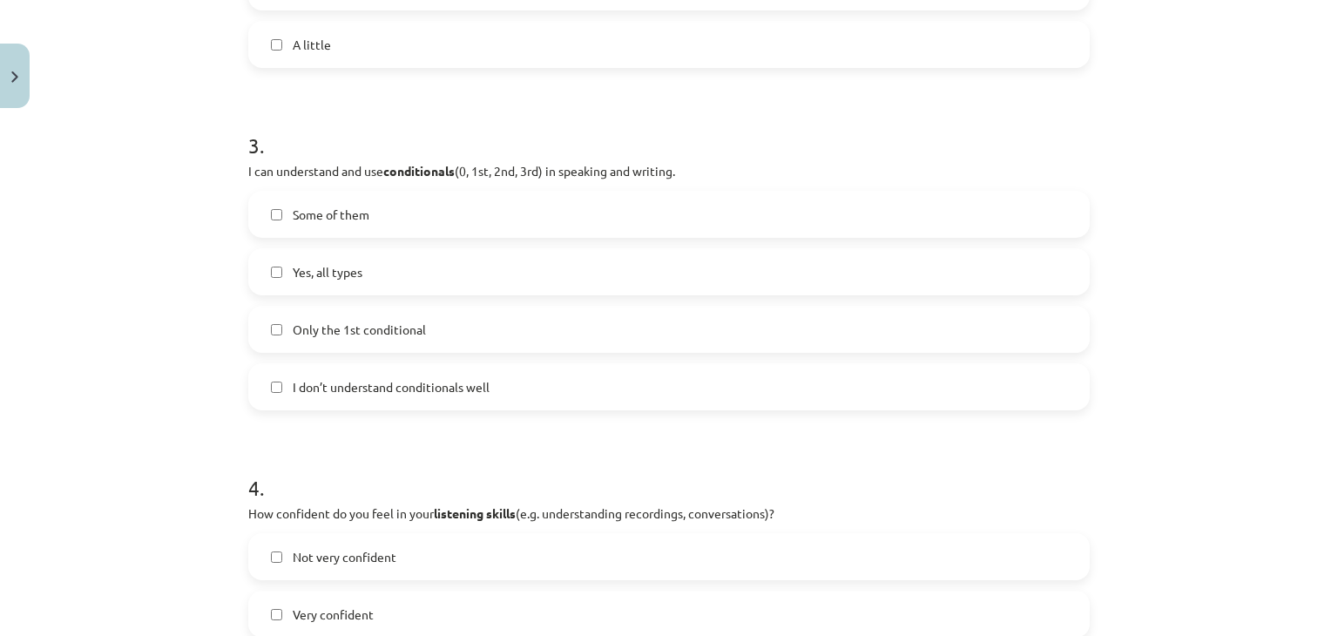
click at [328, 211] on span "Some of them" at bounding box center [331, 215] width 77 height 18
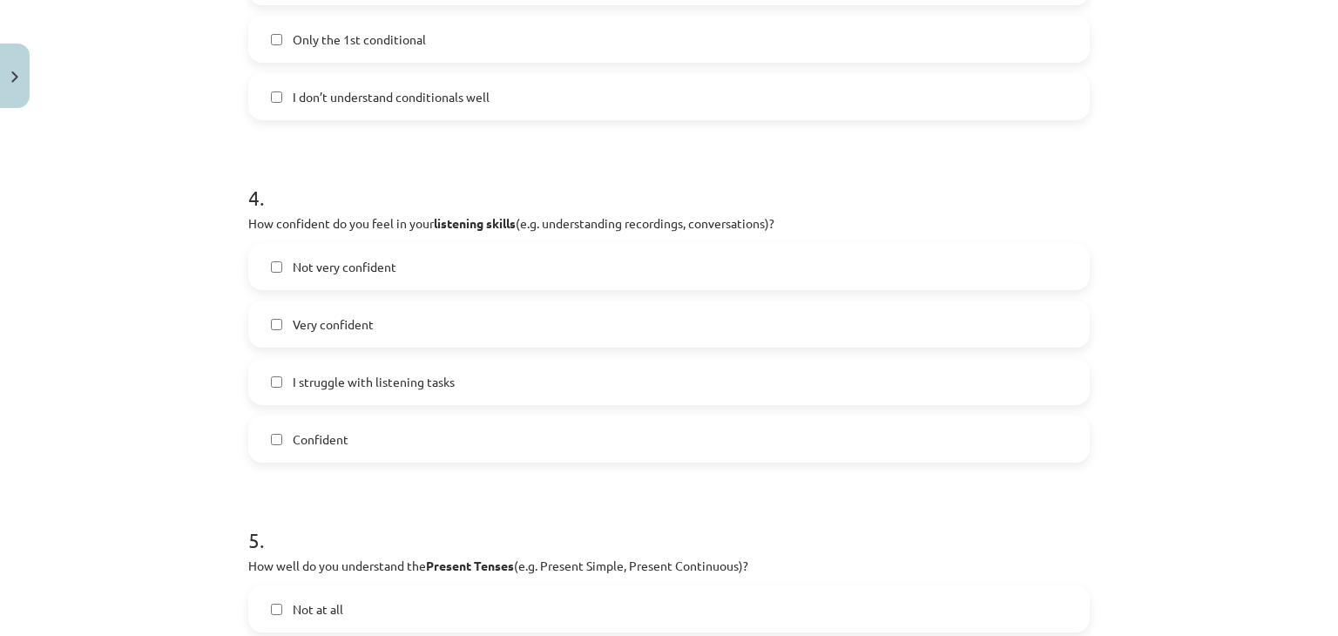
scroll to position [1220, 0]
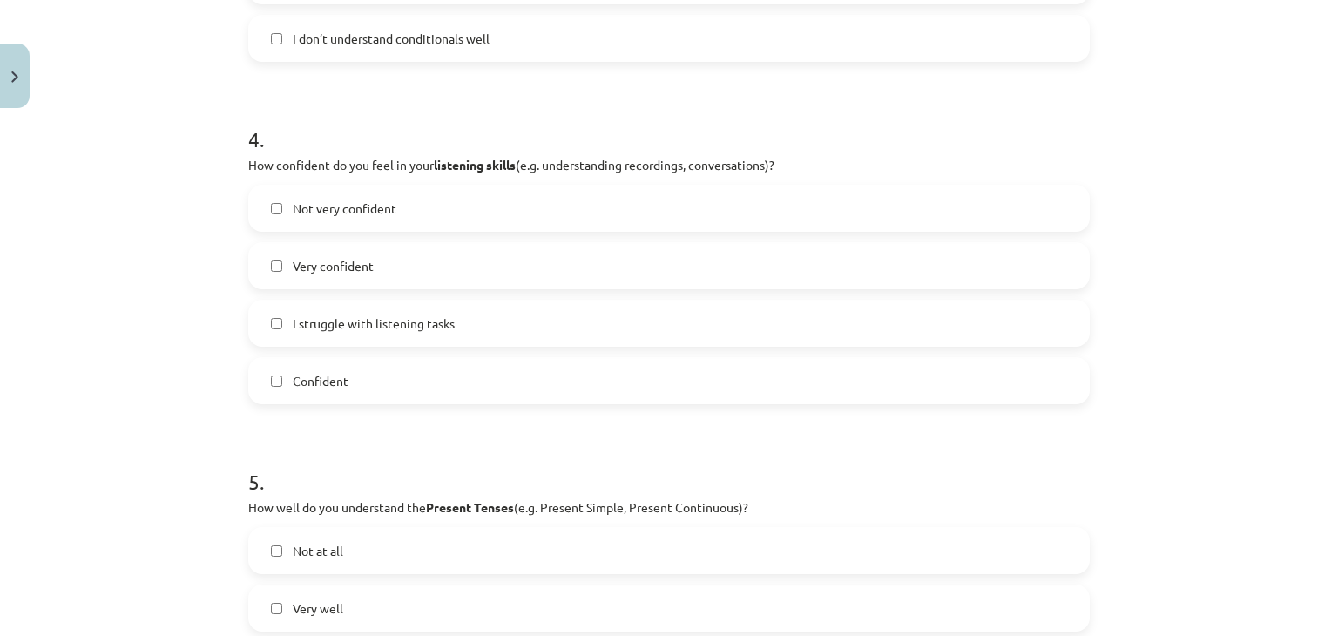
click at [341, 328] on span "I struggle with listening tasks" at bounding box center [374, 323] width 162 height 18
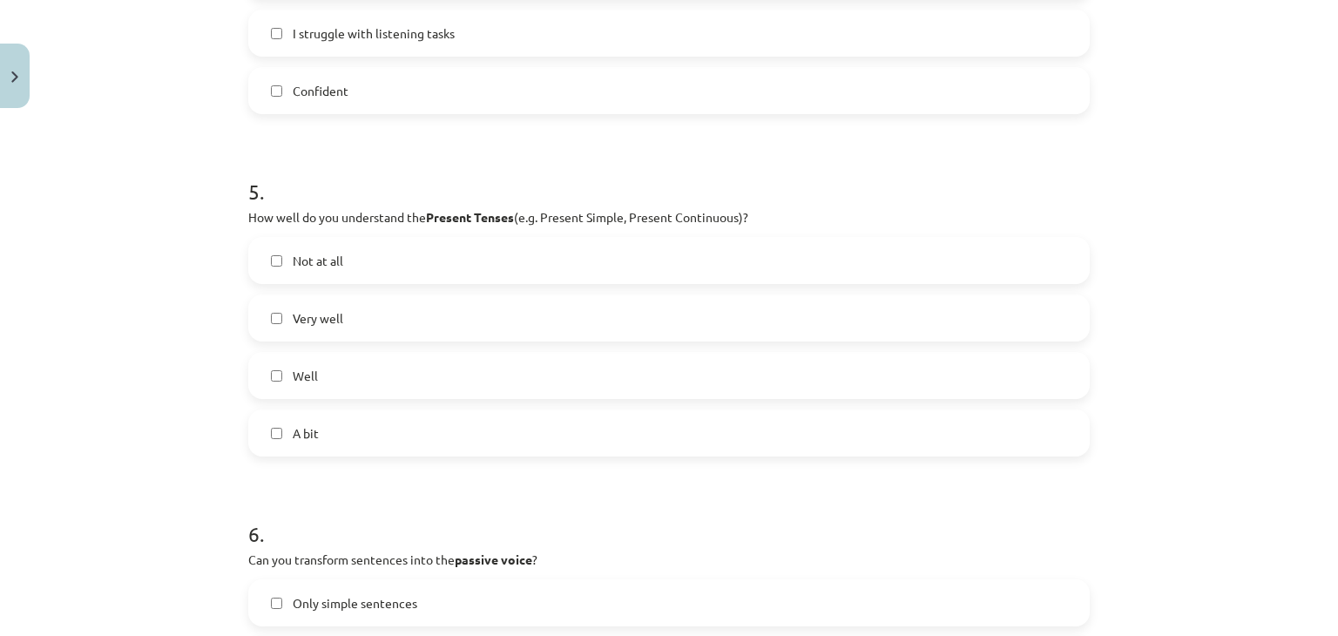
scroll to position [1568, 0]
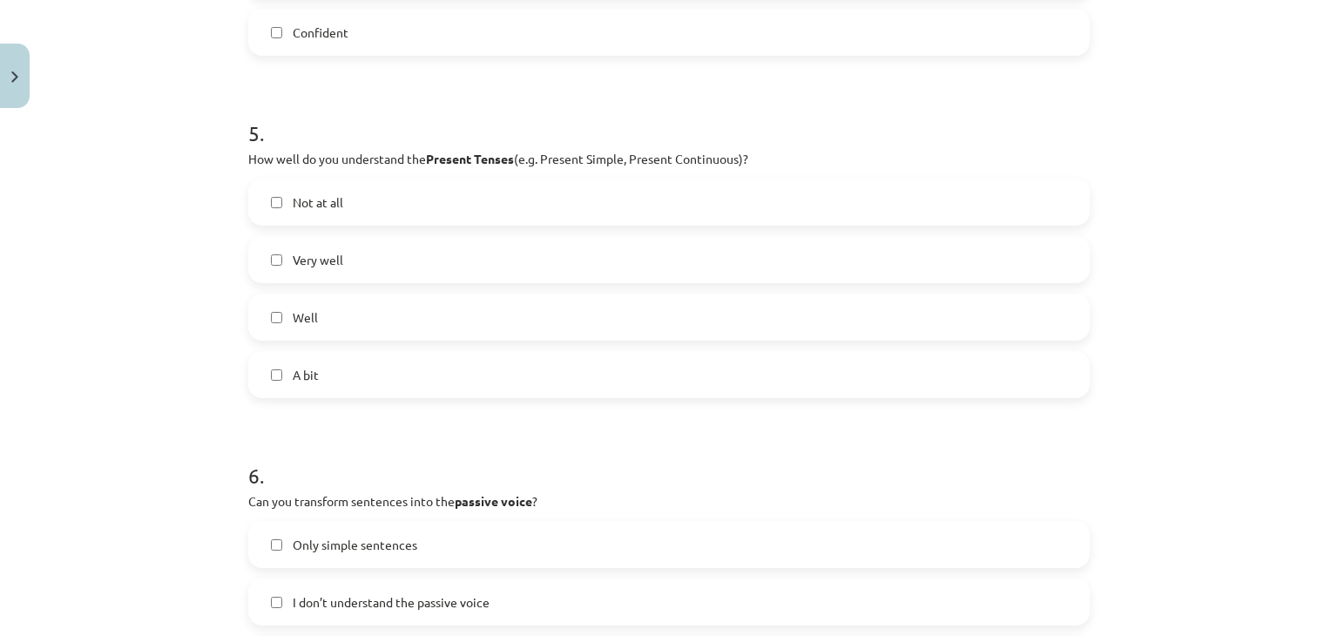
click at [303, 262] on span "Very well" at bounding box center [318, 260] width 51 height 18
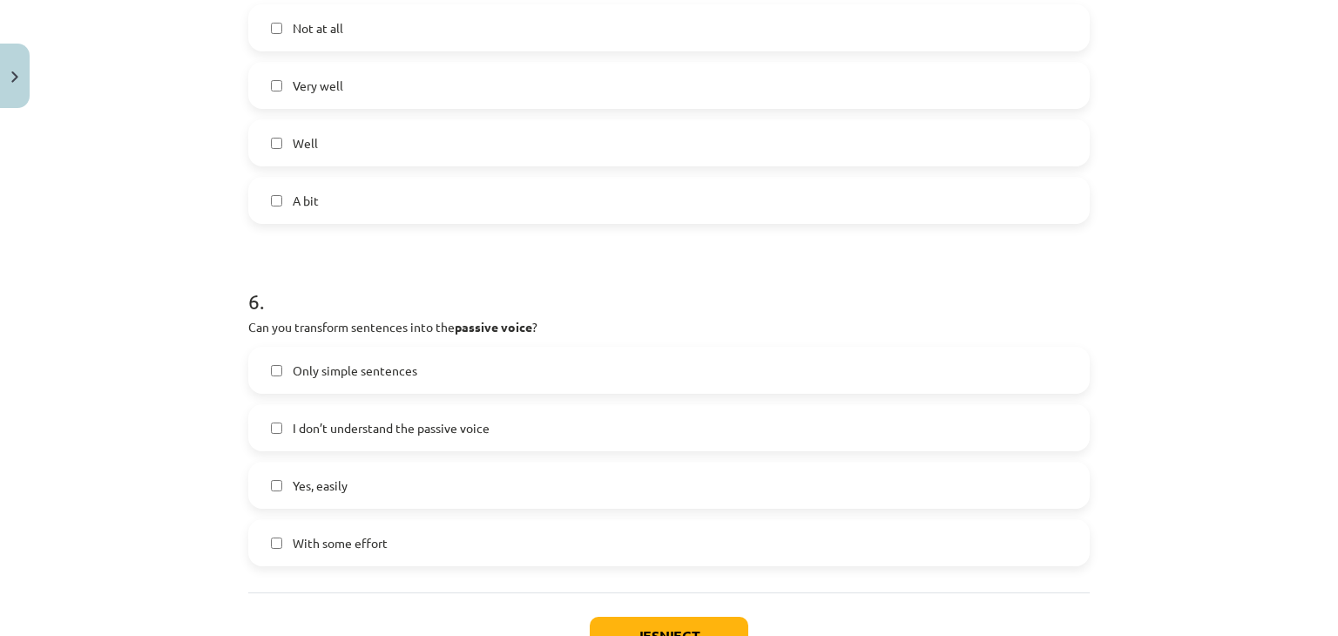
scroll to position [1858, 0]
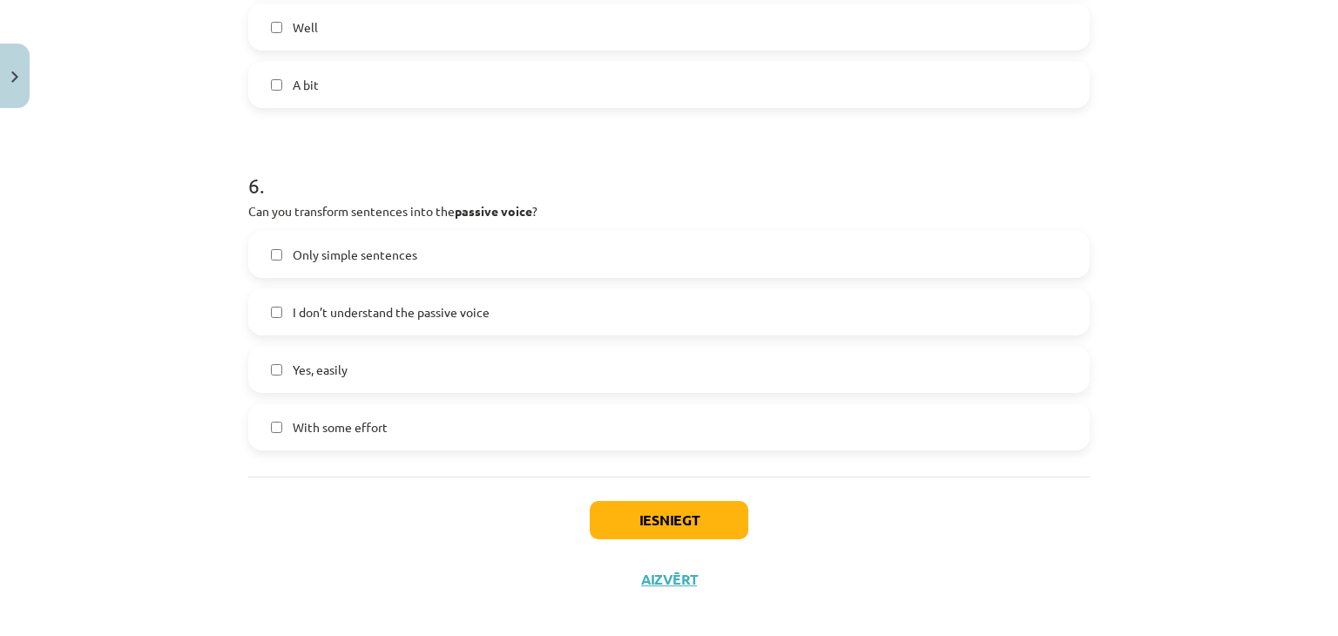
click at [293, 38] on label "Well" at bounding box center [669, 27] width 838 height 44
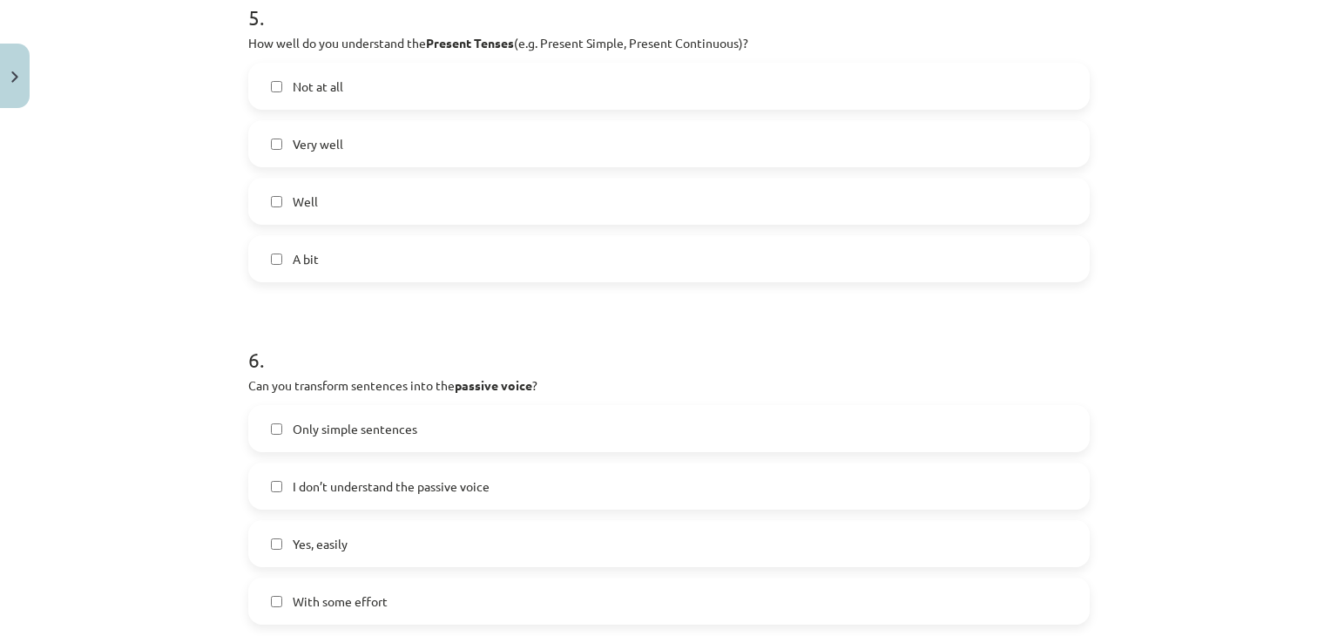
click at [293, 198] on span "Well" at bounding box center [305, 202] width 25 height 18
click at [294, 132] on label "Very well" at bounding box center [669, 144] width 838 height 44
click at [293, 207] on span "Well" at bounding box center [305, 202] width 25 height 18
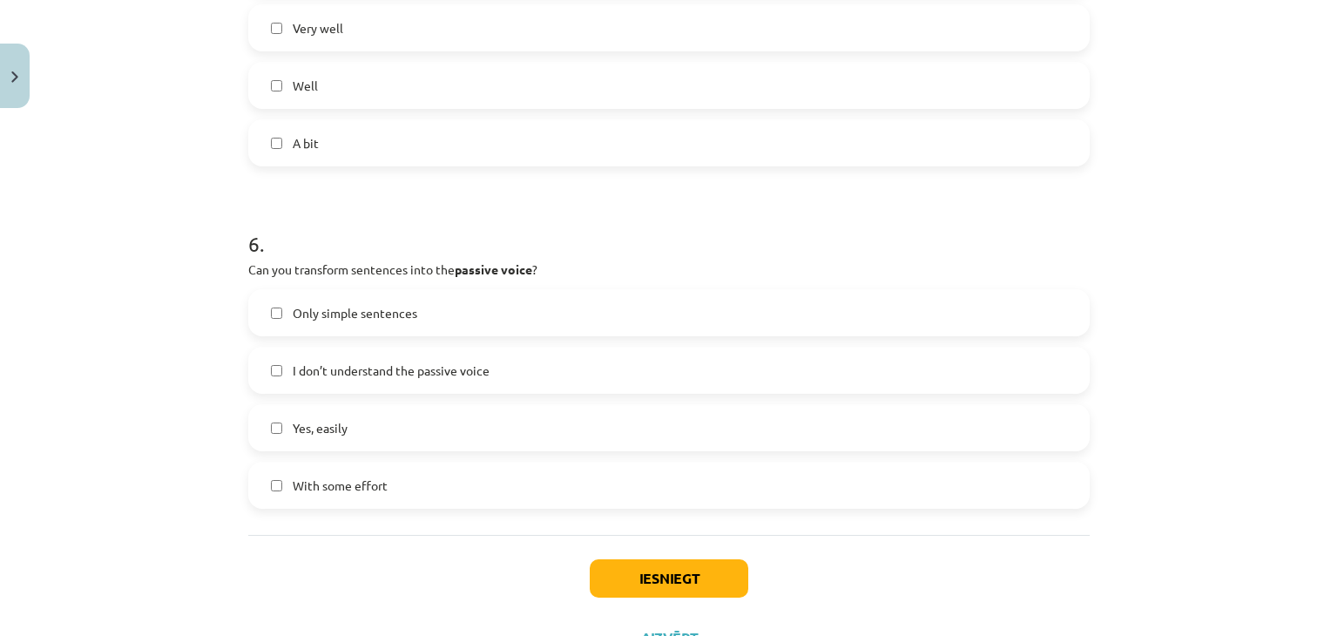
scroll to position [1858, 0]
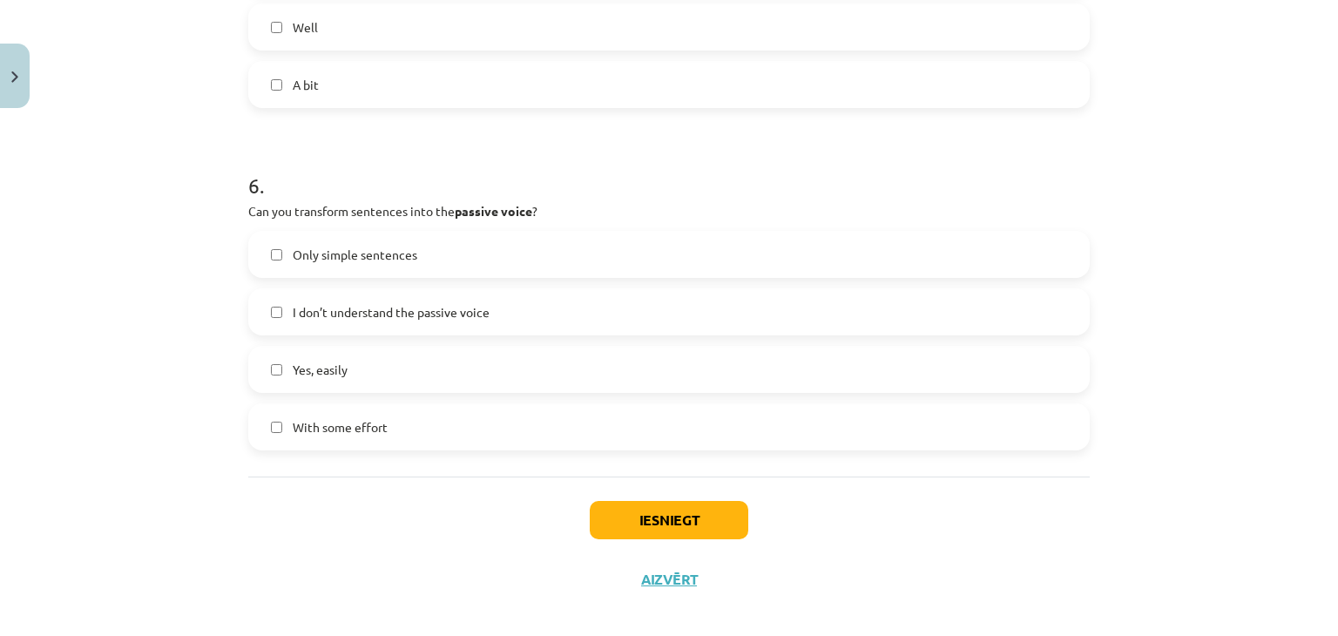
click at [277, 423] on label "With some effort" at bounding box center [669, 427] width 838 height 44
click at [609, 510] on button "Iesniegt" at bounding box center [669, 520] width 159 height 38
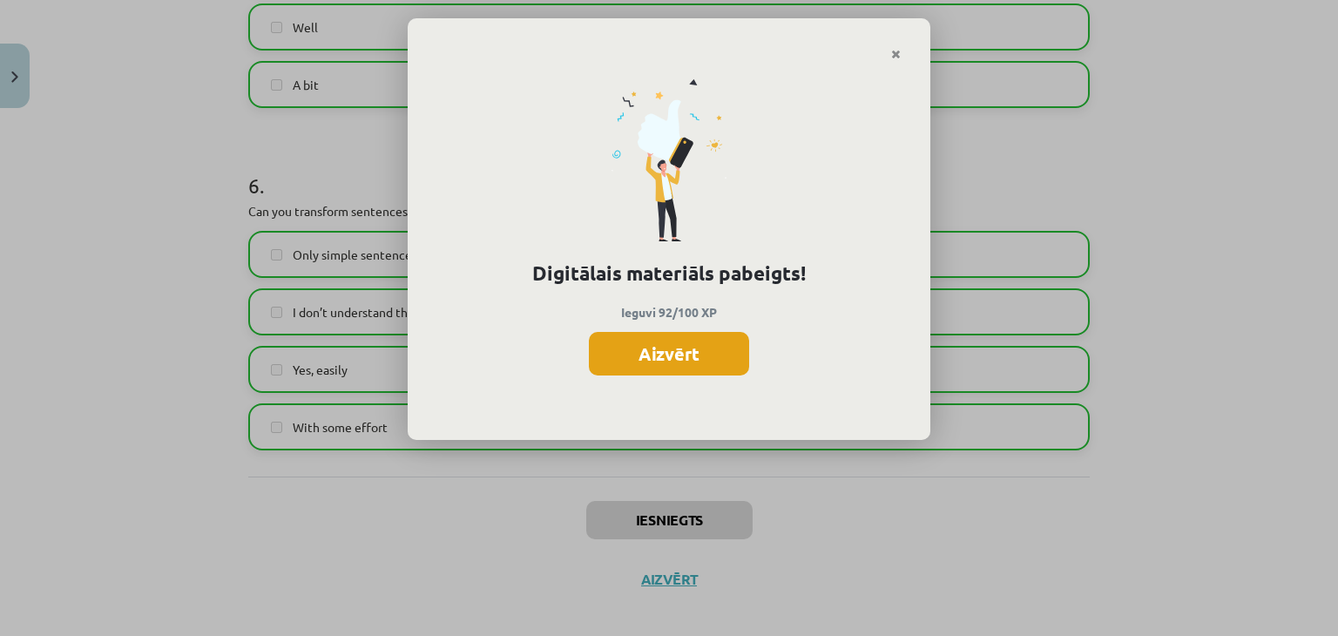
click at [645, 355] on button "Aizvērt" at bounding box center [669, 354] width 160 height 44
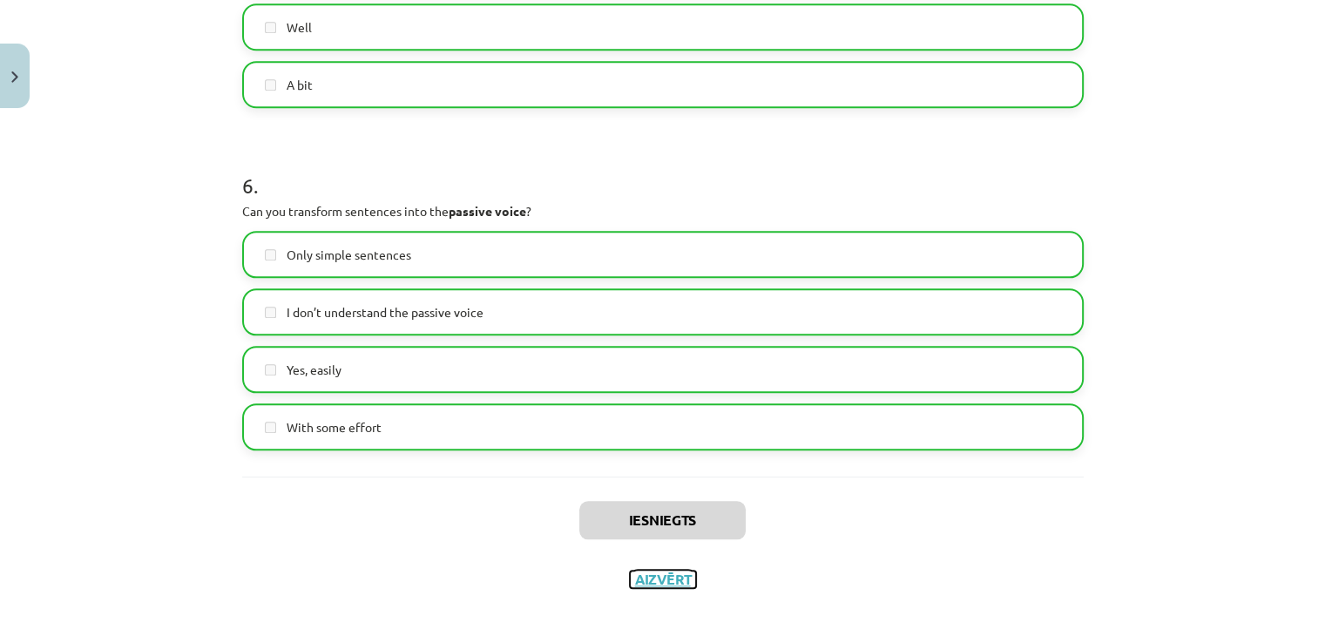
click at [652, 583] on button "Aizvērt" at bounding box center [663, 579] width 66 height 17
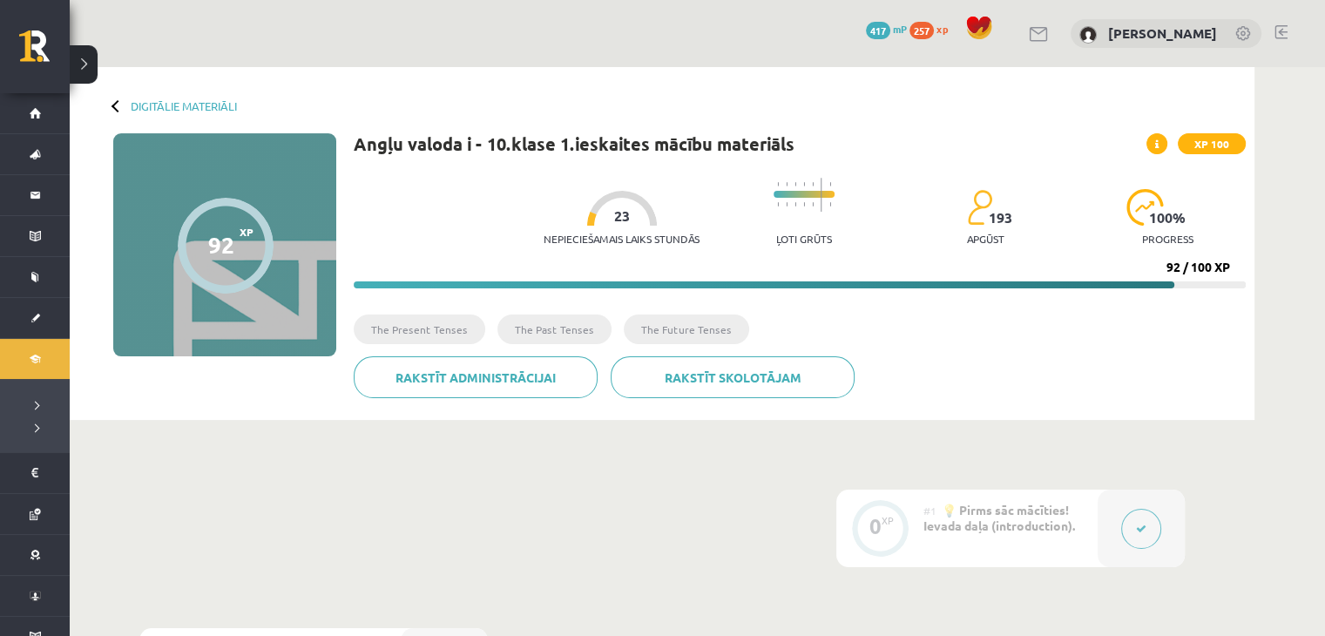
click at [94, 68] on button at bounding box center [84, 64] width 28 height 38
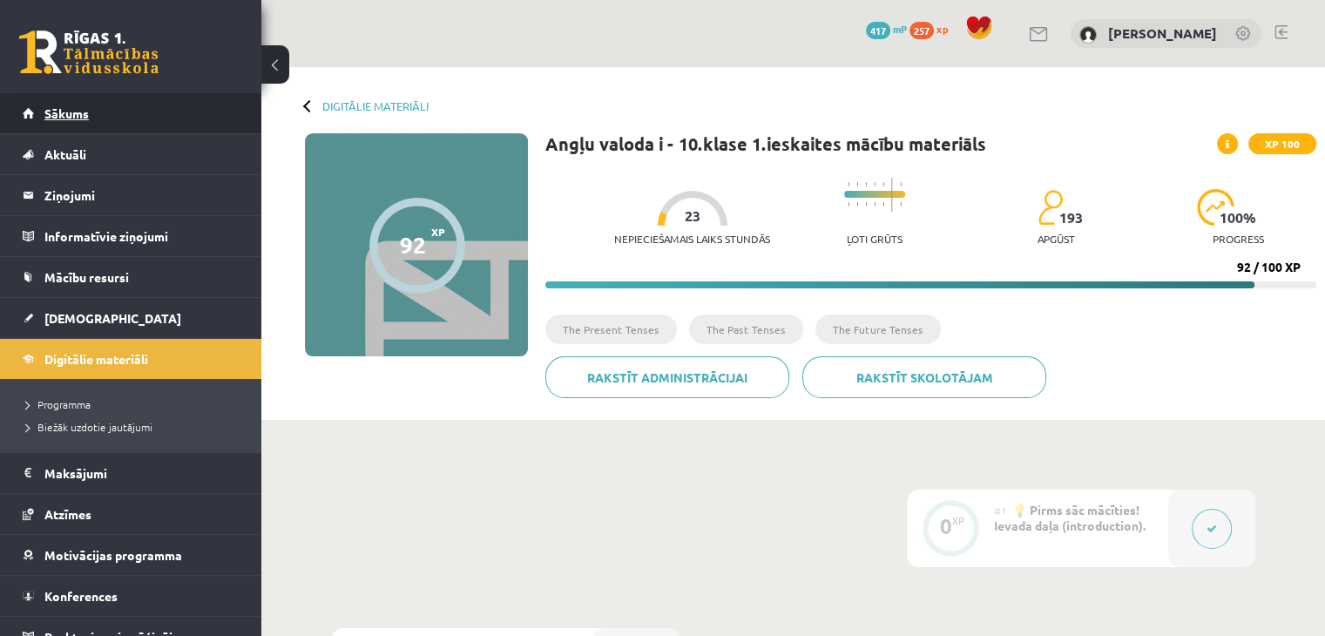
click at [68, 118] on span "Sākums" at bounding box center [66, 113] width 44 height 16
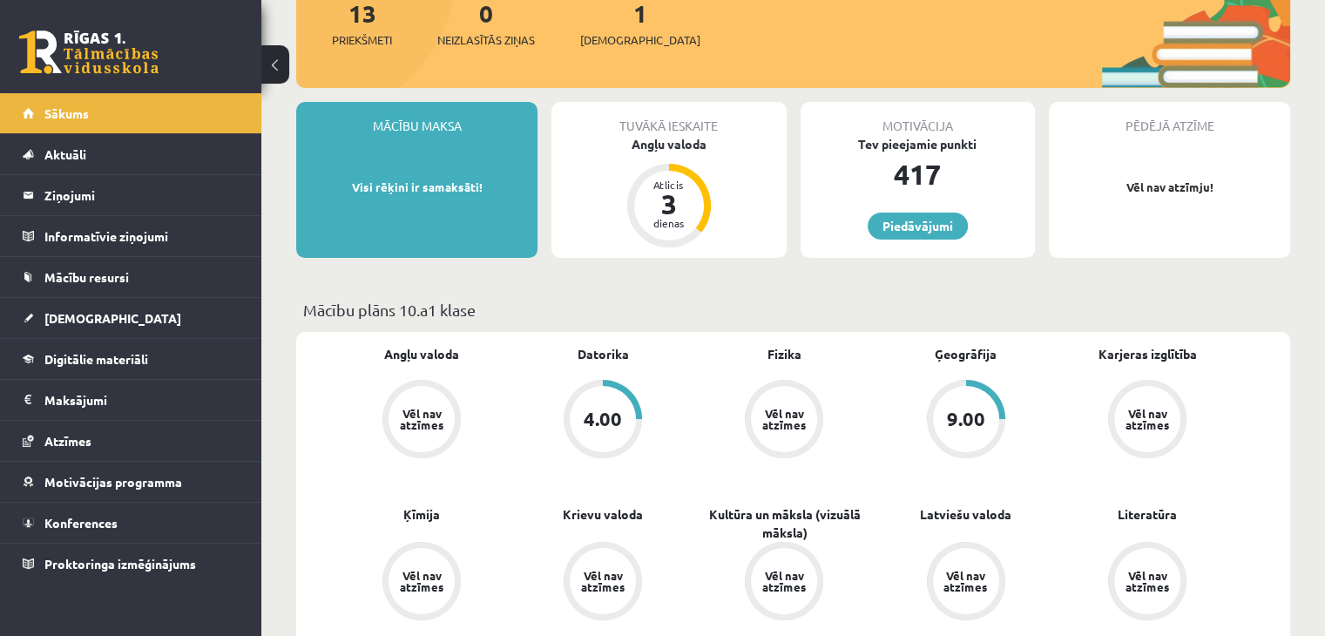
scroll to position [290, 0]
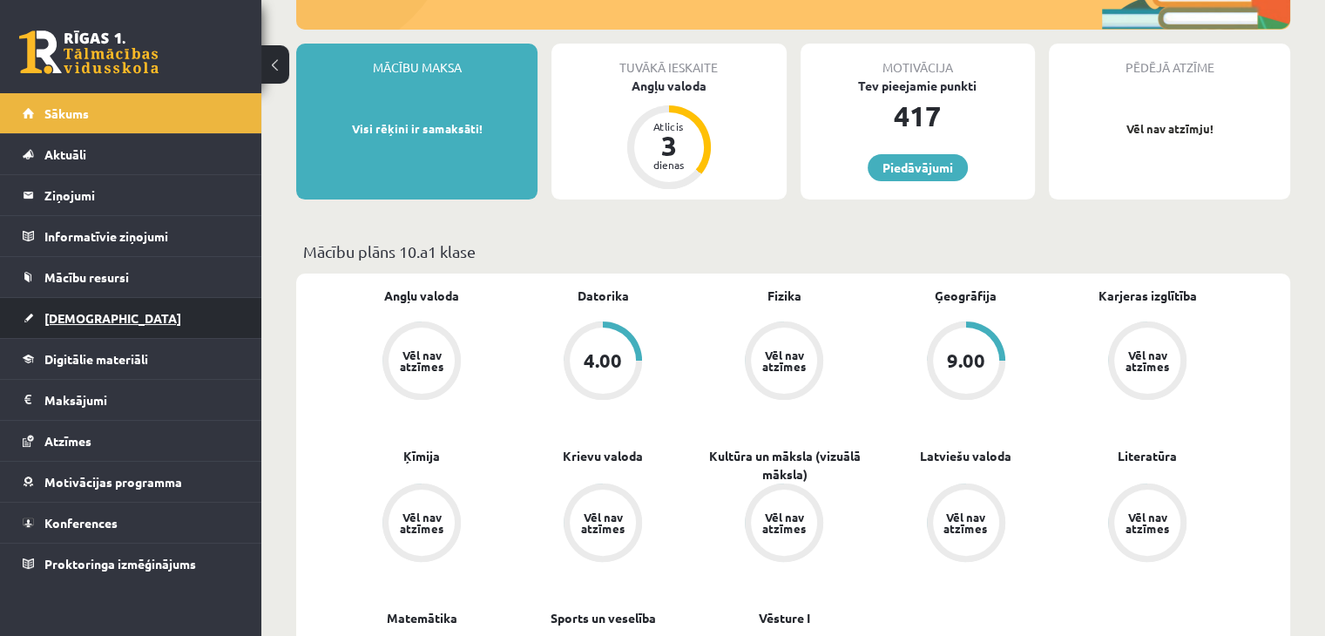
click at [113, 325] on link "[DEMOGRAPHIC_DATA]" at bounding box center [131, 318] width 217 height 40
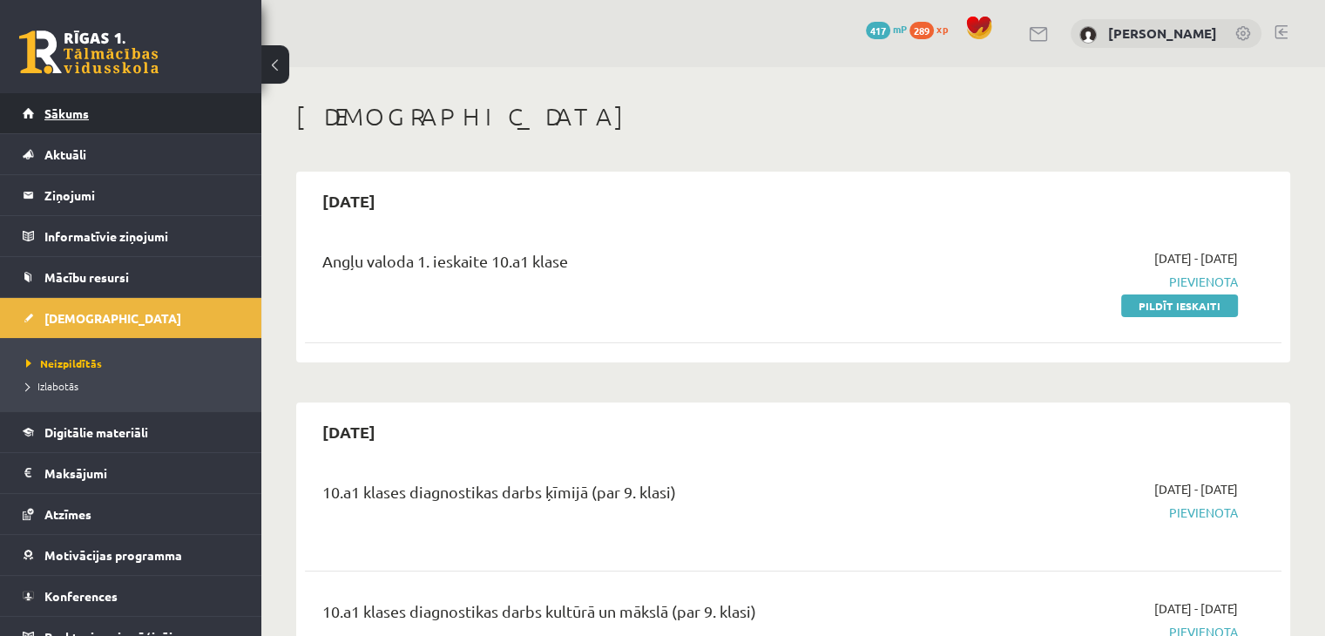
click at [28, 105] on link "Sākums" at bounding box center [131, 113] width 217 height 40
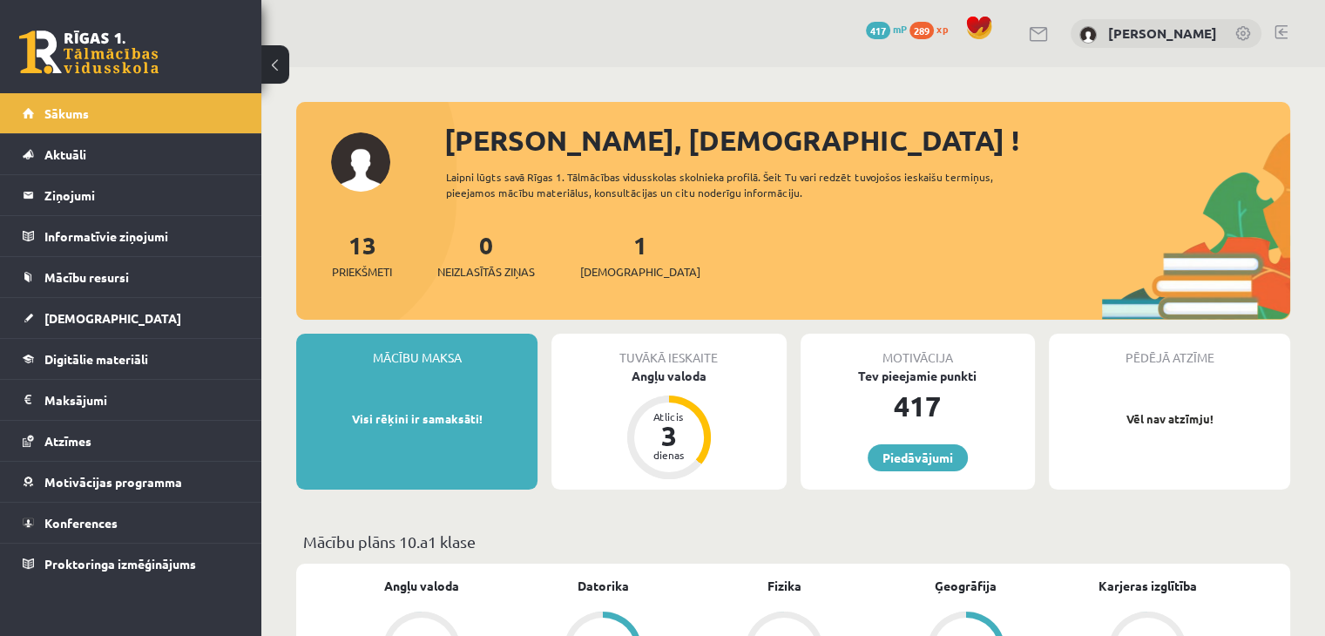
click at [1279, 31] on link at bounding box center [1280, 32] width 13 height 14
